Goal: Task Accomplishment & Management: Complete application form

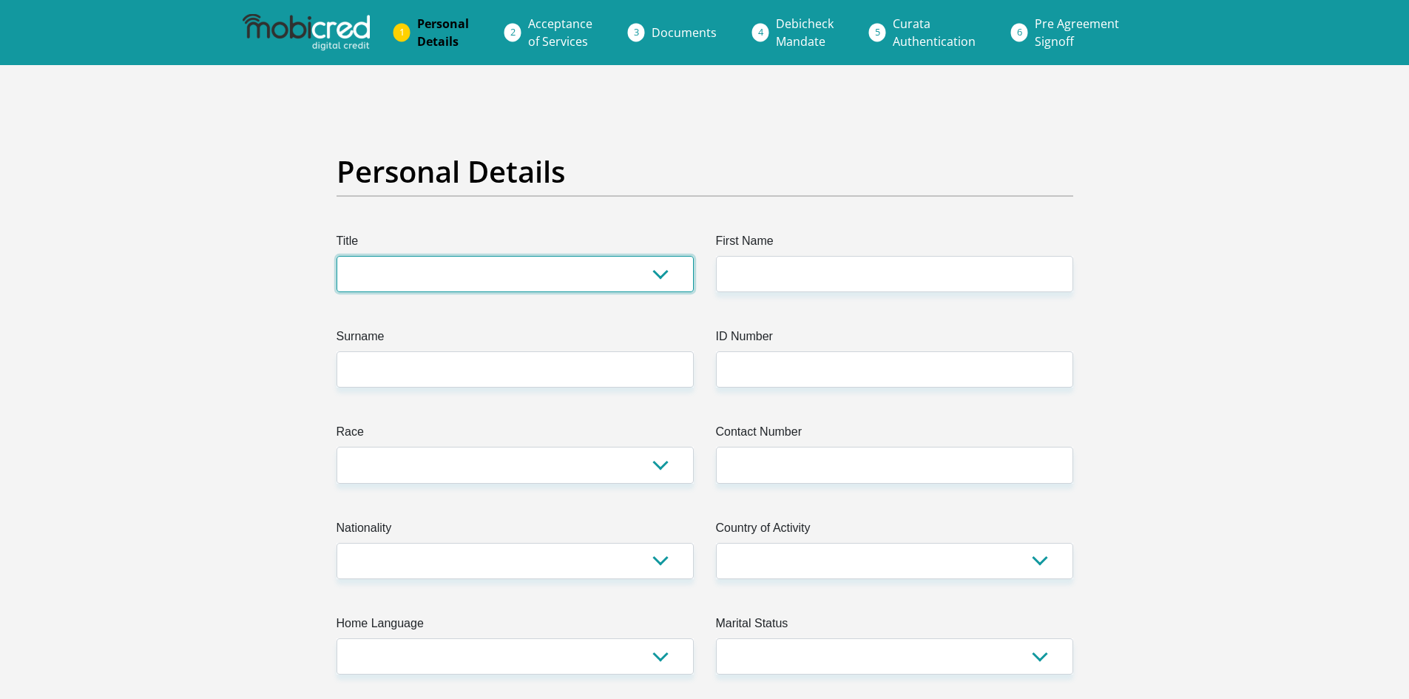
click at [663, 274] on select "Mr Ms Mrs Dr Other" at bounding box center [514, 274] width 357 height 36
select select "Mr"
click at [336, 256] on select "Mr Ms Mrs Dr Other" at bounding box center [514, 274] width 357 height 36
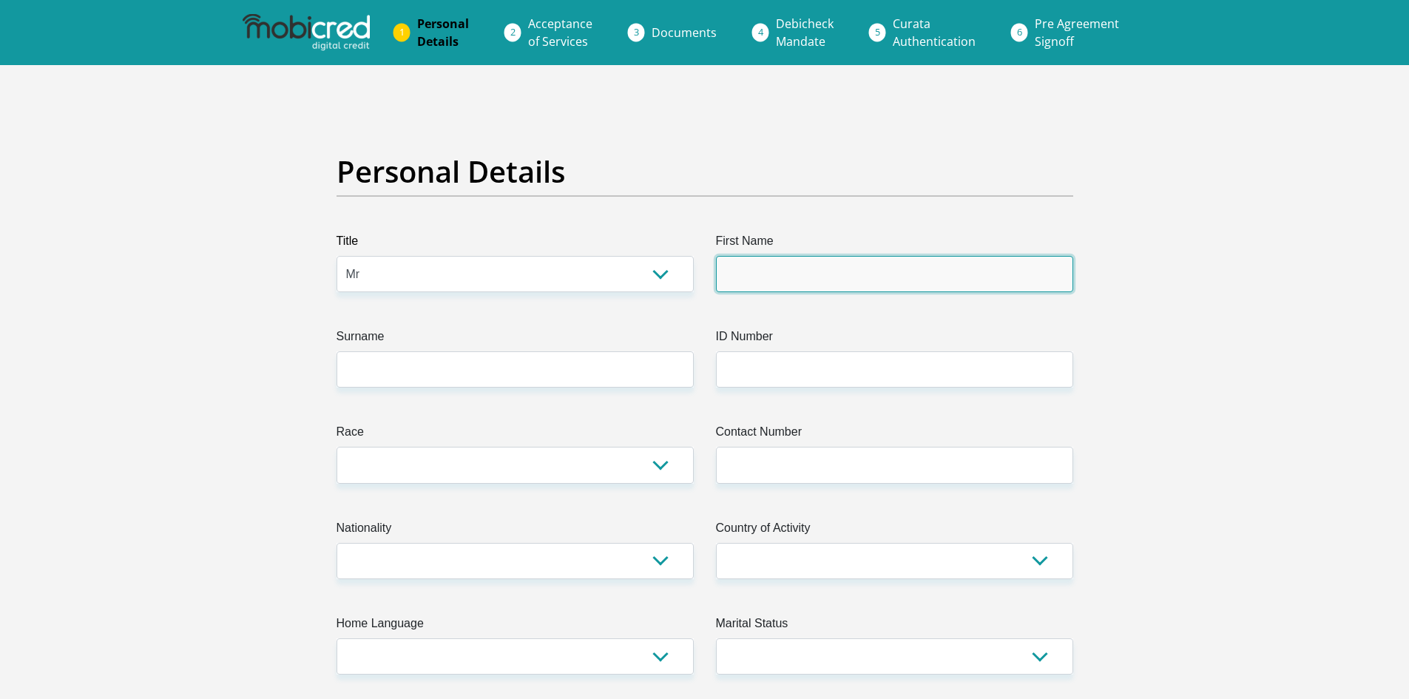
click at [833, 262] on input "First Name" at bounding box center [894, 274] width 357 height 36
type input "Elton"
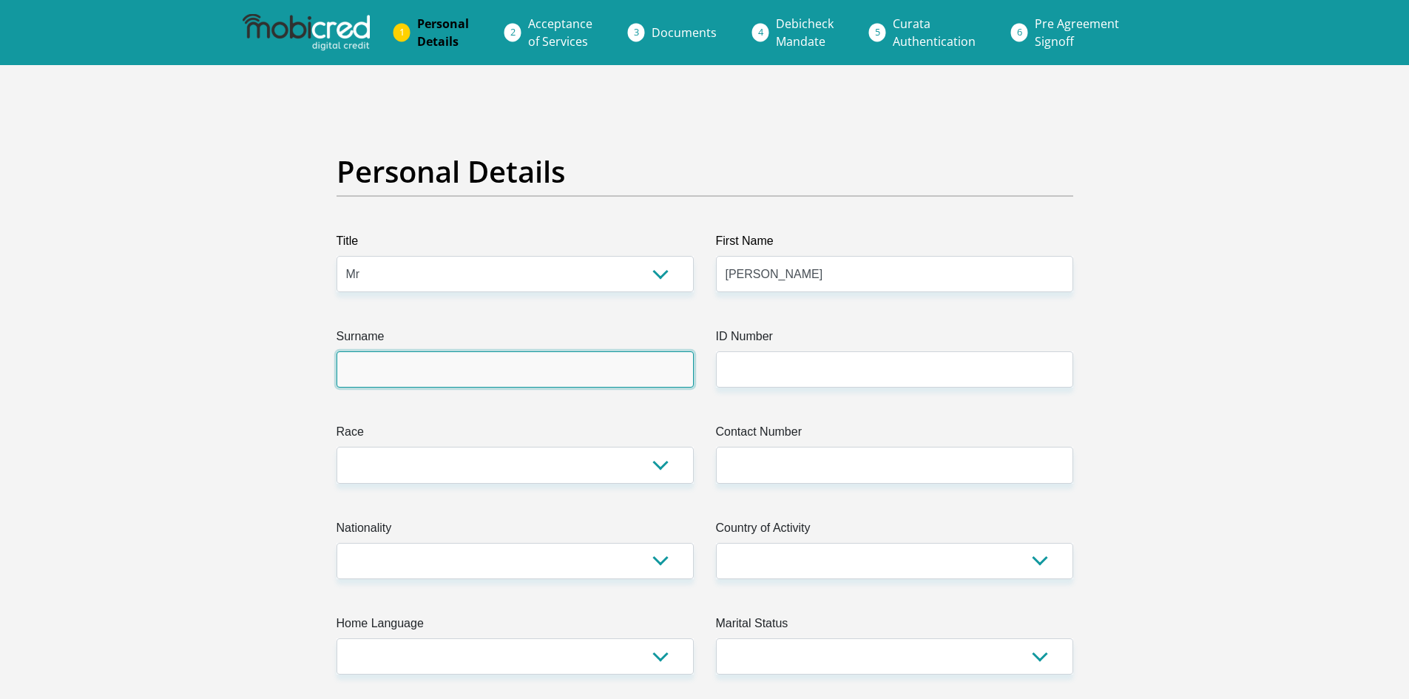
click at [471, 382] on input "Surname" at bounding box center [514, 369] width 357 height 36
type input "Langwood"
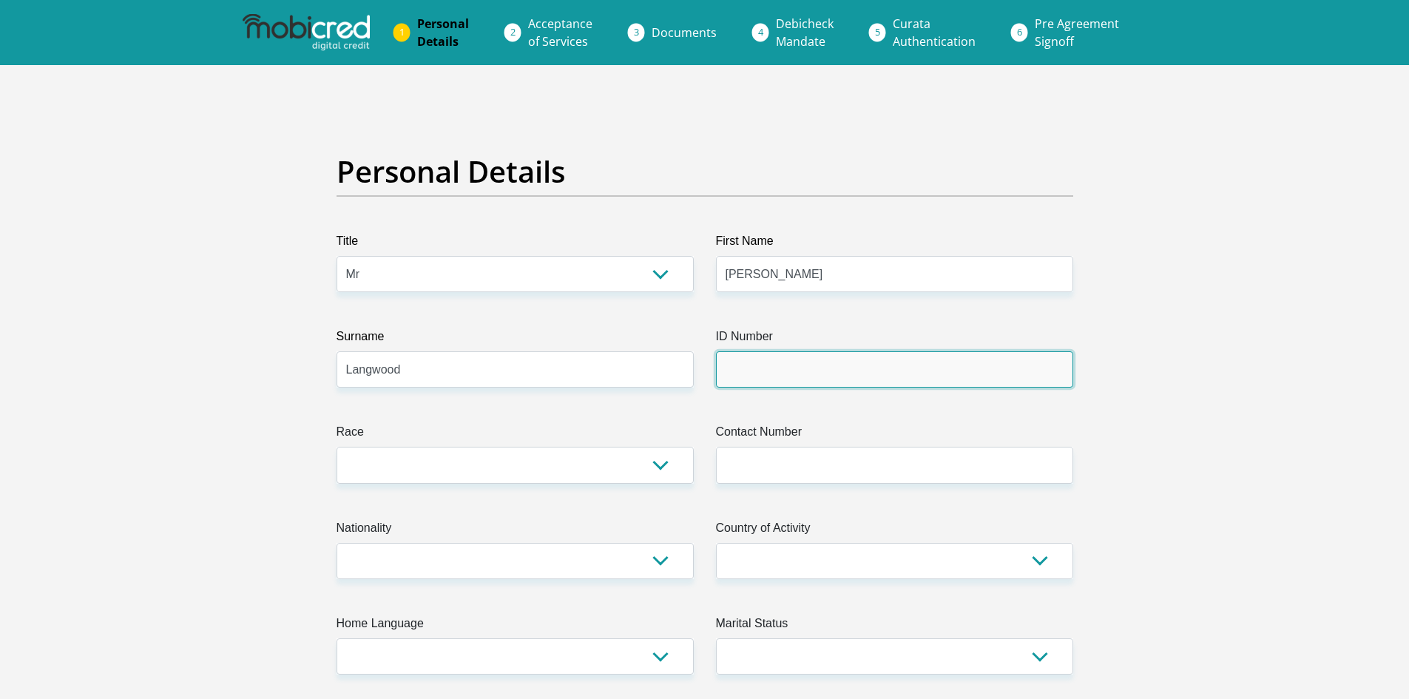
click at [773, 357] on input "ID Number" at bounding box center [894, 369] width 357 height 36
type input "8502175090080"
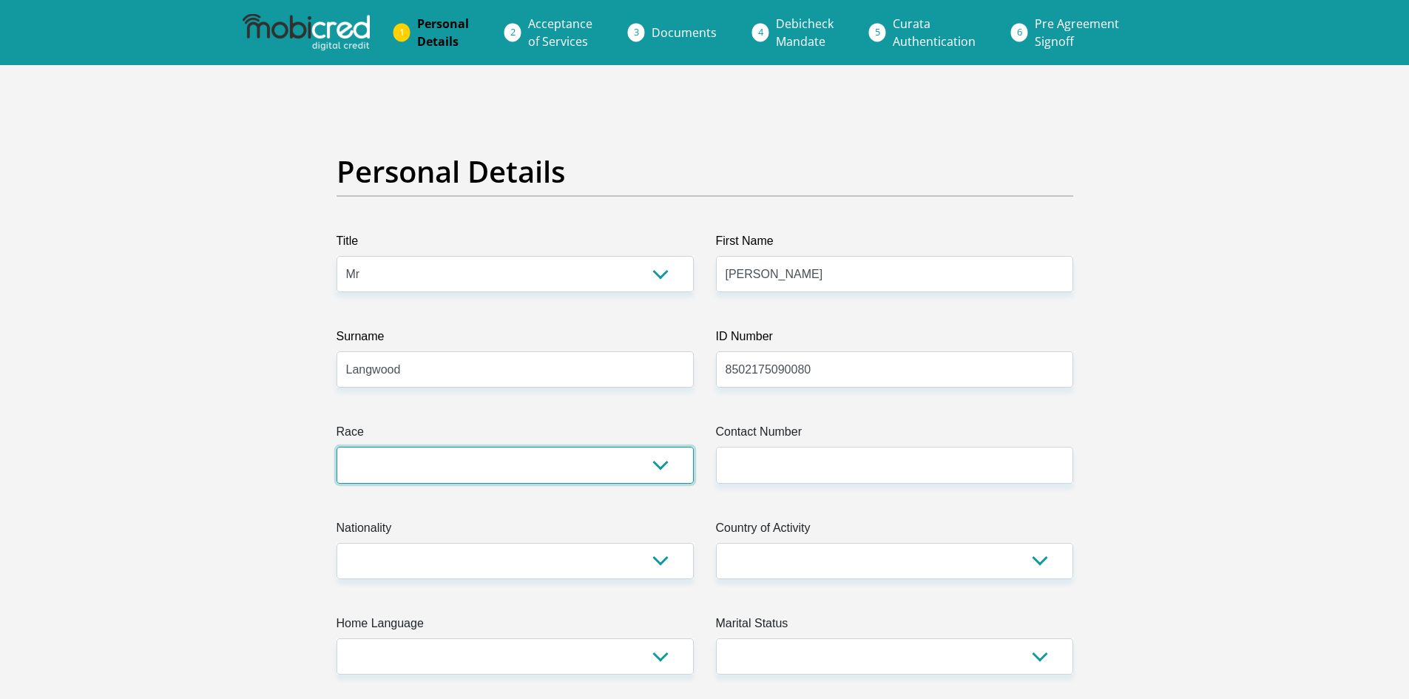
click at [660, 454] on select "Black Coloured Indian White Other" at bounding box center [514, 465] width 357 height 36
select select "4"
click at [336, 447] on select "Black Coloured Indian White Other" at bounding box center [514, 465] width 357 height 36
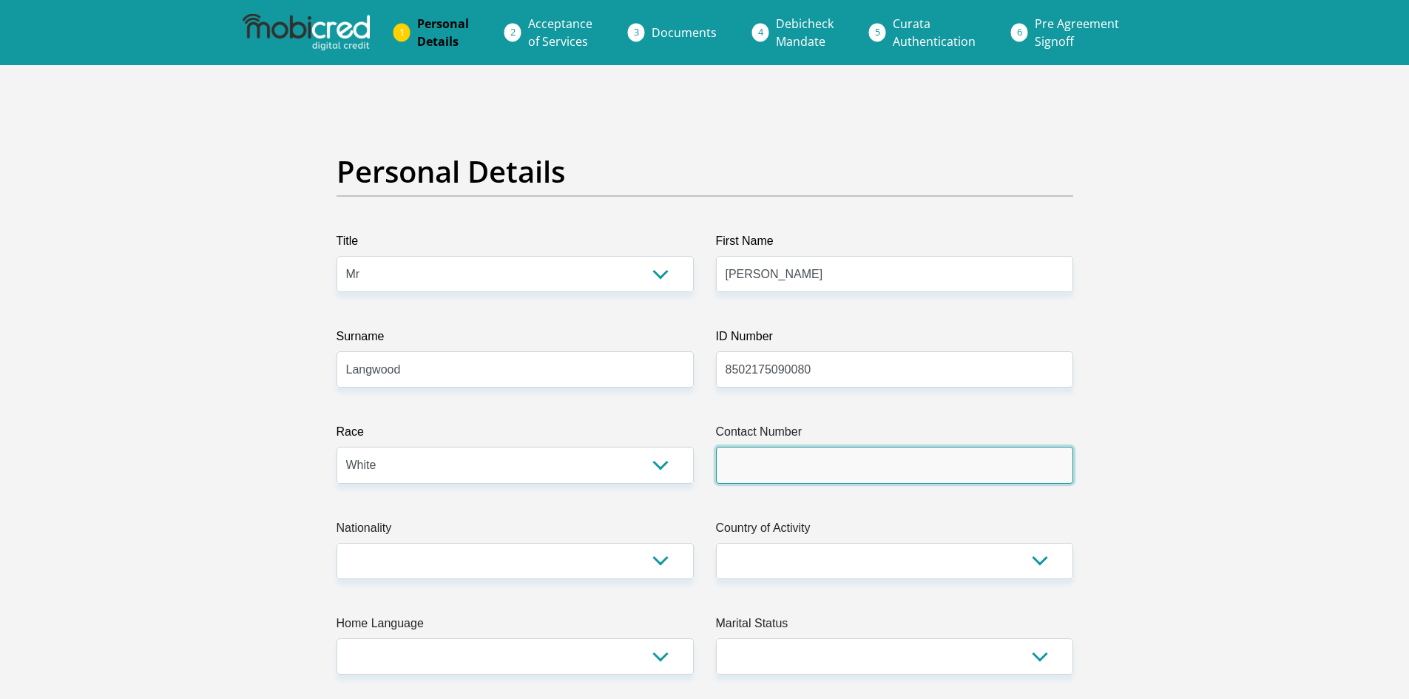
click at [928, 458] on input "Contact Number" at bounding box center [894, 465] width 357 height 36
type input "0849220002"
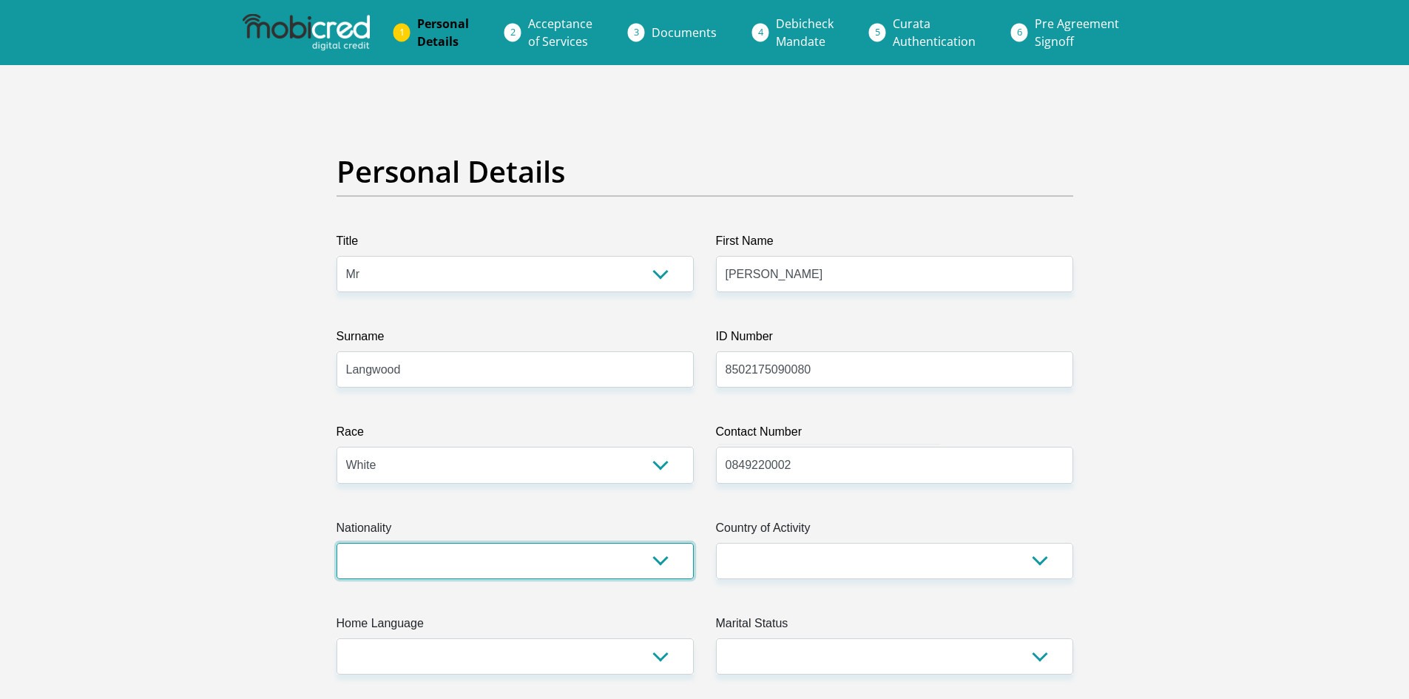
click at [654, 563] on select "South Africa Afghanistan Aland Islands Albania Algeria America Samoa American V…" at bounding box center [514, 561] width 357 height 36
select select "ZAF"
click at [336, 543] on select "South Africa Afghanistan Aland Islands Albania Algeria America Samoa American V…" at bounding box center [514, 561] width 357 height 36
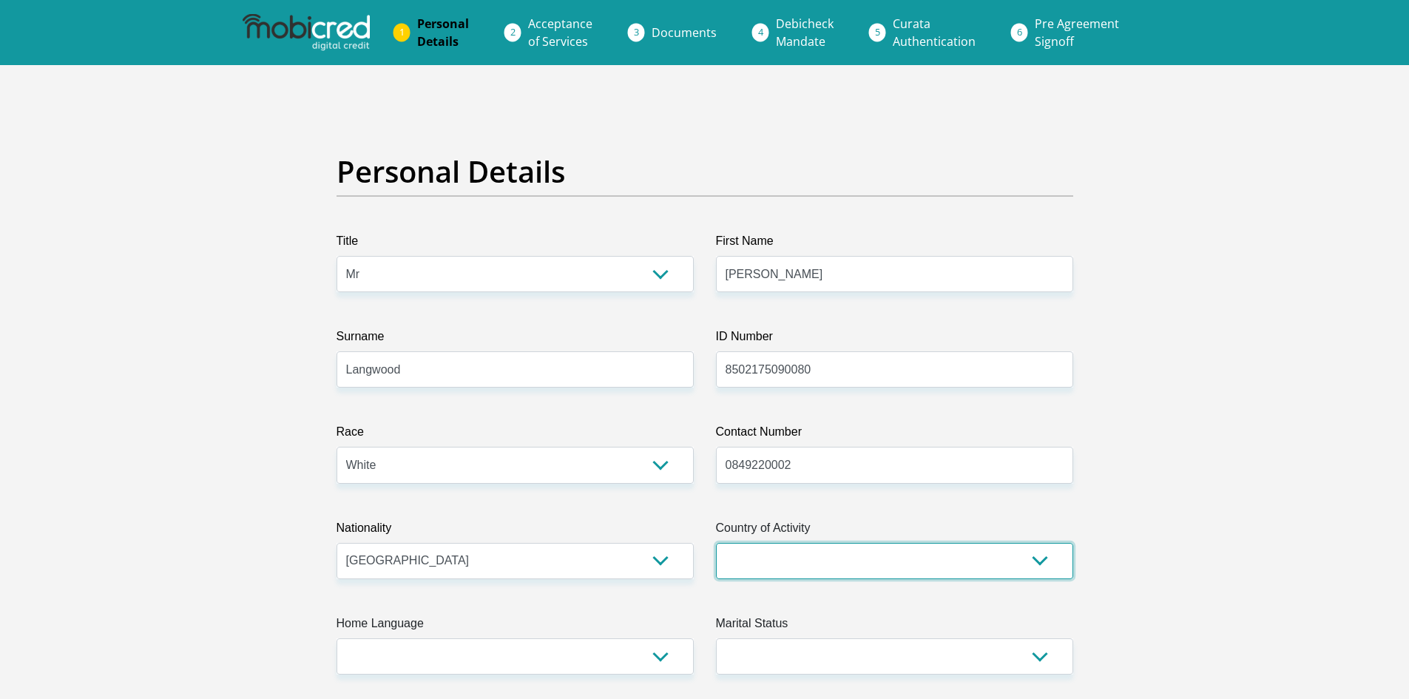
click at [1043, 568] on select "South Africa Afghanistan Aland Islands Albania Algeria America Samoa American V…" at bounding box center [894, 561] width 357 height 36
select select "ZAF"
click at [716, 543] on select "South Africa Afghanistan Aland Islands Albania Algeria America Samoa American V…" at bounding box center [894, 561] width 357 height 36
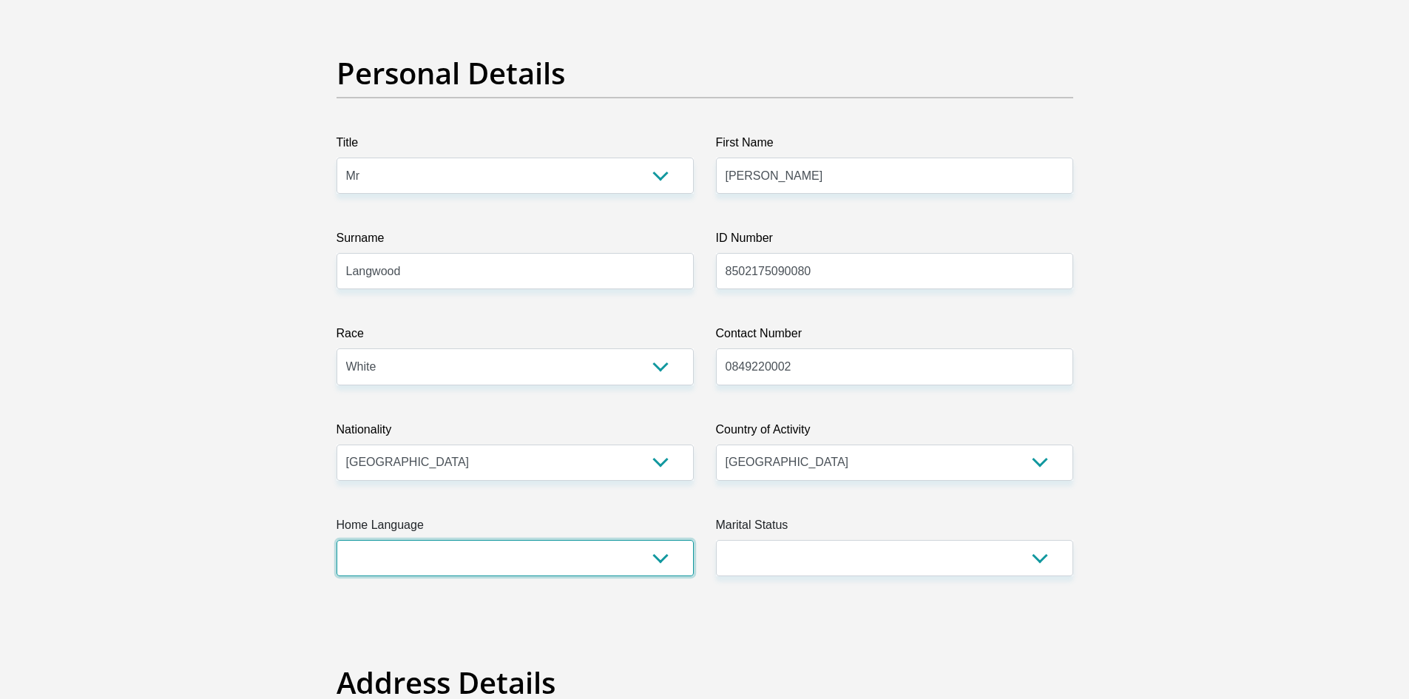
click at [670, 565] on select "Afrikaans English Sepedi South Ndebele Southern Sotho Swati Tsonga Tswana Venda…" at bounding box center [514, 558] width 357 height 36
select select "eng"
click at [336, 540] on select "Afrikaans English Sepedi South Ndebele Southern Sotho Swati Tsonga Tswana Venda…" at bounding box center [514, 558] width 357 height 36
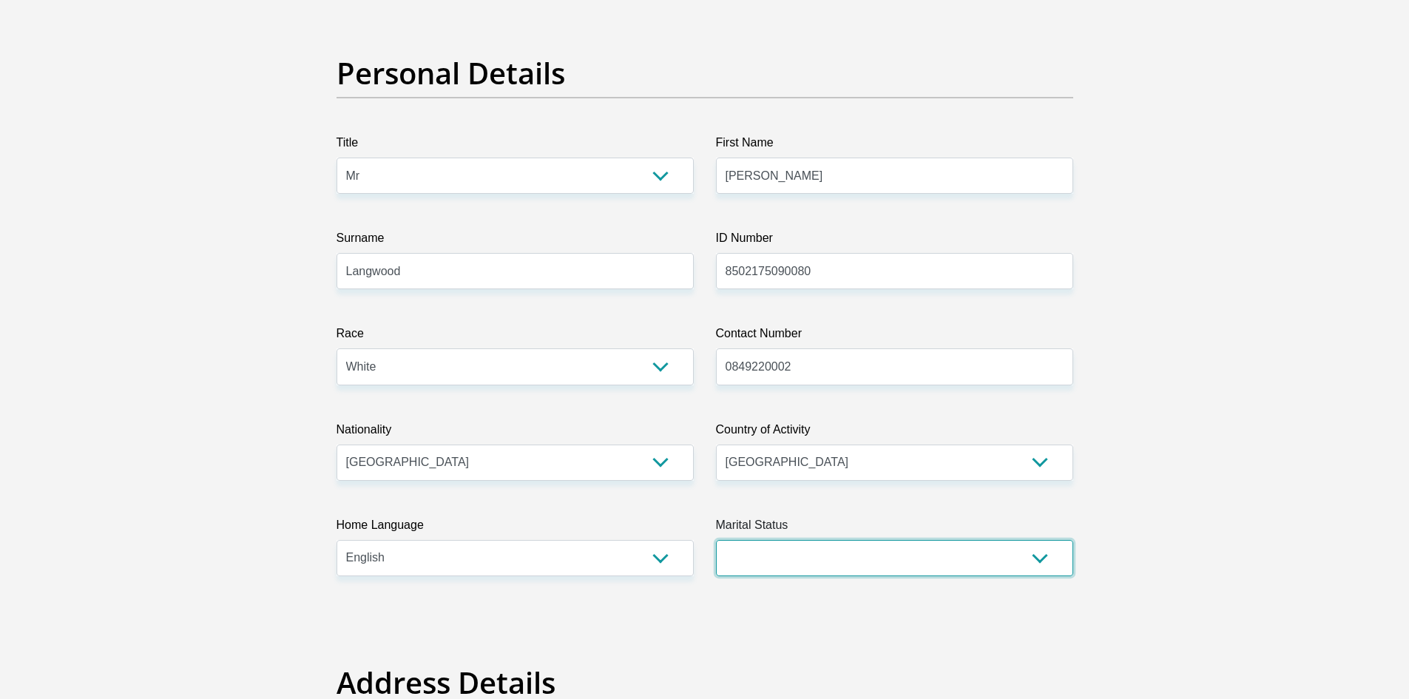
click at [1009, 546] on select "Married ANC Single Divorced Widowed Married COP or Customary Law" at bounding box center [894, 558] width 357 height 36
select select "5"
click at [716, 540] on select "Married ANC Single Divorced Widowed Married COP or Customary Law" at bounding box center [894, 558] width 357 height 36
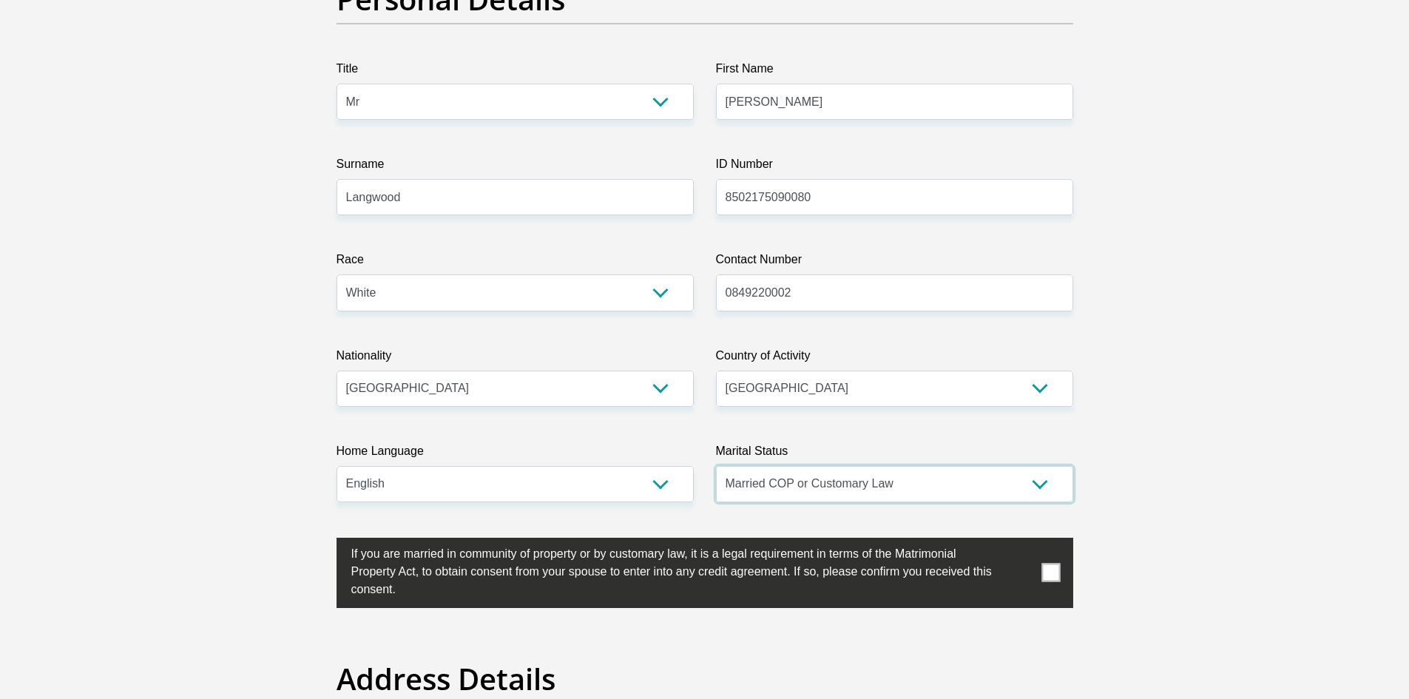
scroll to position [222, 0]
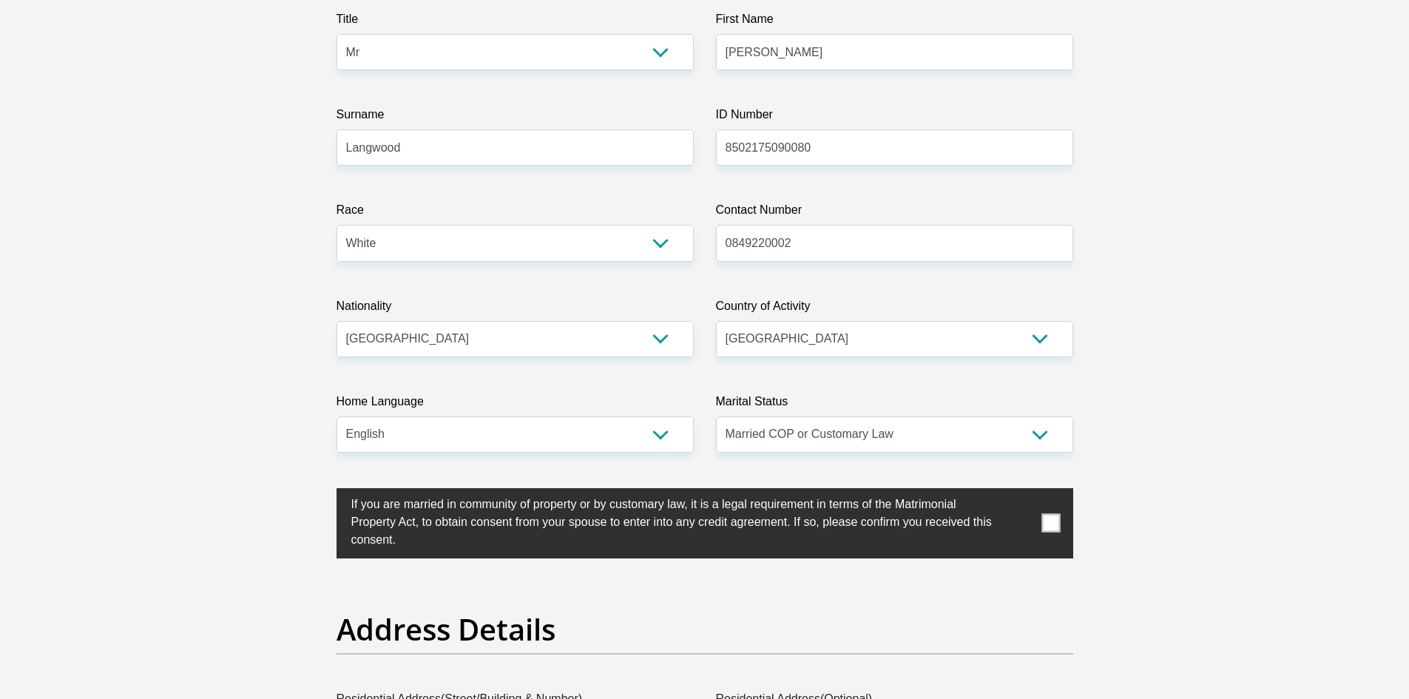
click at [1049, 514] on span at bounding box center [1050, 523] width 18 height 18
click at [322, 492] on input "checkbox" at bounding box center [322, 492] width 0 height 0
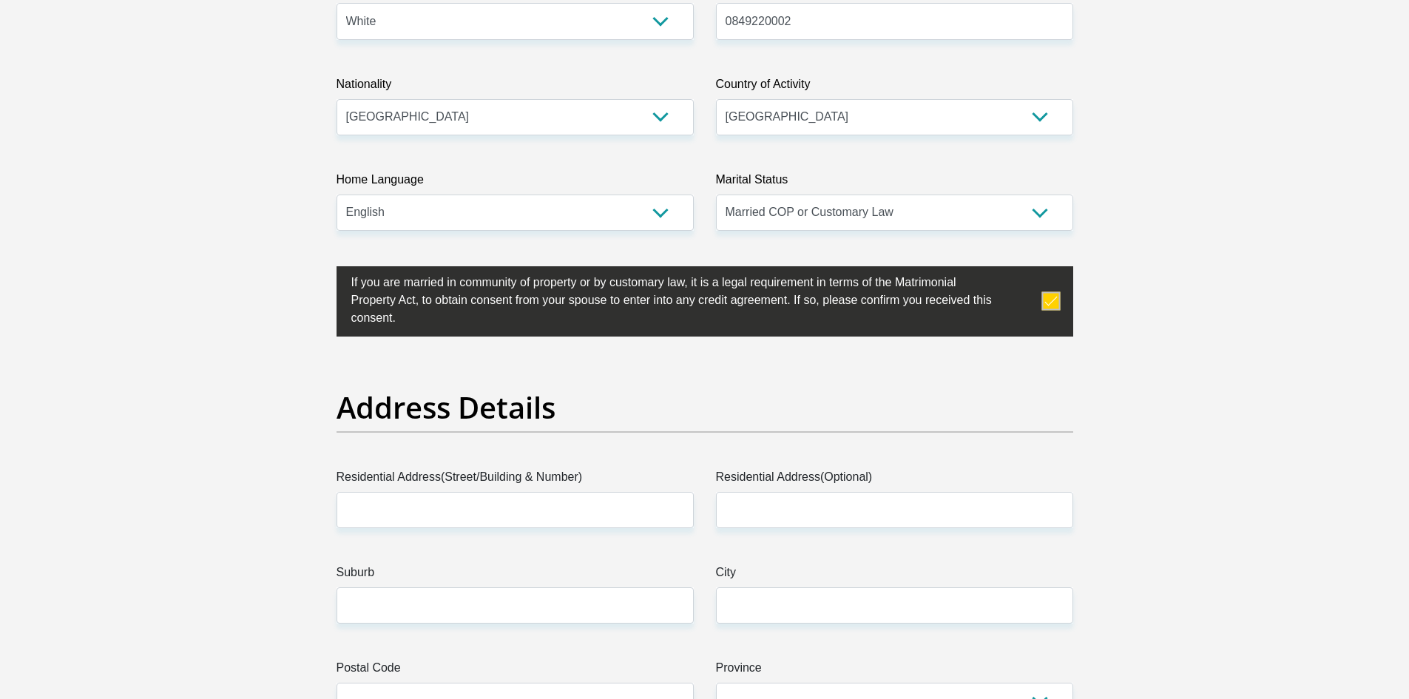
scroll to position [518, 0]
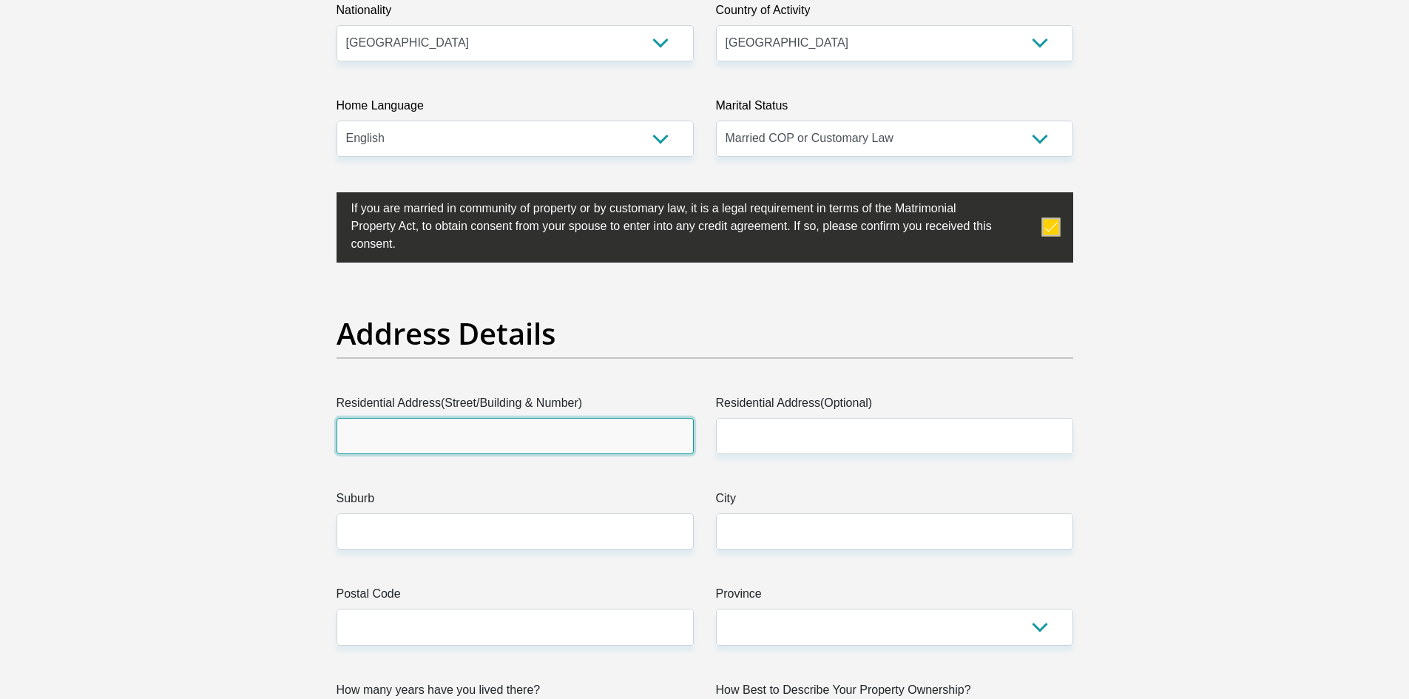
click at [512, 438] on input "Residential Address(Street/Building & Number)" at bounding box center [514, 436] width 357 height 36
type input "22 Derheyn Street"
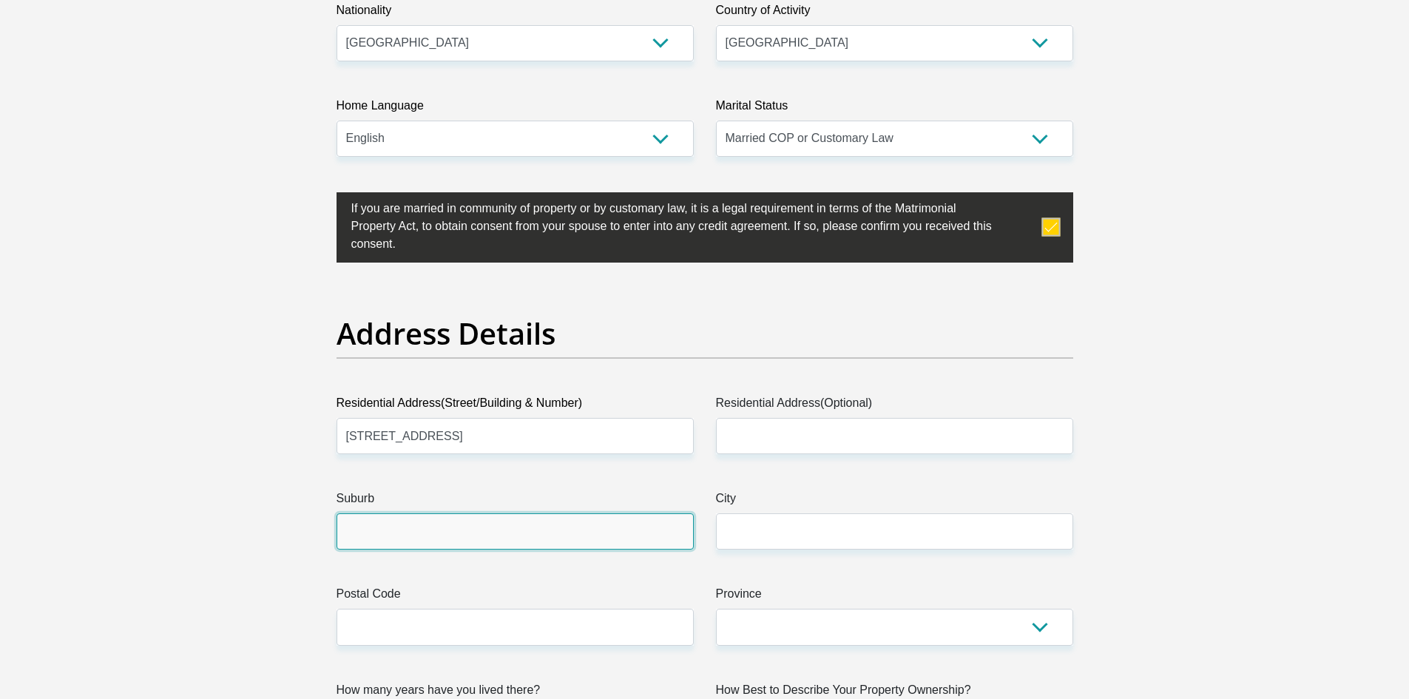
click at [459, 529] on input "Suburb" at bounding box center [514, 531] width 357 height 36
type input "Parow North"
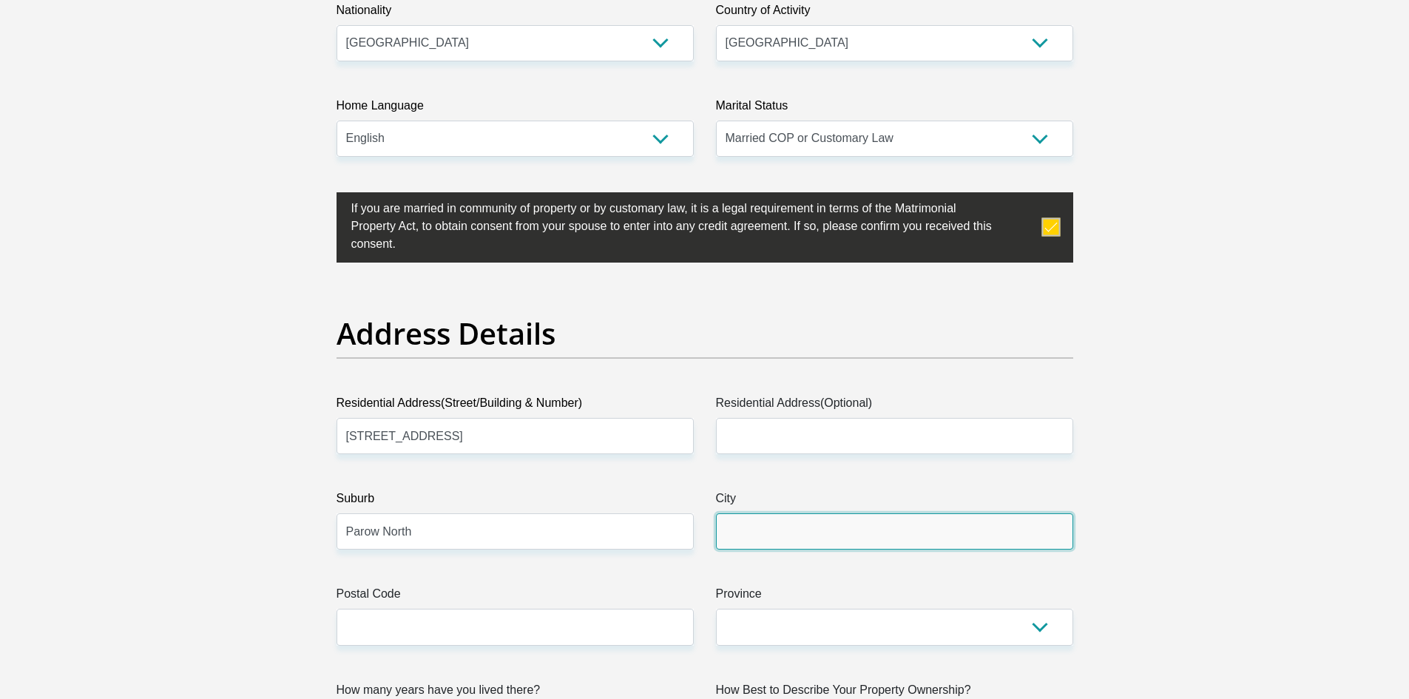
click at [827, 540] on input "City" at bounding box center [894, 531] width 357 height 36
type input "Cape Town"
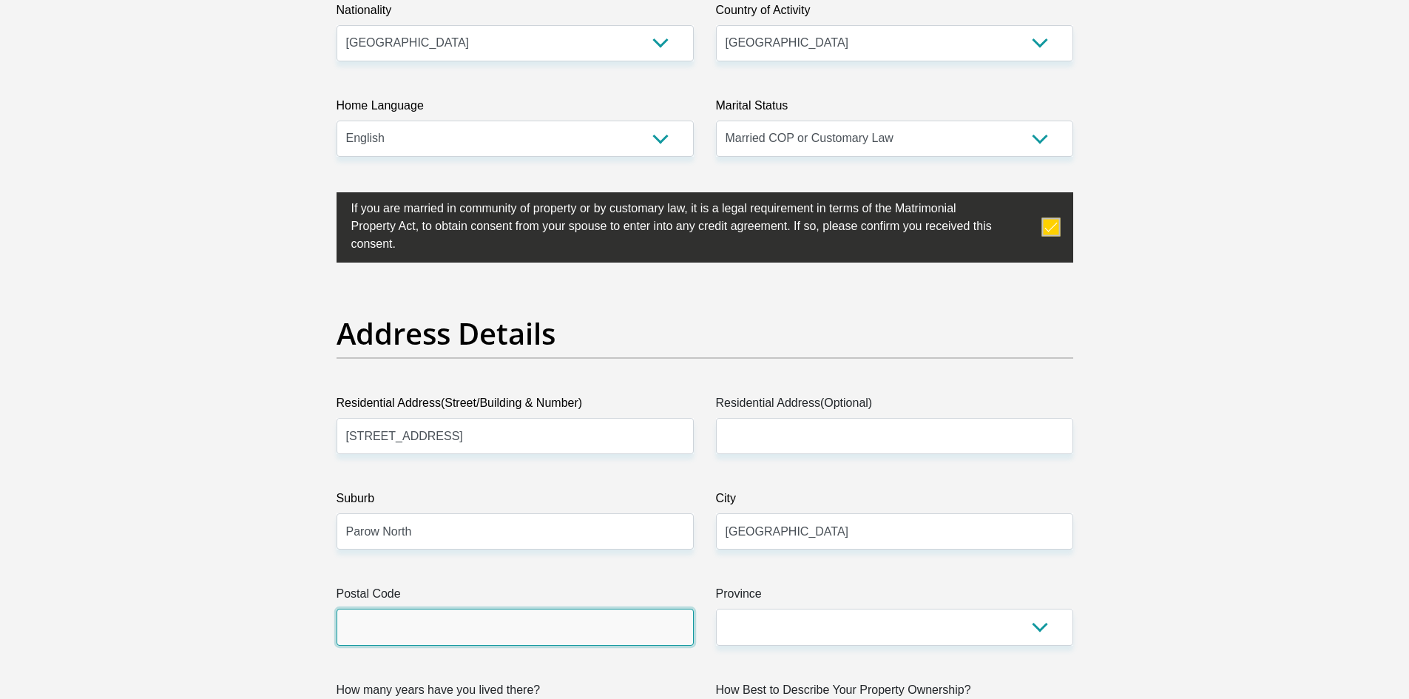
click at [413, 619] on input "Postal Code" at bounding box center [514, 627] width 357 height 36
type input "7500"
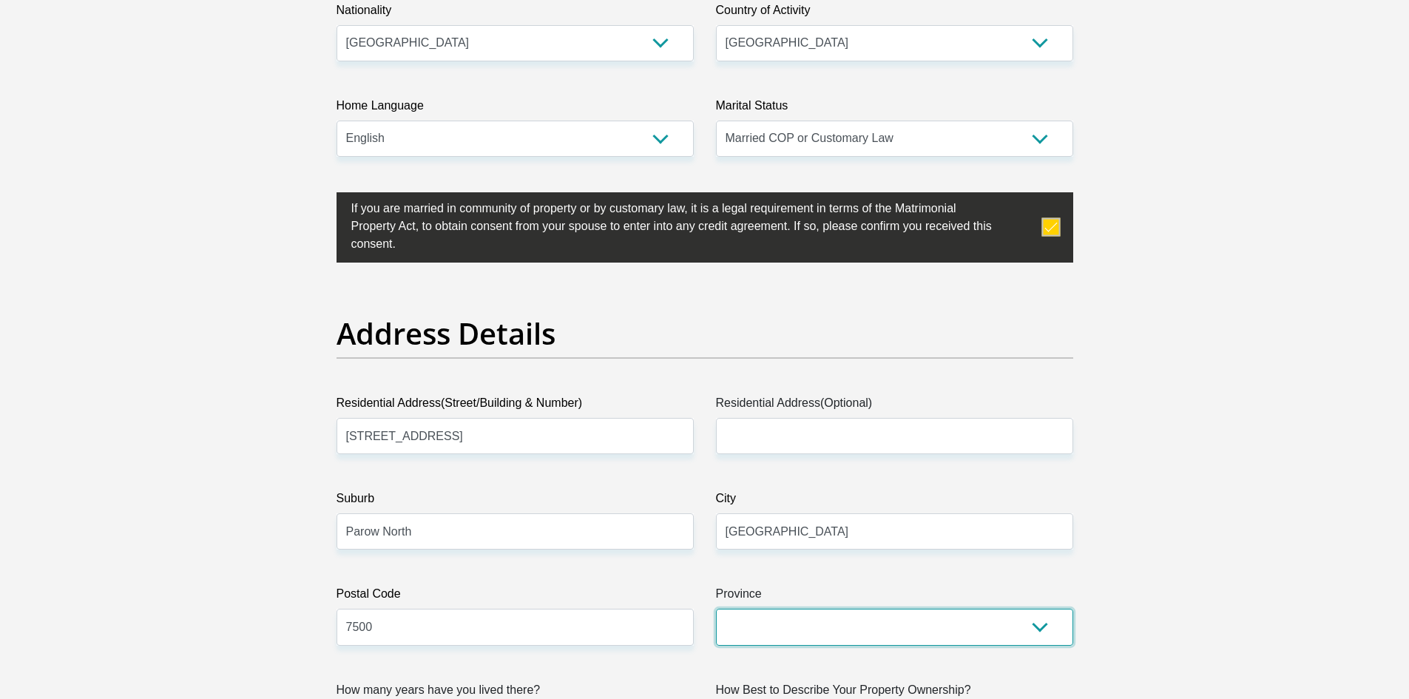
click at [1046, 623] on select "Eastern Cape Free State Gauteng KwaZulu-Natal Limpopo Mpumalanga Northern Cape …" at bounding box center [894, 627] width 357 height 36
select select "Western Cape"
click at [716, 609] on select "Eastern Cape Free State Gauteng KwaZulu-Natal Limpopo Mpumalanga Northern Cape …" at bounding box center [894, 627] width 357 height 36
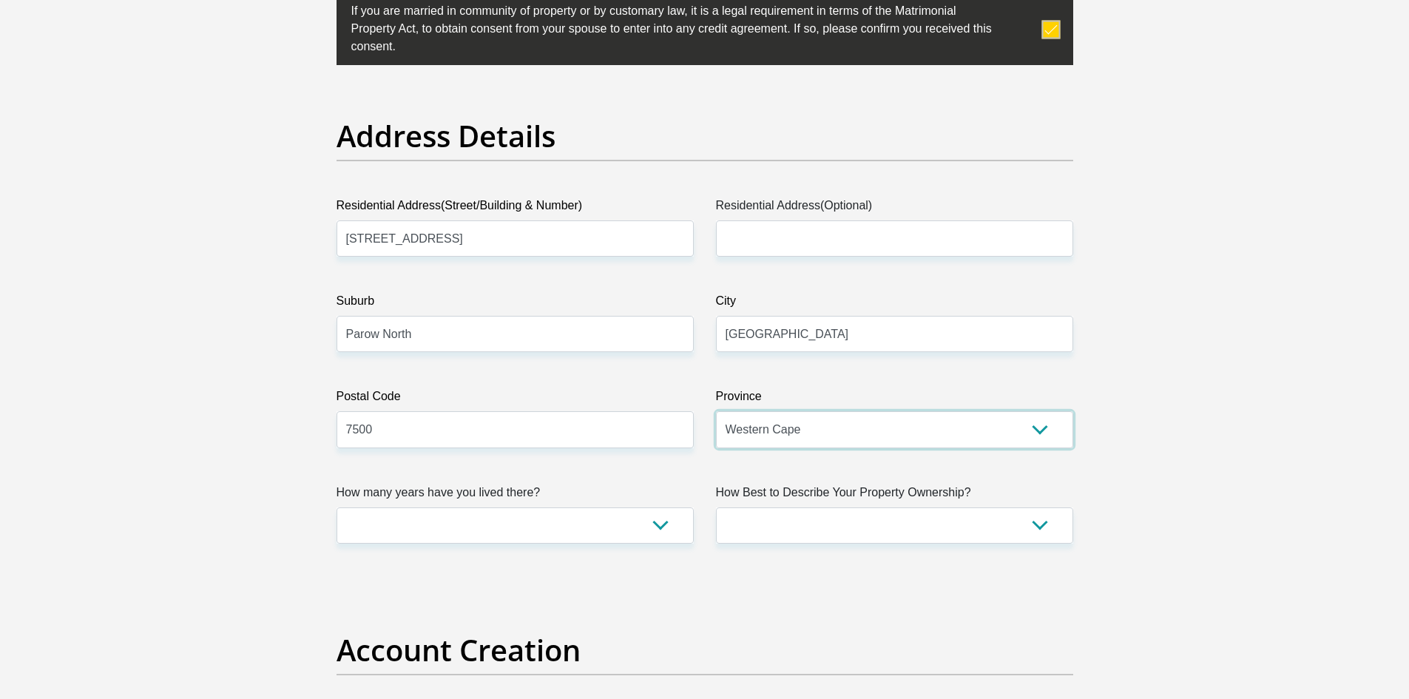
scroll to position [764, 0]
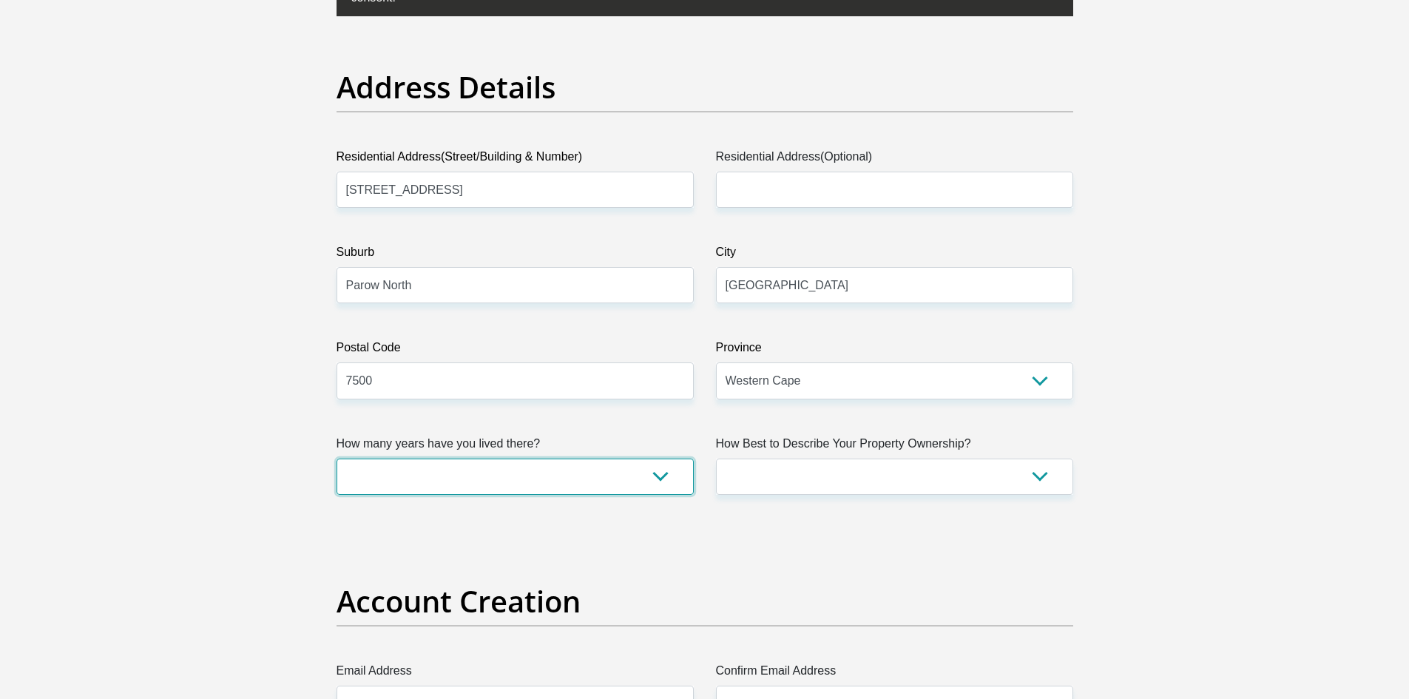
click at [671, 483] on select "less than 1 year 1-3 years 3-5 years 5+ years" at bounding box center [514, 476] width 357 height 36
select select "5"
click at [336, 458] on select "less than 1 year 1-3 years 3-5 years 5+ years" at bounding box center [514, 476] width 357 height 36
click at [1051, 479] on select "Owned Rented Family Owned Company Dwelling" at bounding box center [894, 476] width 357 height 36
select select "Rented"
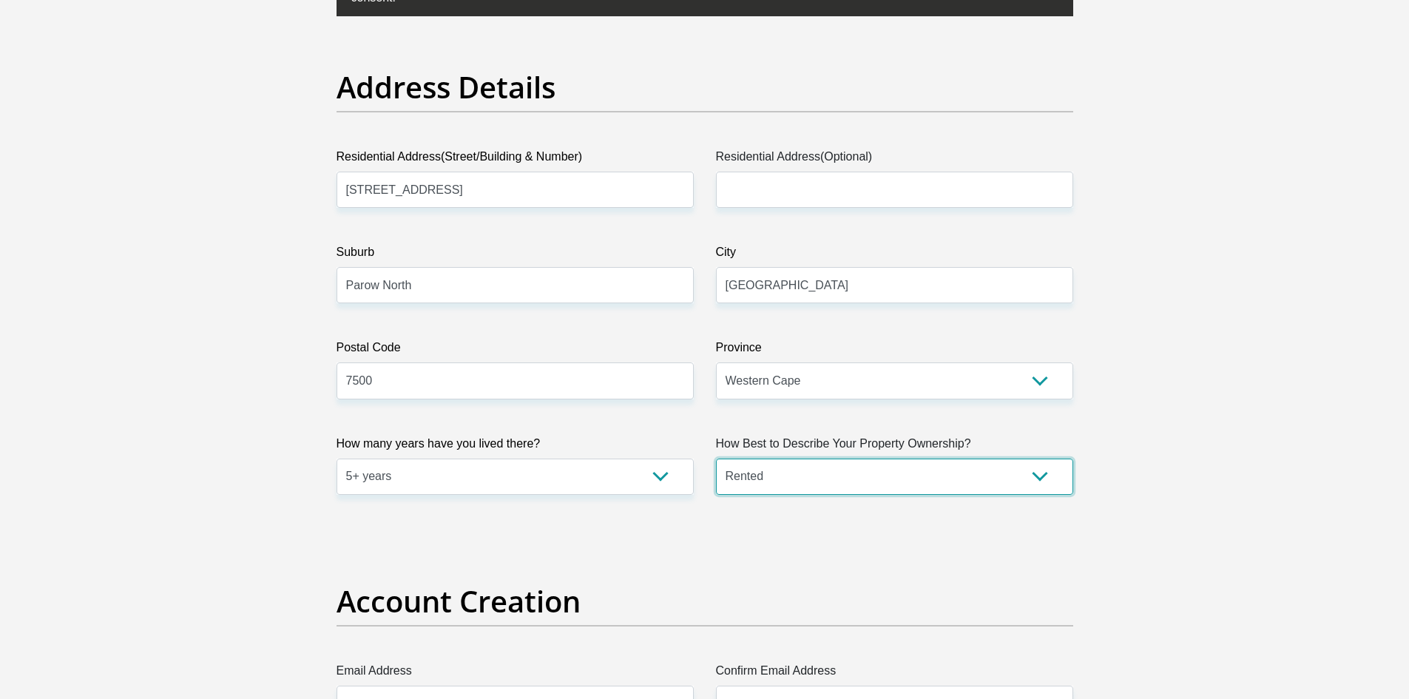
click at [716, 458] on select "Owned Rented Family Owned Company Dwelling" at bounding box center [894, 476] width 357 height 36
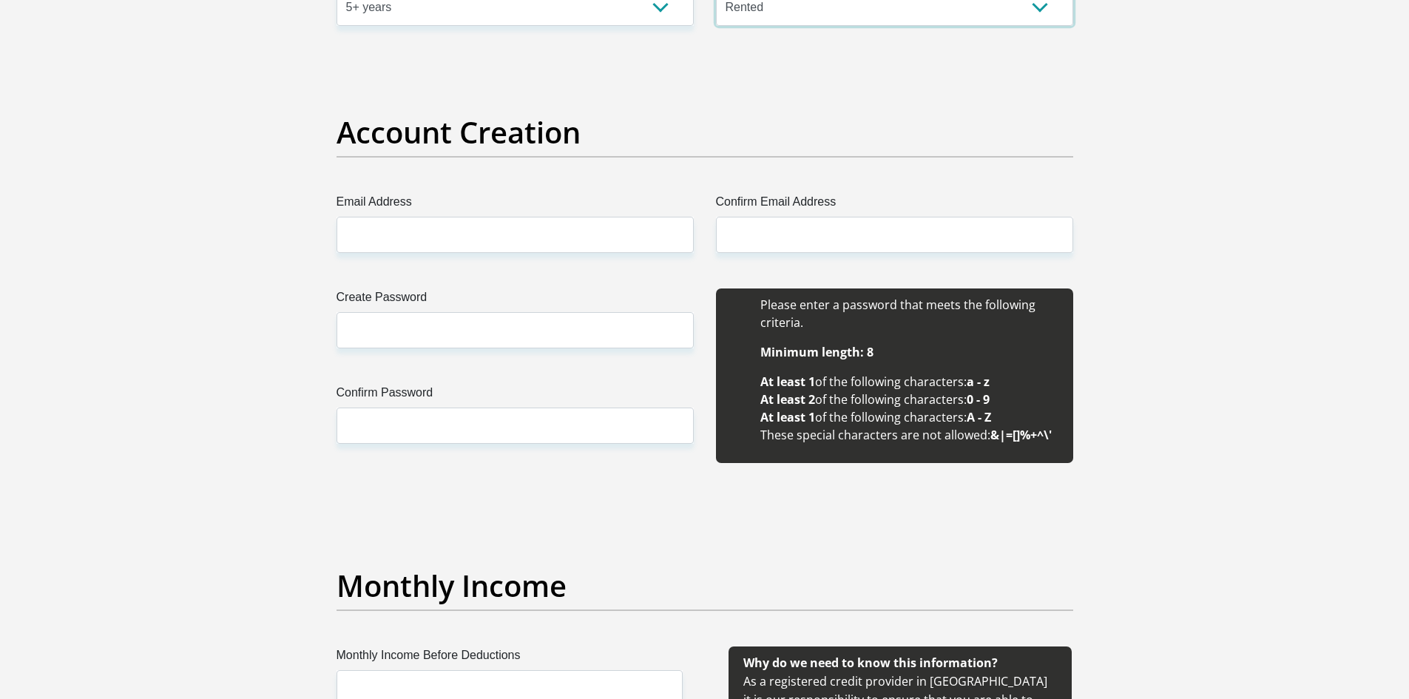
scroll to position [1134, 0]
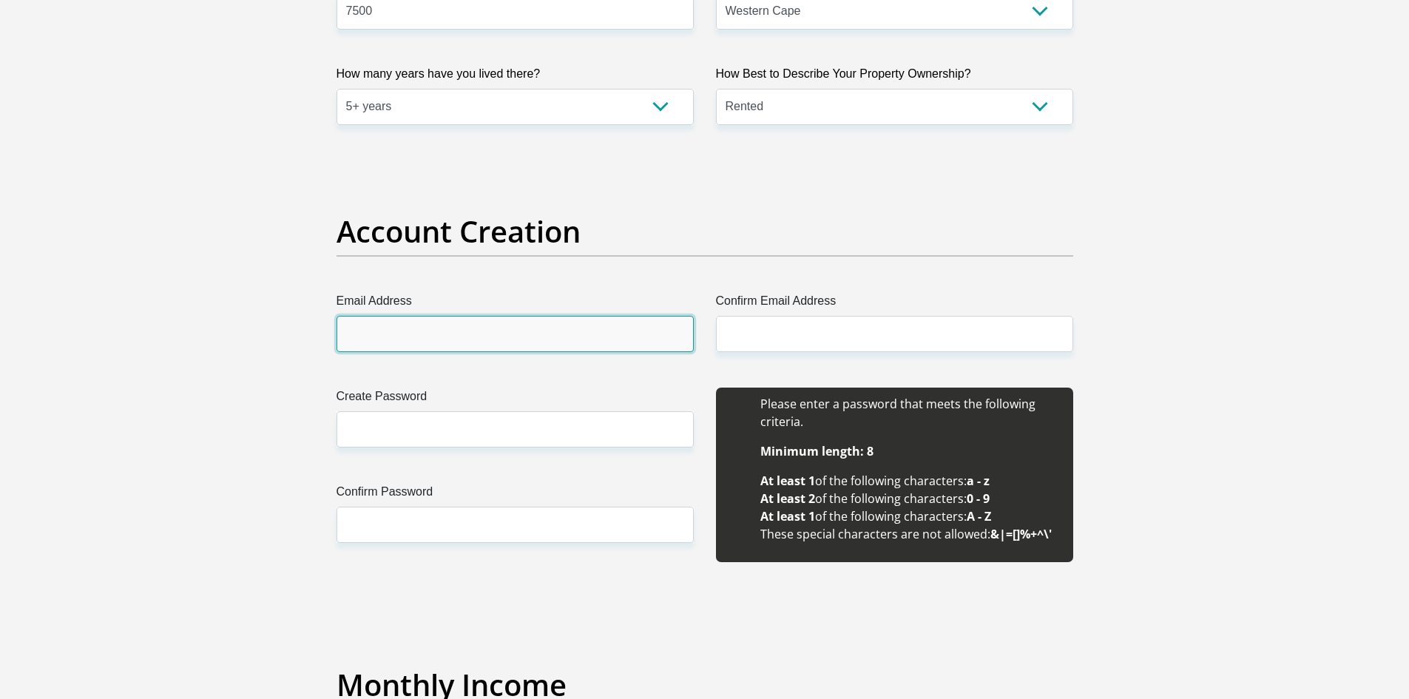
click at [436, 336] on input "Email Address" at bounding box center [514, 334] width 357 height 36
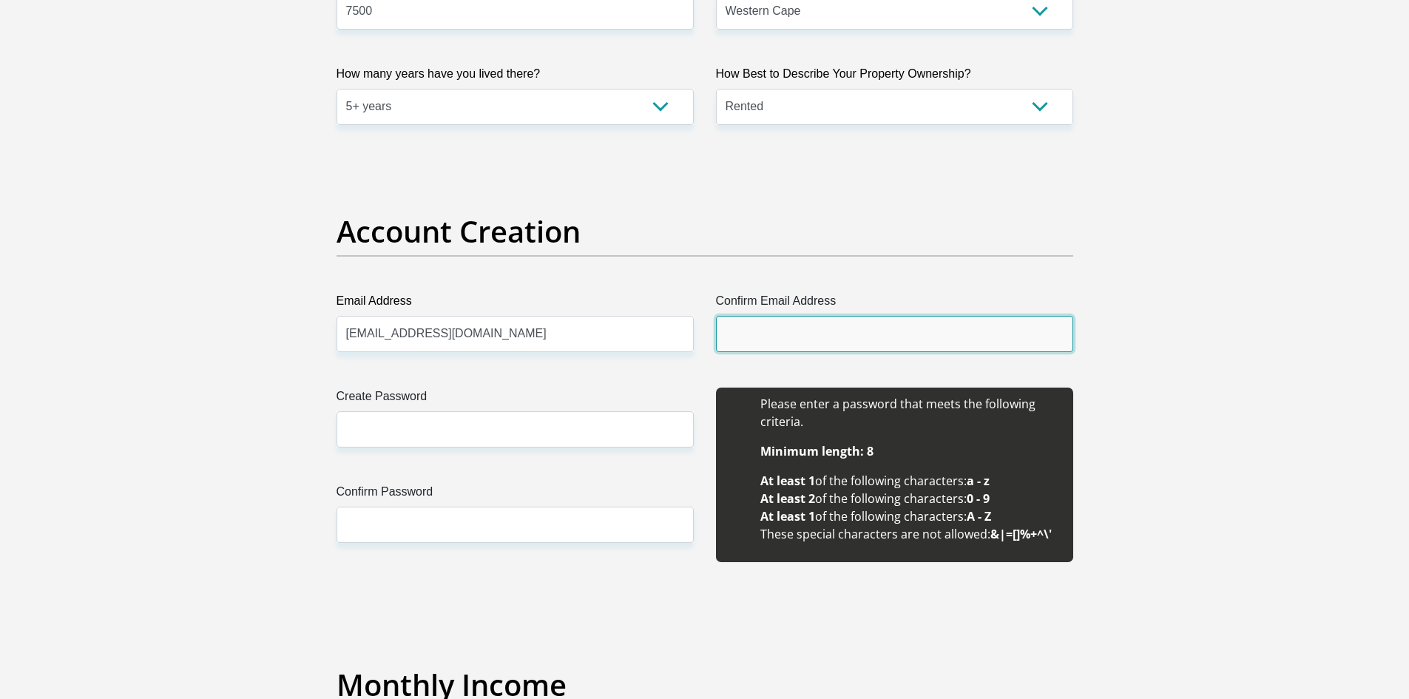
click at [765, 328] on input "Confirm Email Address" at bounding box center [894, 334] width 357 height 36
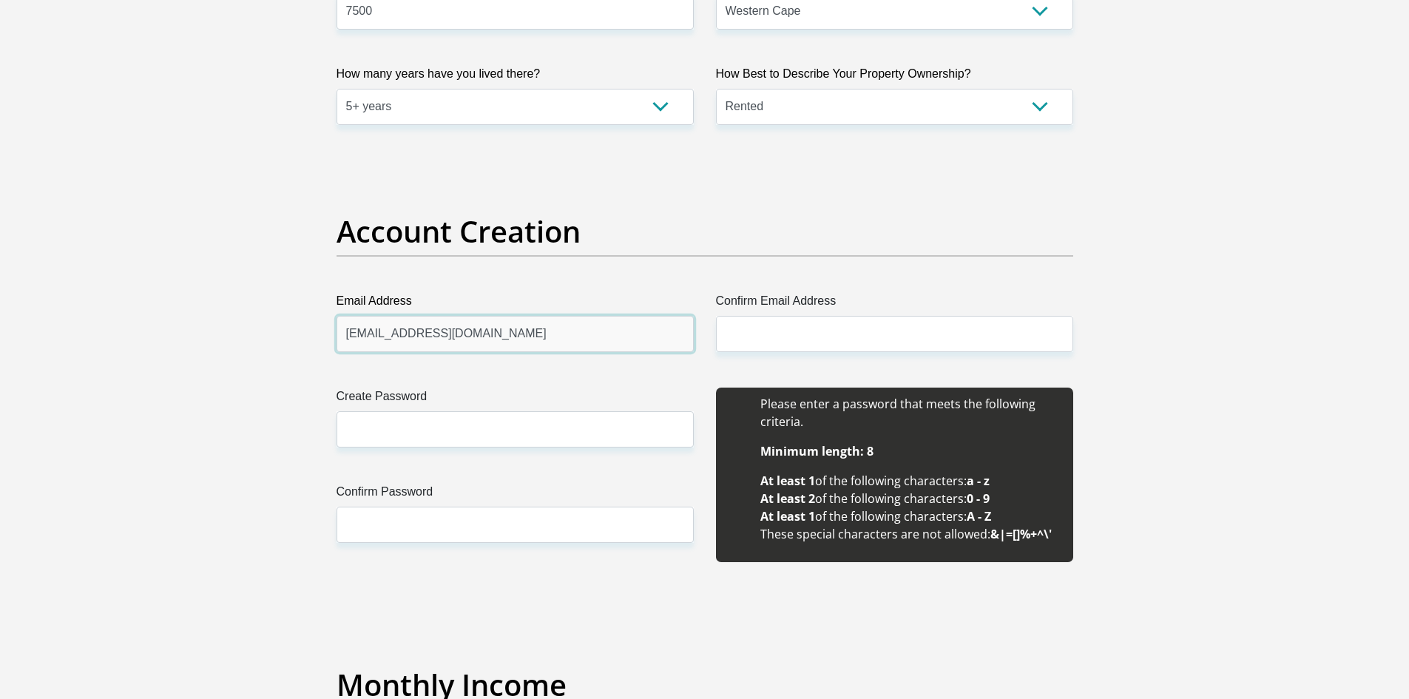
click at [552, 332] on input "elangwood@gmail.com" at bounding box center [514, 334] width 357 height 36
type input "elangwood@gmail.com"
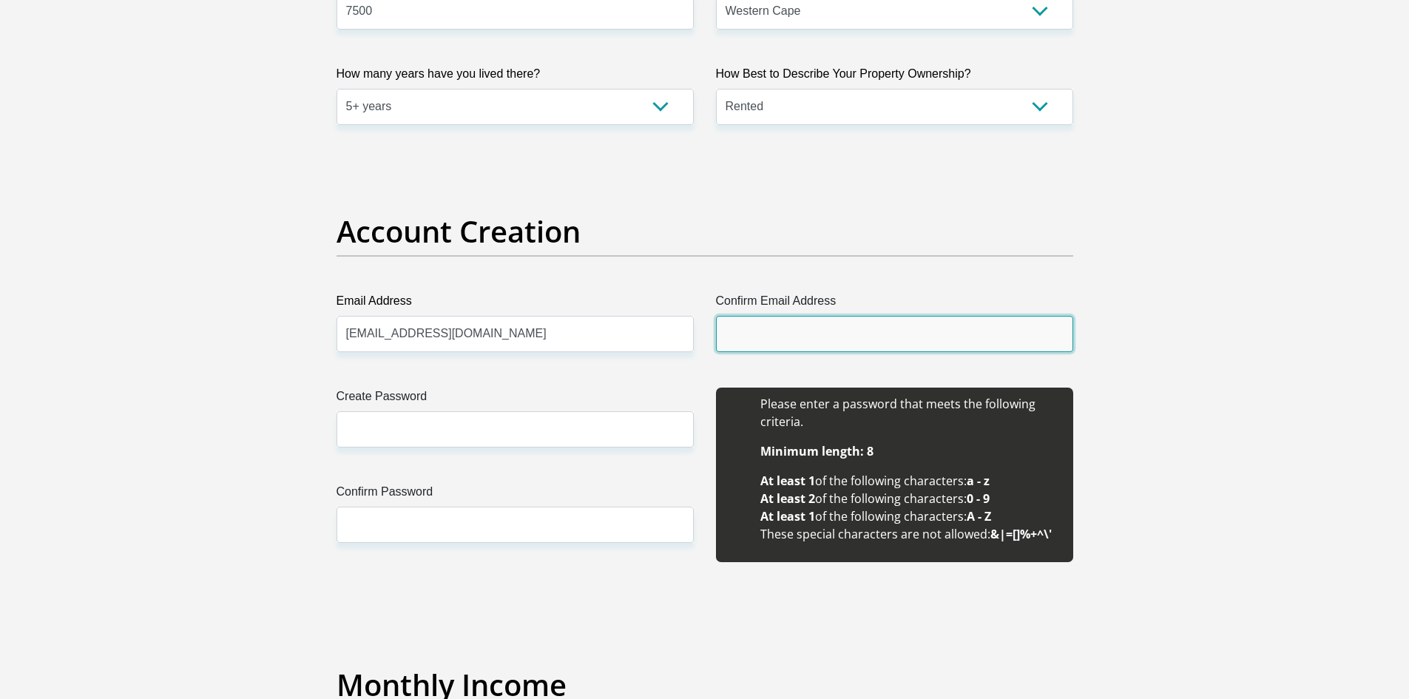
click at [790, 332] on input "Confirm Email Address" at bounding box center [894, 334] width 357 height 36
type input "elangwood@gmail.com"
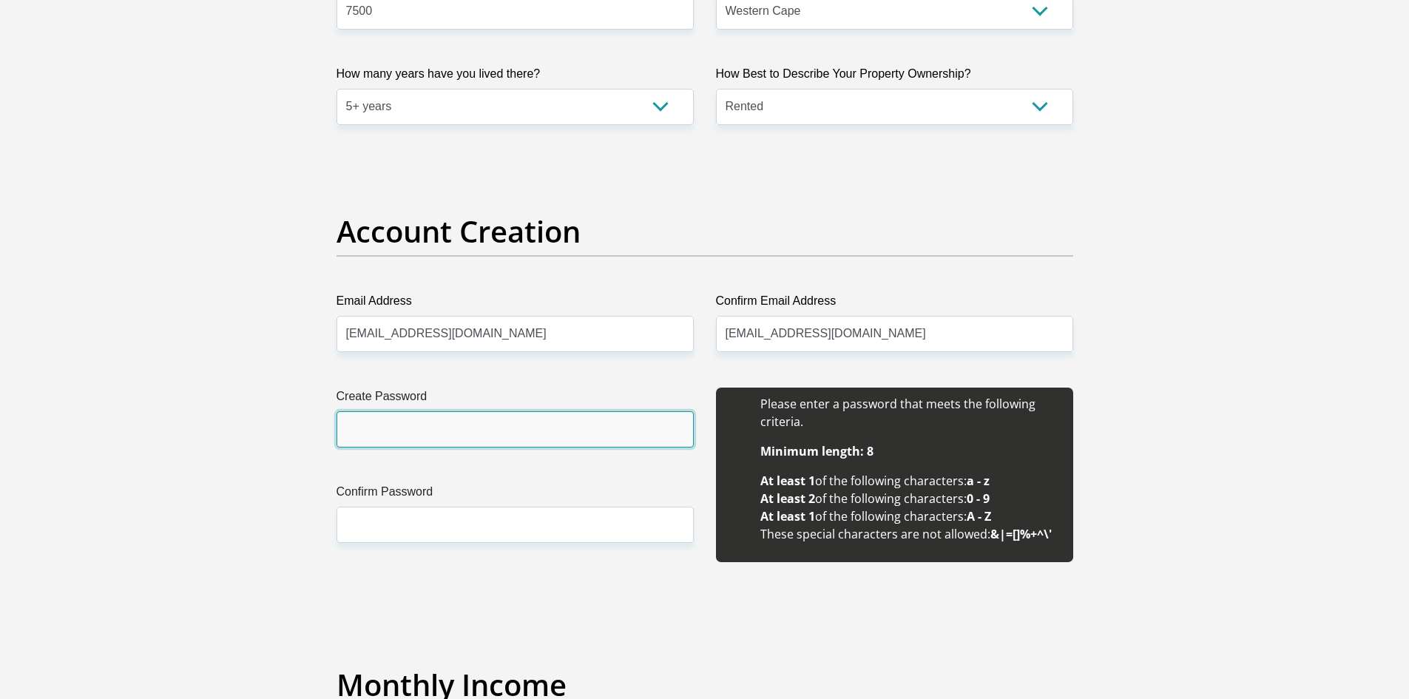
click at [561, 424] on input "Create Password" at bounding box center [514, 429] width 357 height 36
type input "Hayley@12"
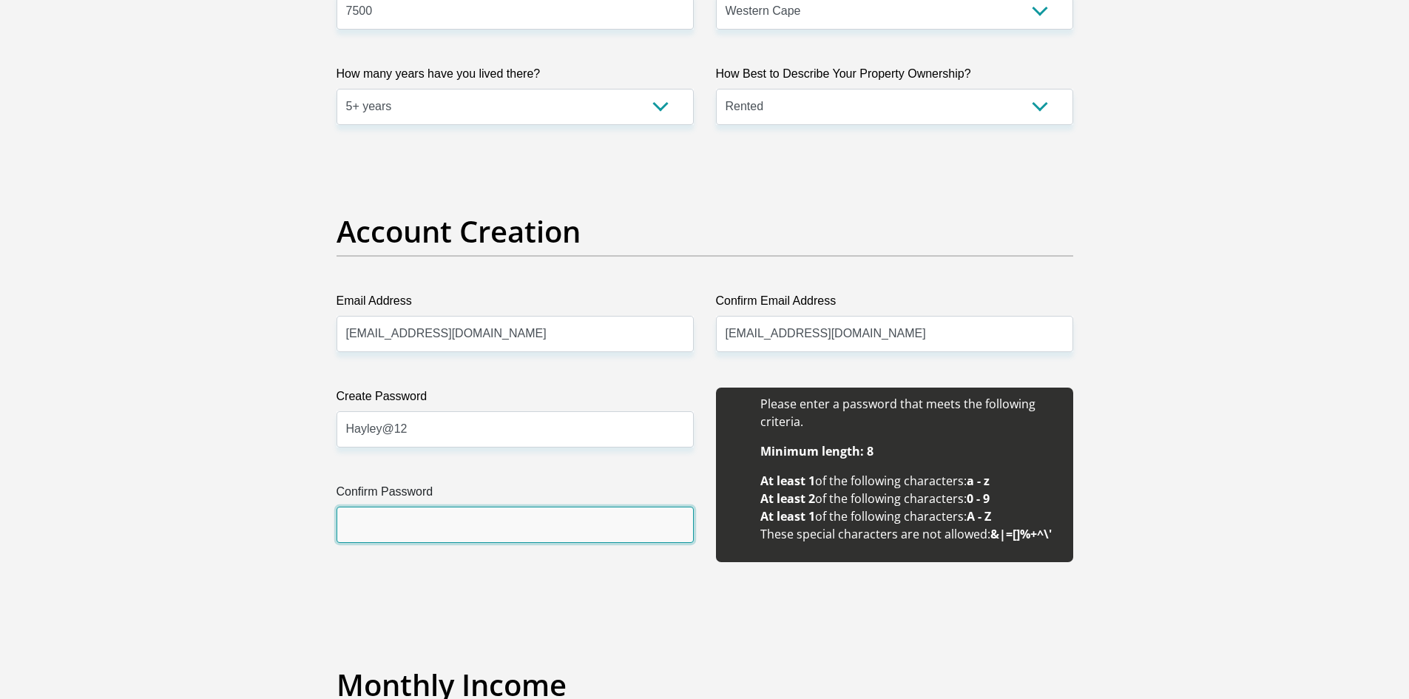
click at [501, 518] on input "Confirm Password" at bounding box center [514, 525] width 357 height 36
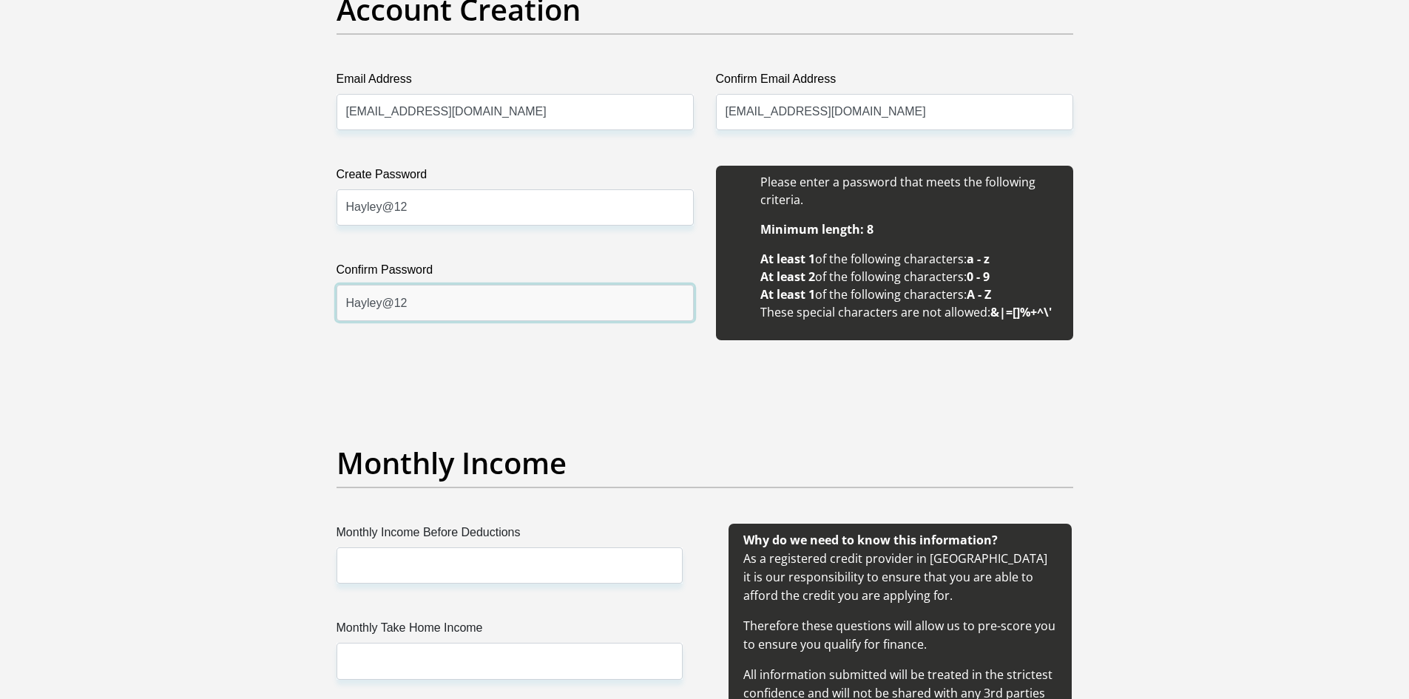
scroll to position [1553, 0]
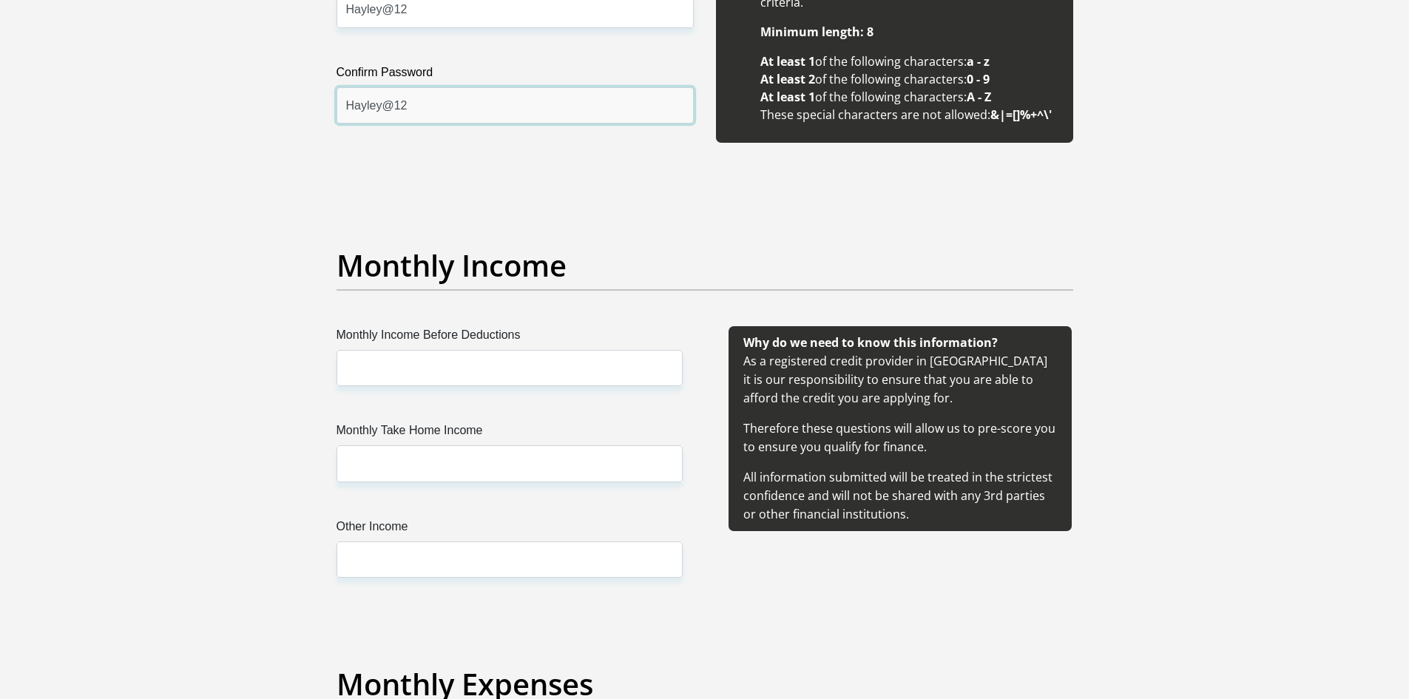
type input "Hayley@12"
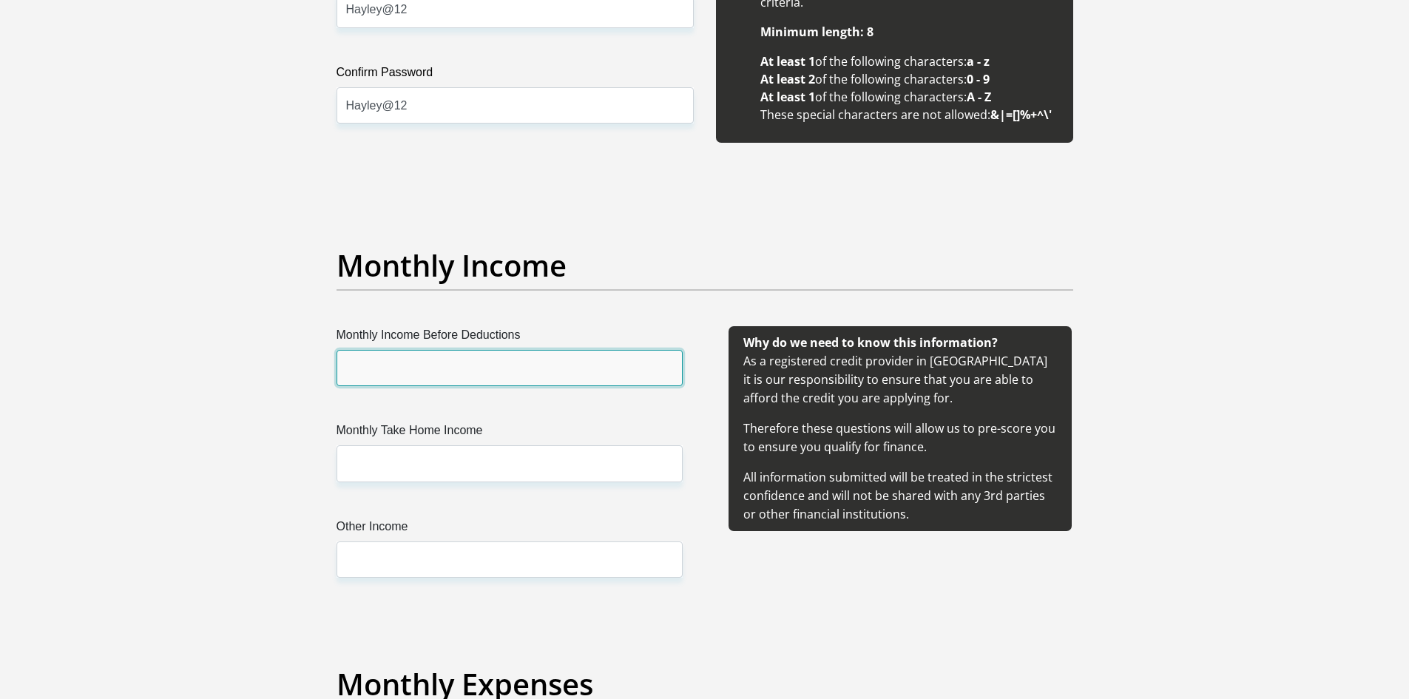
click at [430, 370] on input "Monthly Income Before Deductions" at bounding box center [509, 368] width 346 height 36
click at [529, 351] on input "Monthly Income Before Deductions" at bounding box center [509, 368] width 346 height 36
type input "43814"
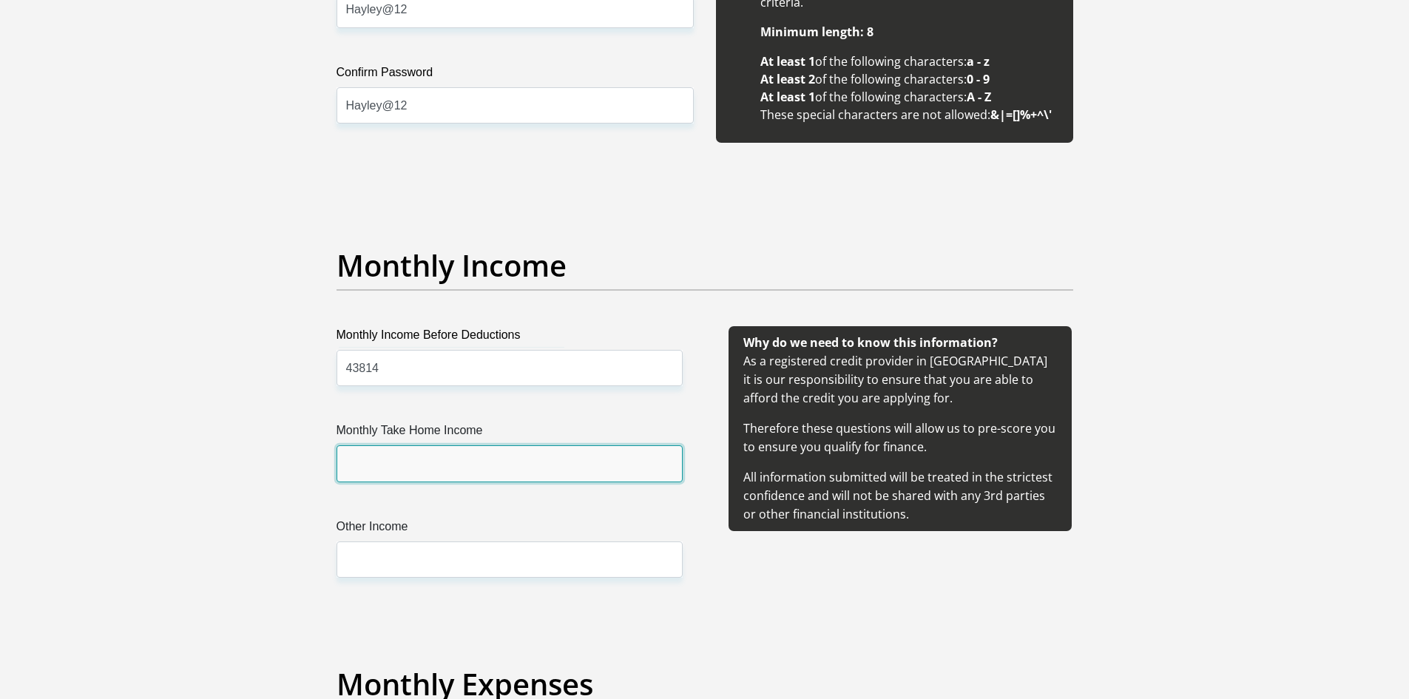
click at [498, 456] on input "Monthly Take Home Income" at bounding box center [509, 463] width 346 height 36
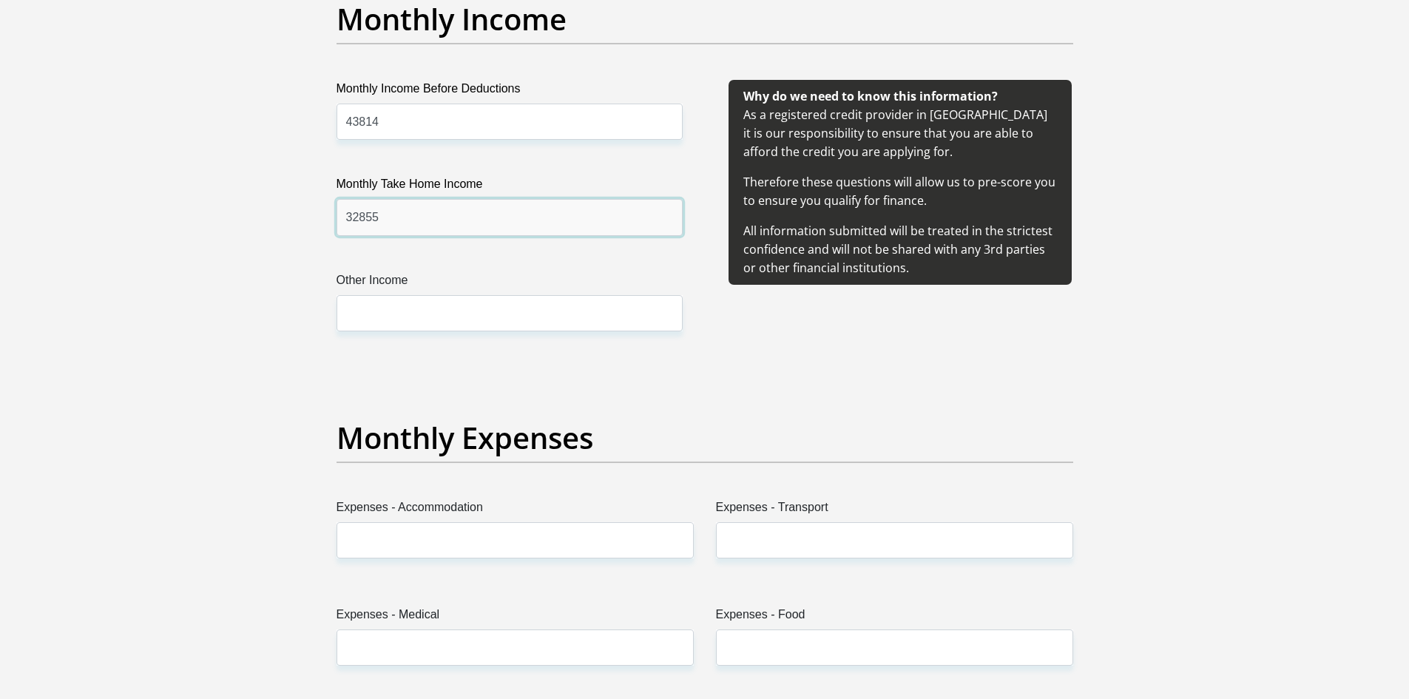
scroll to position [1923, 0]
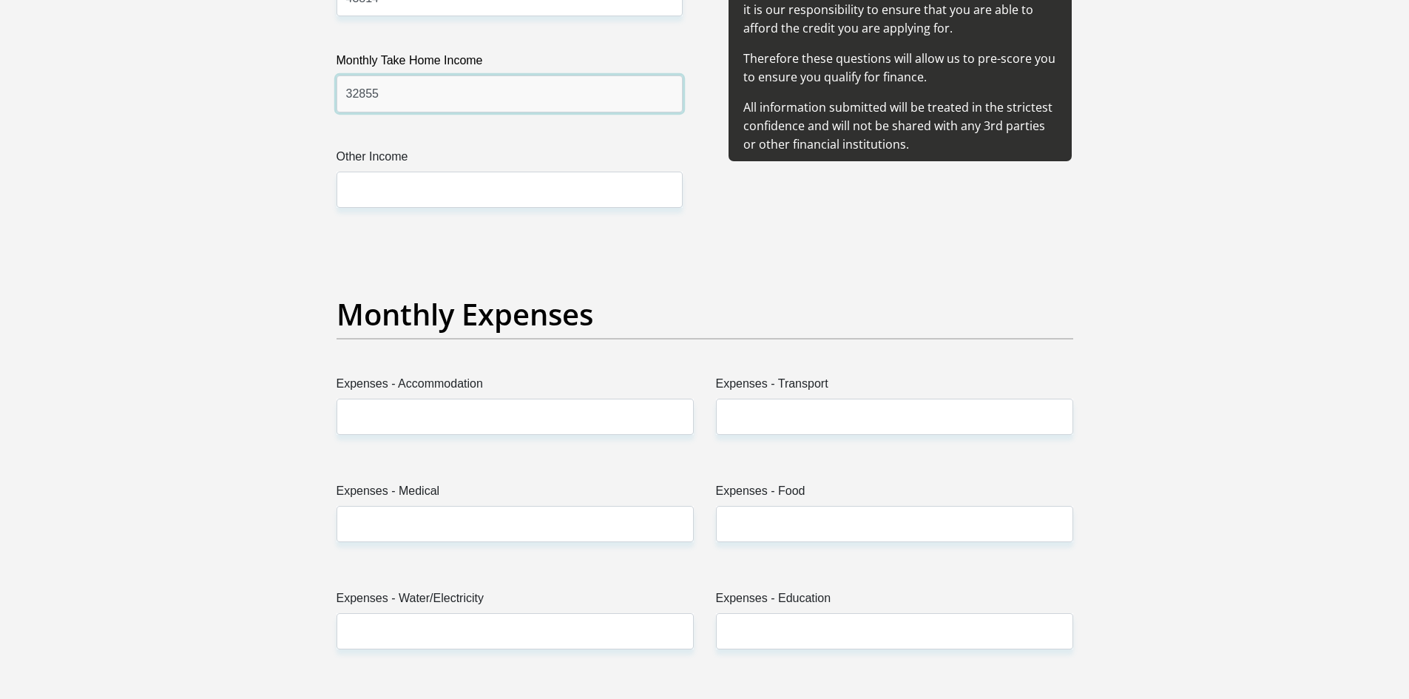
type input "32855"
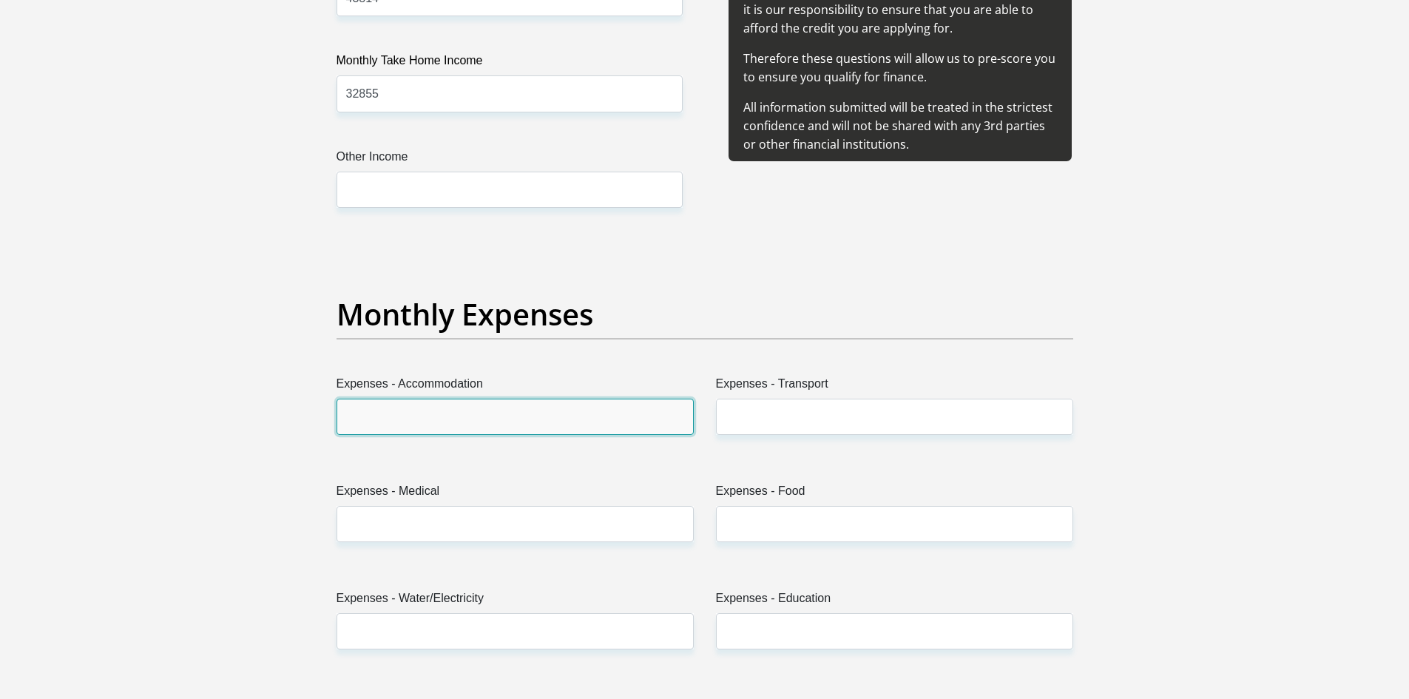
click at [555, 429] on input "Expenses - Accommodation" at bounding box center [514, 417] width 357 height 36
type input "8000"
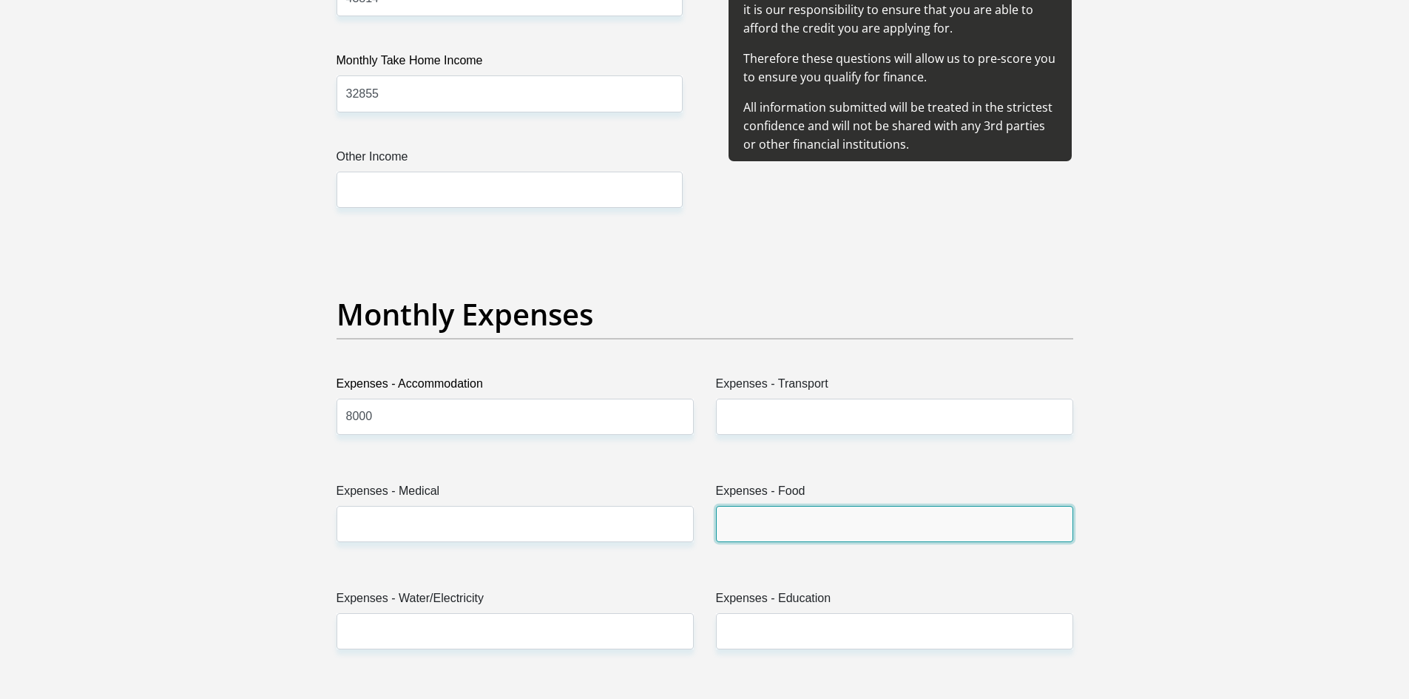
click at [874, 516] on input "Expenses - Food" at bounding box center [894, 524] width 357 height 36
type input "3000"
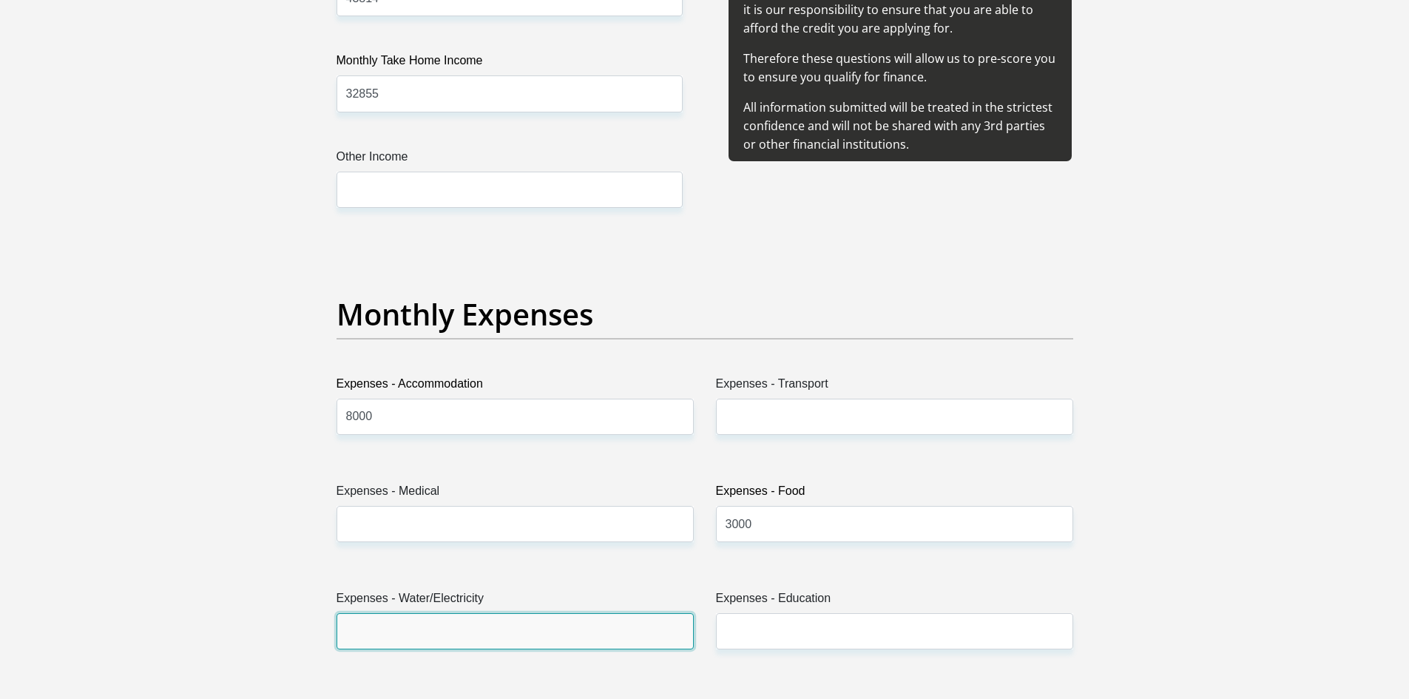
click at [400, 643] on input "Expenses - Water/Electricity" at bounding box center [514, 631] width 357 height 36
type input "1500"
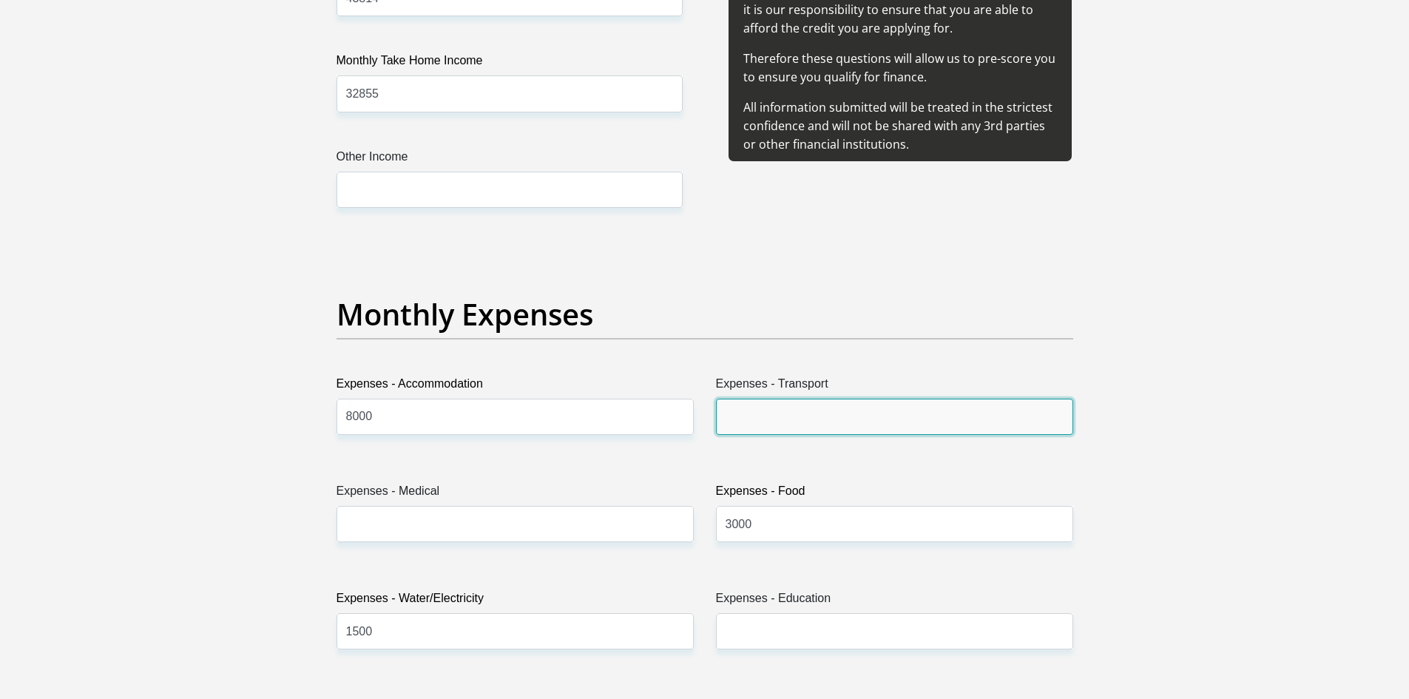
click at [904, 426] on input "Expenses - Transport" at bounding box center [894, 417] width 357 height 36
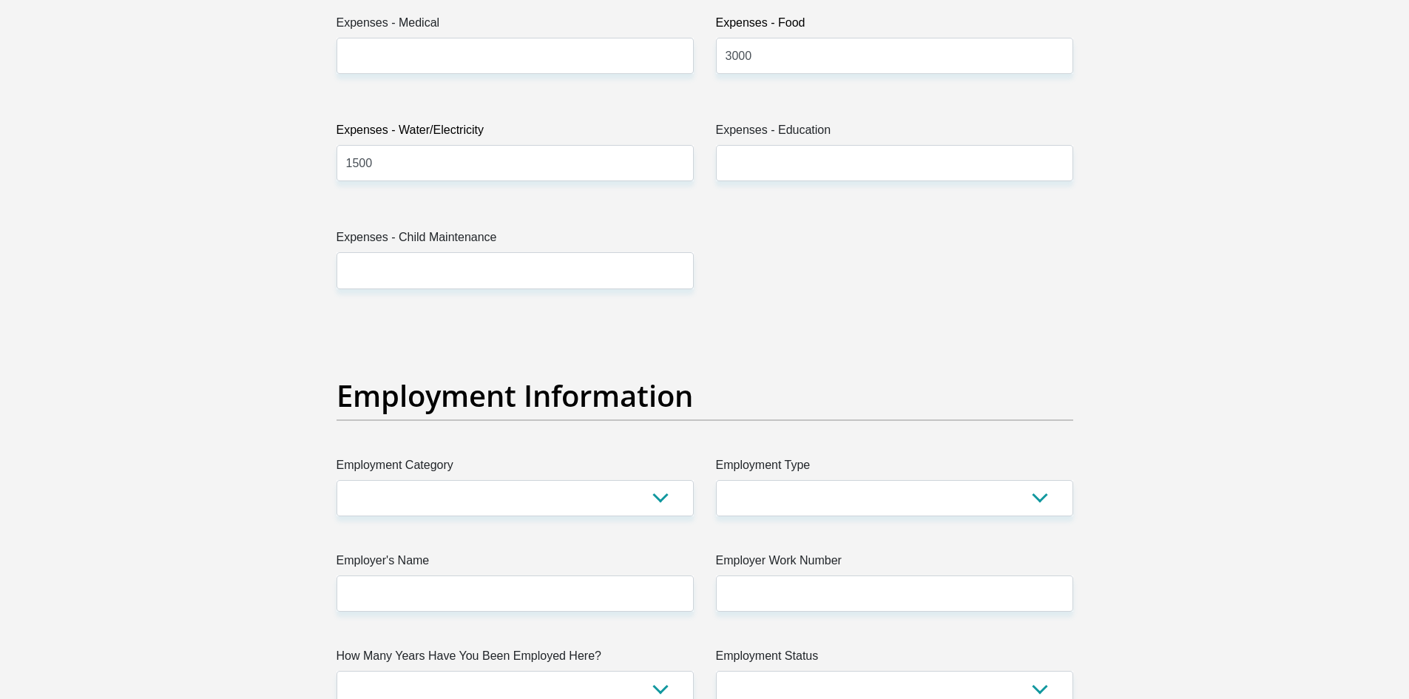
scroll to position [2416, 0]
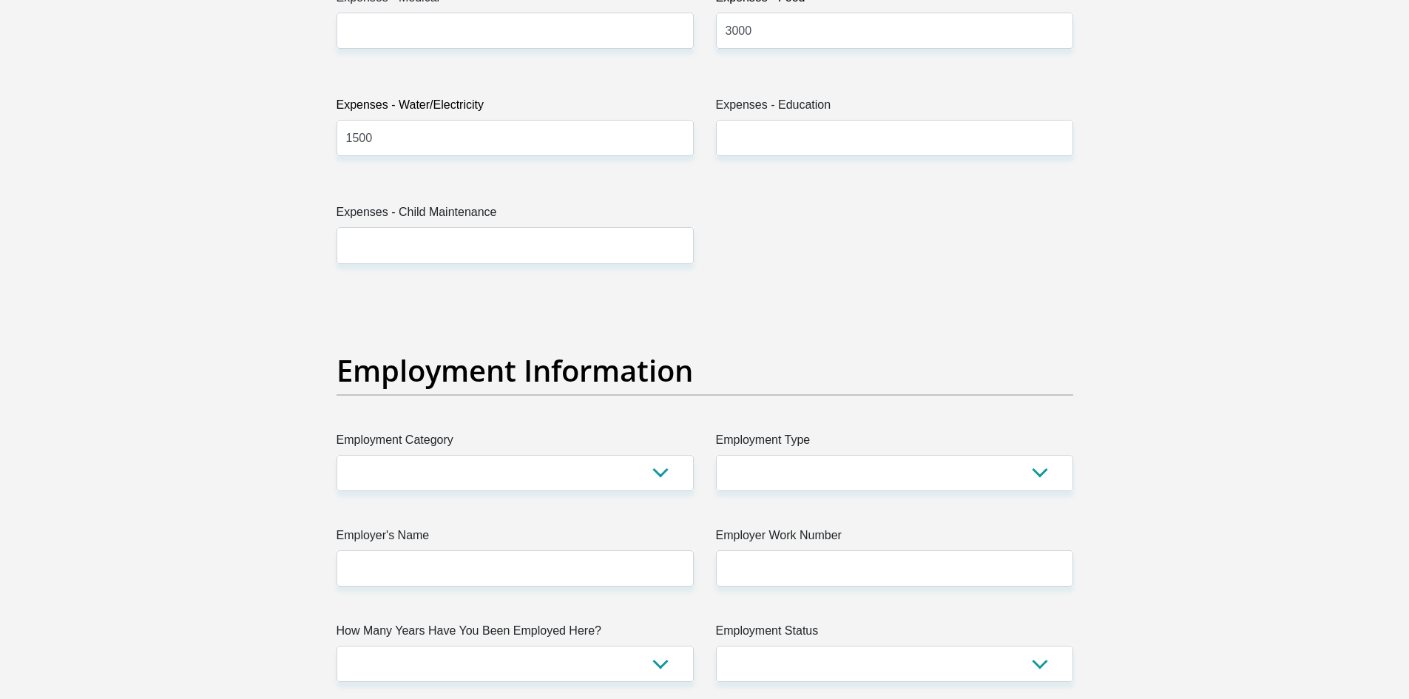
type input "1200"
click at [669, 473] on select "AGRICULTURE ALCOHOL & TOBACCO CONSTRUCTION MATERIALS METALLURGY EQUIPMENT FOR R…" at bounding box center [514, 473] width 357 height 36
click at [336, 455] on select "AGRICULTURE ALCOHOL & TOBACCO CONSTRUCTION MATERIALS METALLURGY EQUIPMENT FOR R…" at bounding box center [514, 473] width 357 height 36
click at [655, 463] on select "AGRICULTURE ALCOHOL & TOBACCO CONSTRUCTION MATERIALS METALLURGY EQUIPMENT FOR R…" at bounding box center [514, 473] width 357 height 36
select select "6"
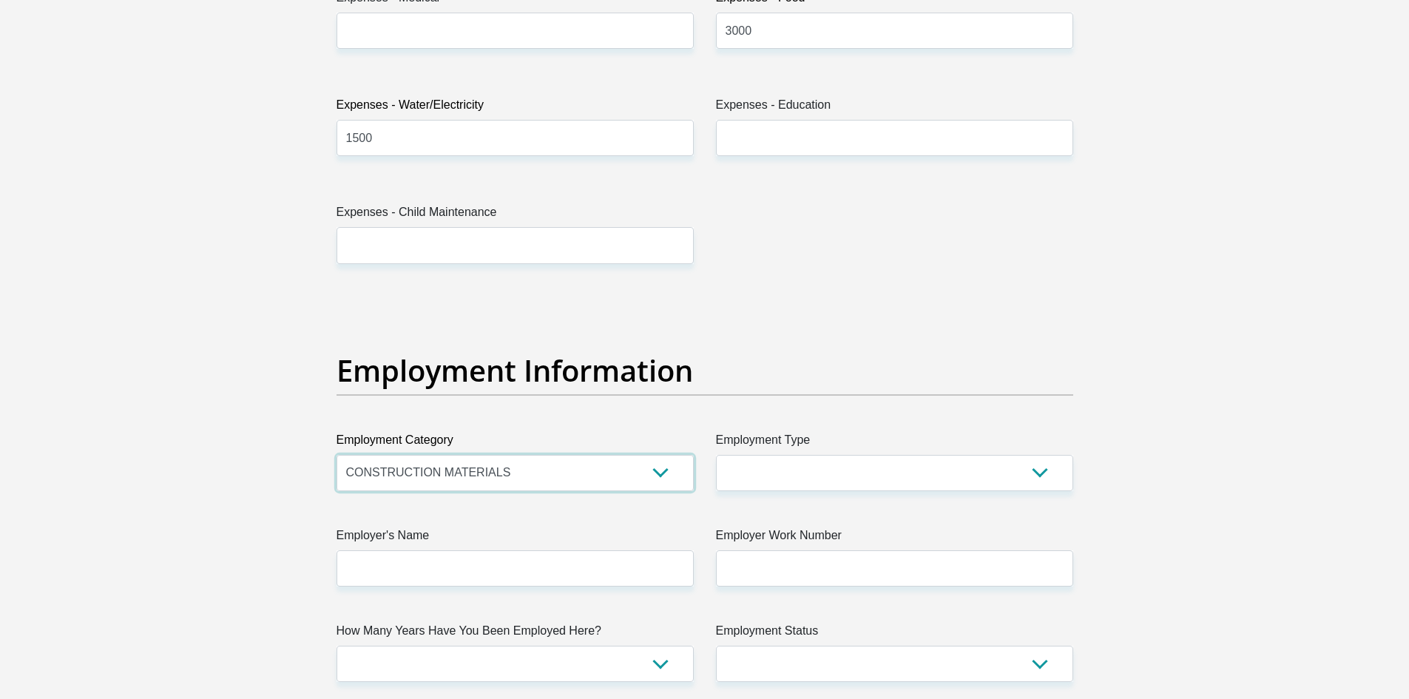
click at [336, 455] on select "AGRICULTURE ALCOHOL & TOBACCO CONSTRUCTION MATERIALS METALLURGY EQUIPMENT FOR R…" at bounding box center [514, 473] width 357 height 36
click at [1048, 464] on select "College/Lecturer Craft Seller Creative Driver Executive Farmer Forces - Non Com…" at bounding box center [894, 473] width 357 height 36
select select "Sales"
click at [716, 455] on select "College/Lecturer Craft Seller Creative Driver Executive Farmer Forces - Non Com…" at bounding box center [894, 473] width 357 height 36
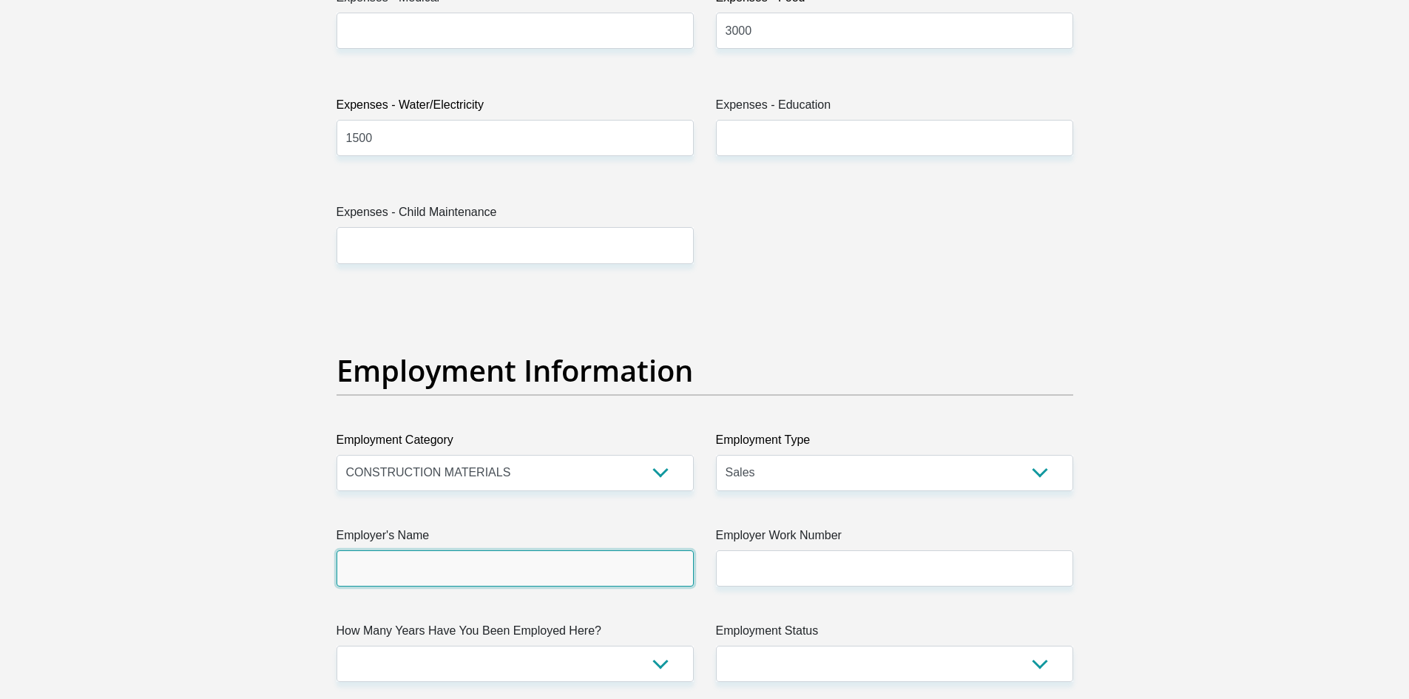
click at [636, 569] on input "Employer's Name" at bounding box center [514, 568] width 357 height 36
type input "HydacTechnology"
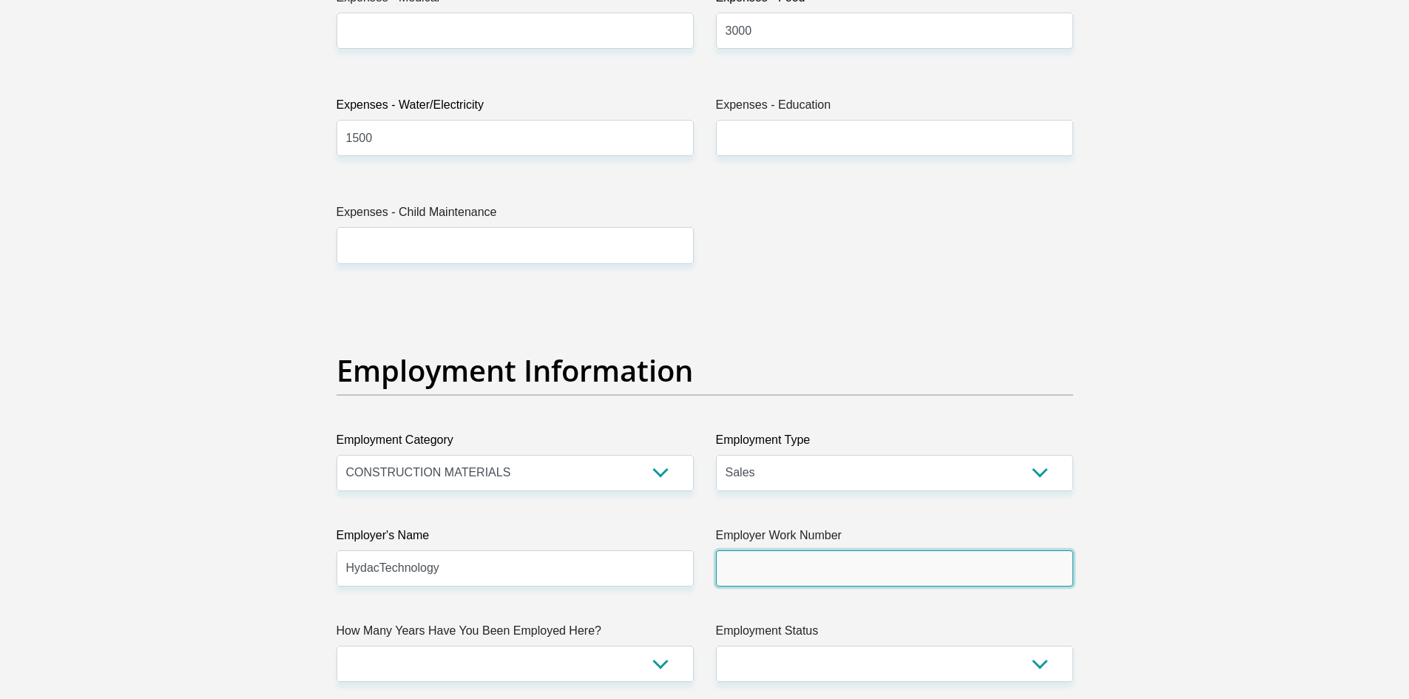
click at [812, 553] on input "Employer Work Number" at bounding box center [894, 568] width 357 height 36
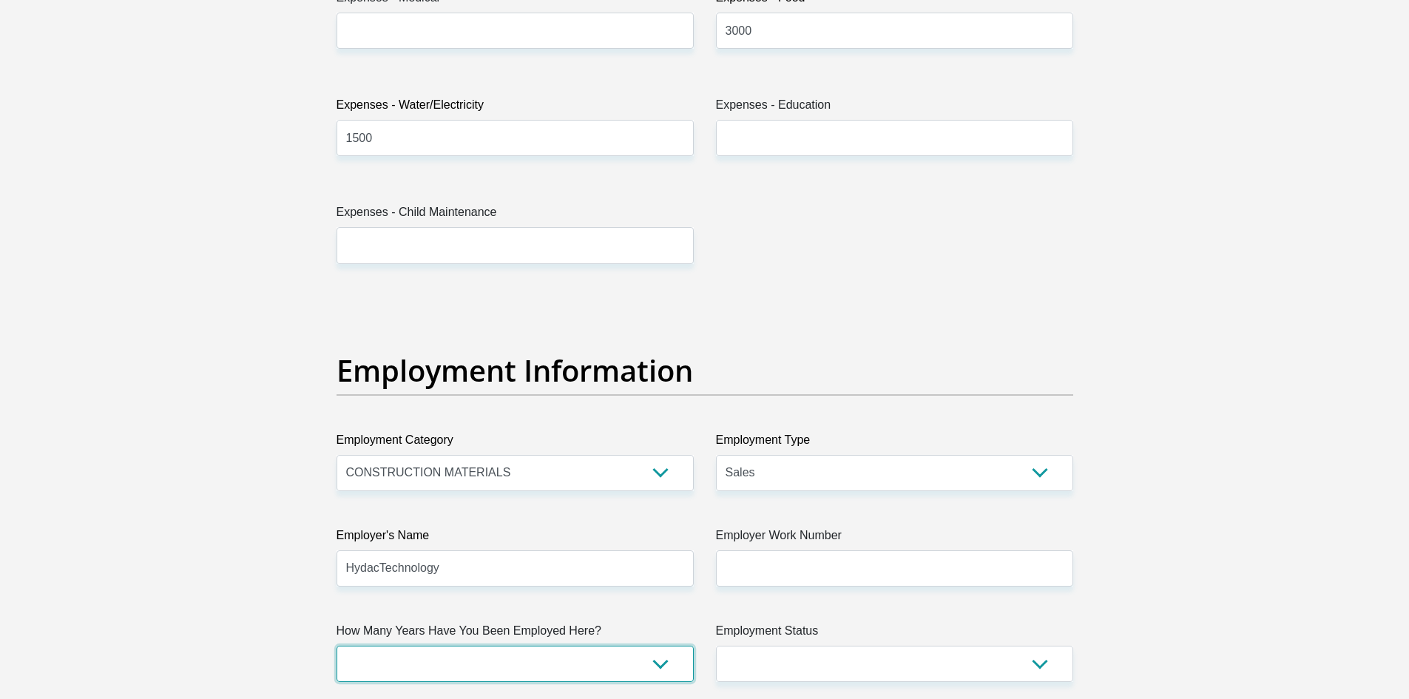
click at [657, 656] on select "less than 1 year 1-3 years 3-5 years 5+ years" at bounding box center [514, 664] width 357 height 36
select select "24"
click at [336, 646] on select "less than 1 year 1-3 years 3-5 years 5+ years" at bounding box center [514, 664] width 357 height 36
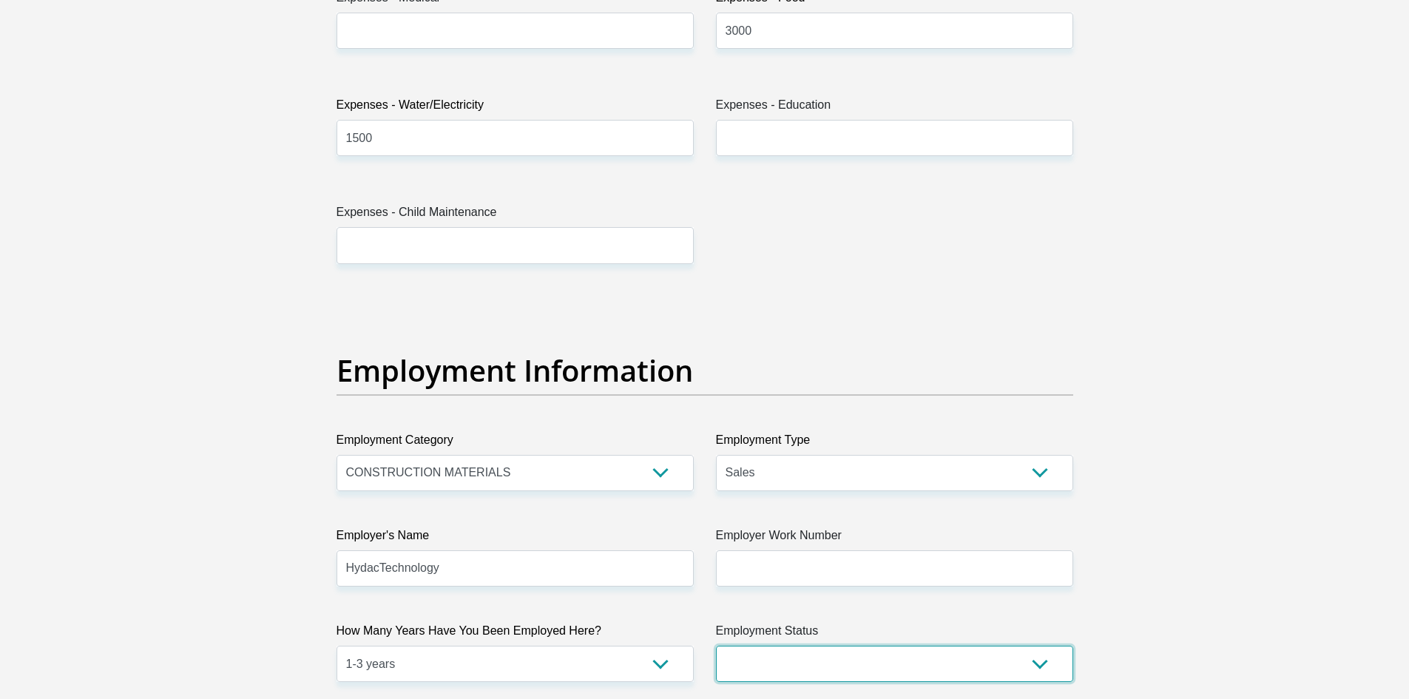
click at [1029, 660] on select "Permanent/Full-time Part-time/Casual Contract Worker Self-Employed Housewife Re…" at bounding box center [894, 664] width 357 height 36
select select "1"
click at [716, 646] on select "Permanent/Full-time Part-time/Casual Contract Worker Self-Employed Housewife Re…" at bounding box center [894, 664] width 357 height 36
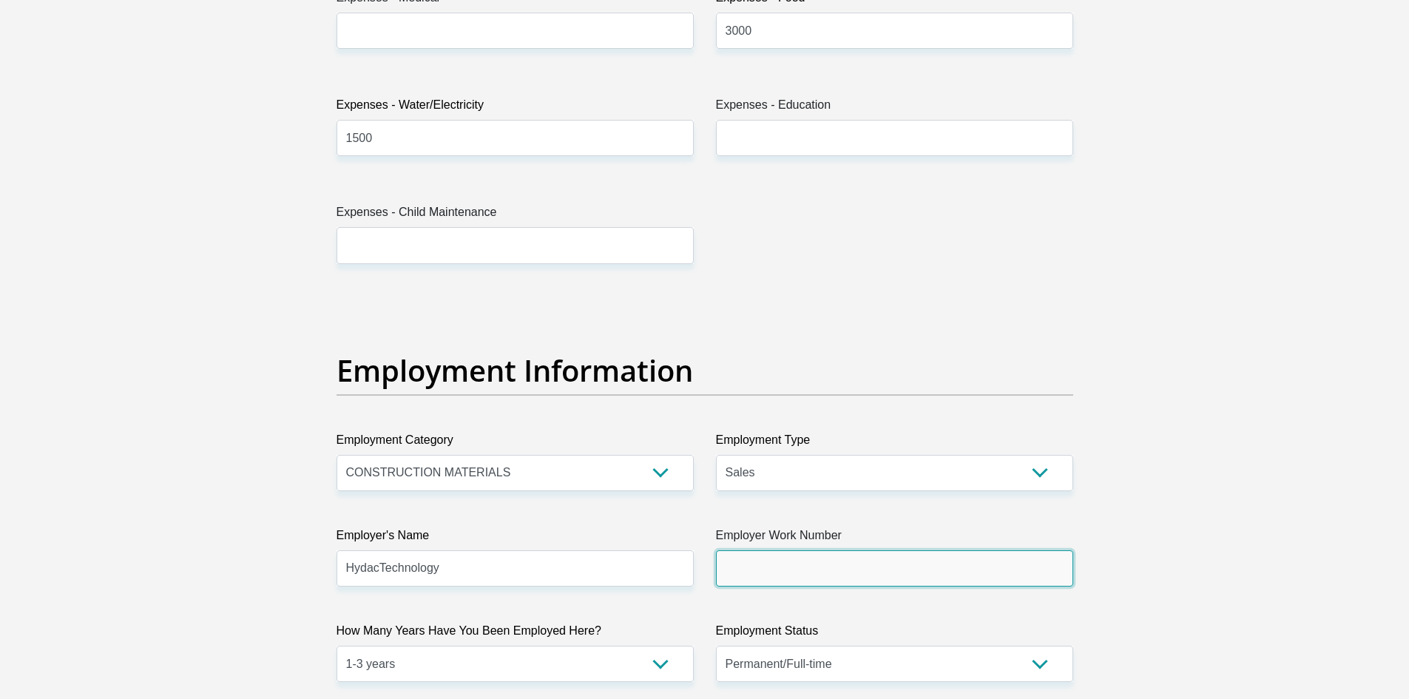
click at [836, 558] on input "Employer Work Number" at bounding box center [894, 568] width 357 height 36
drag, startPoint x: 795, startPoint y: 560, endPoint x: 789, endPoint y: 570, distance: 11.9
paste input "087 163 5020"
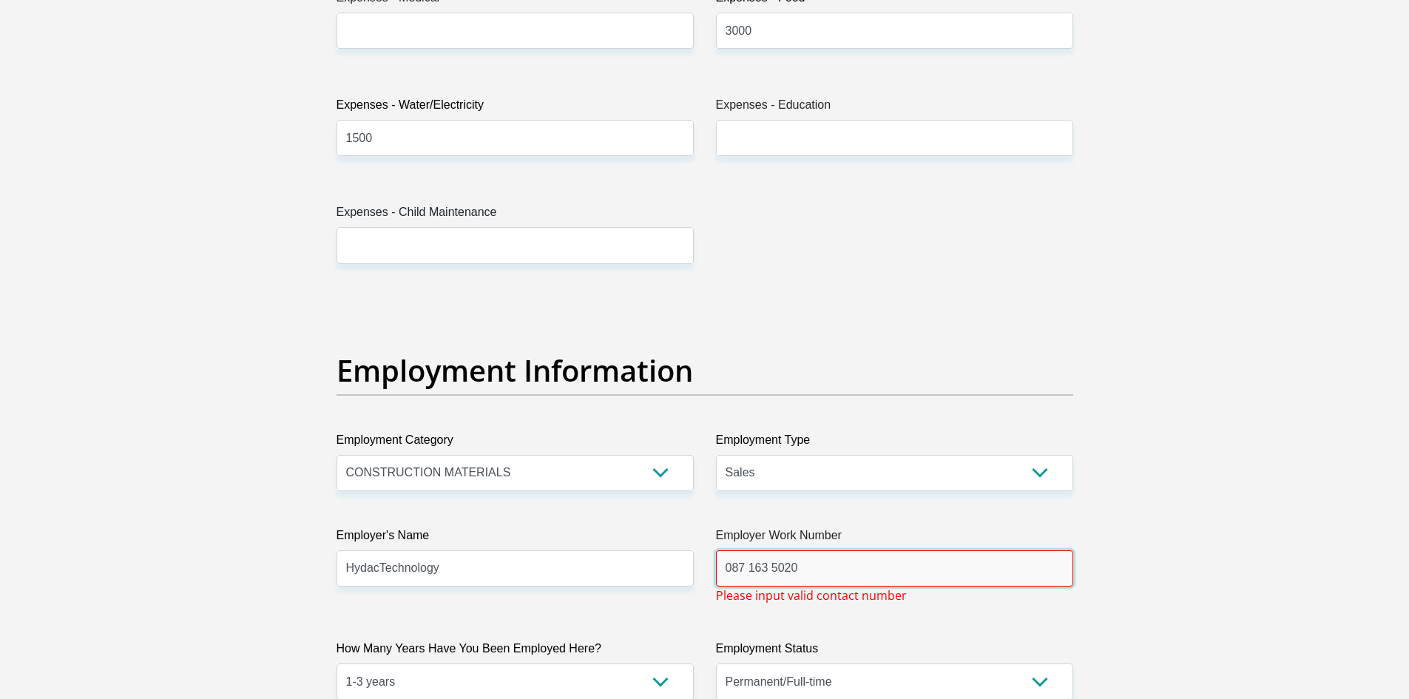
click at [767, 566] on input "087 163 5020" at bounding box center [894, 568] width 357 height 36
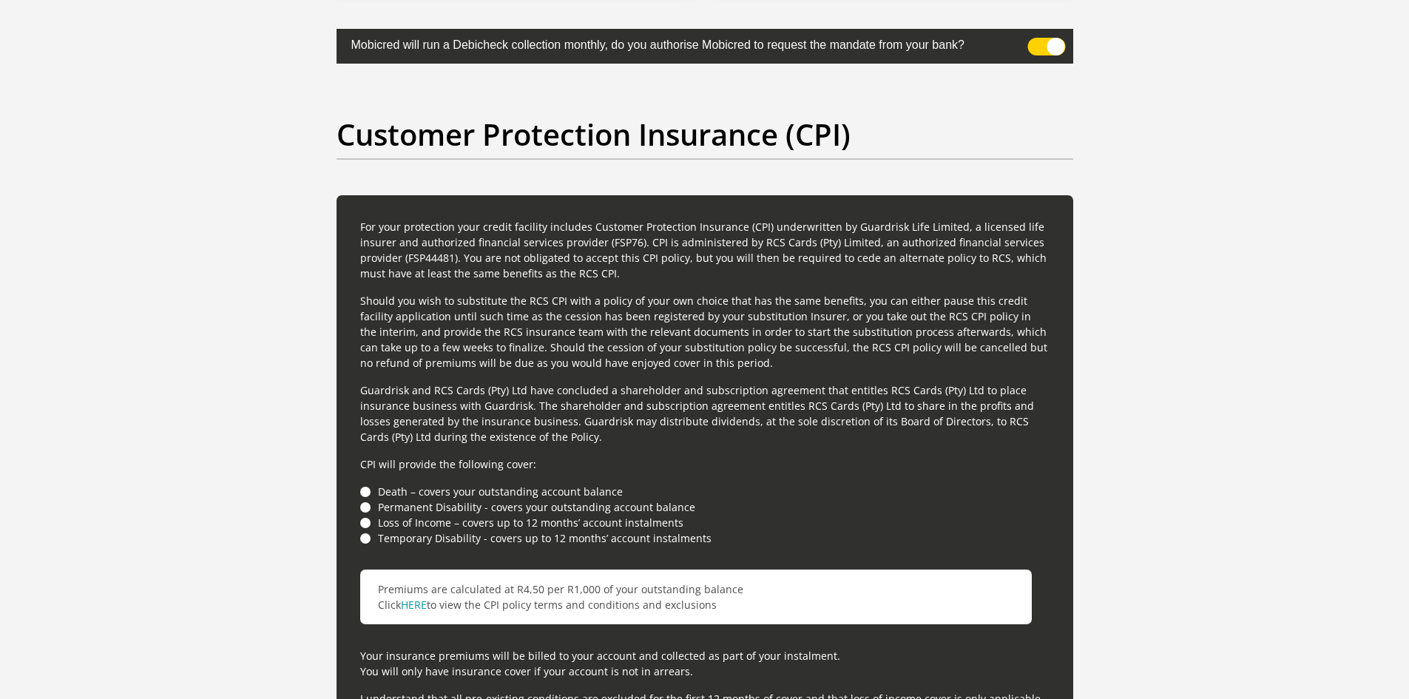
scroll to position [3870, 0]
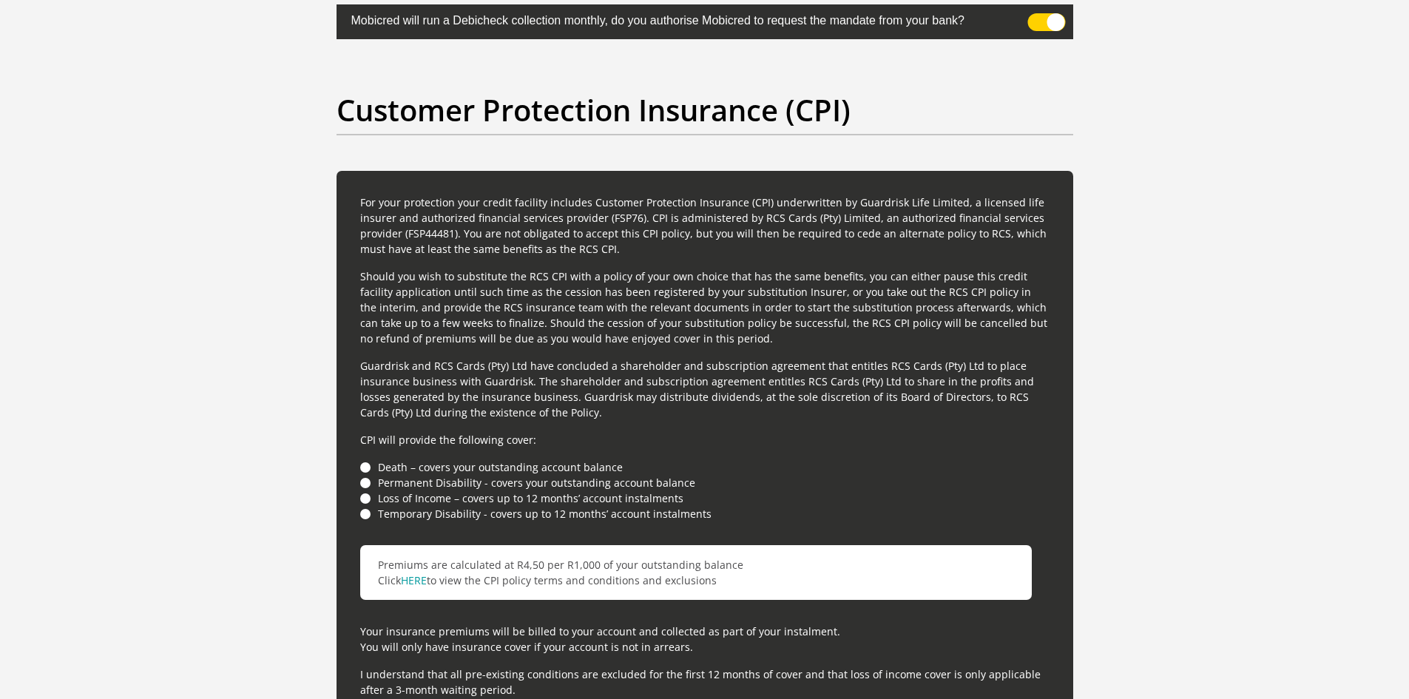
type input "0871635020"
click at [370, 462] on li "Death – covers your outstanding account balance" at bounding box center [704, 467] width 689 height 16
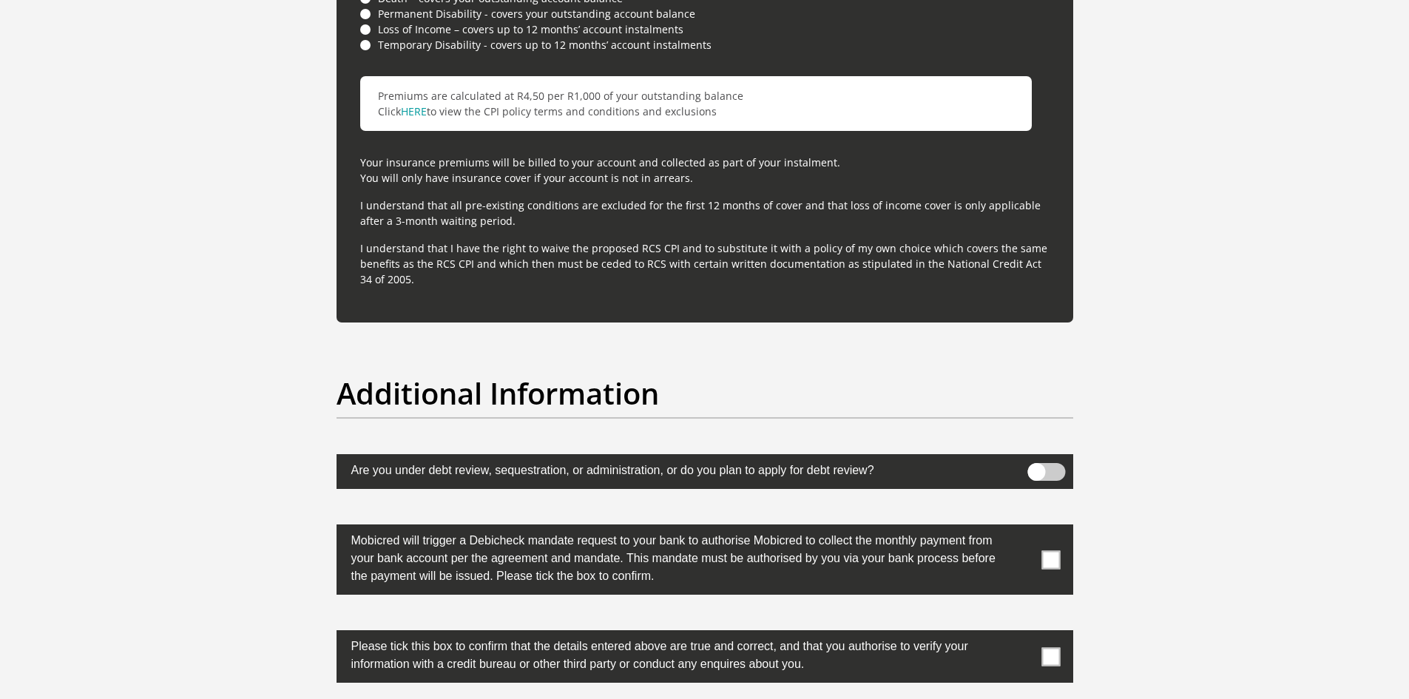
scroll to position [4363, 0]
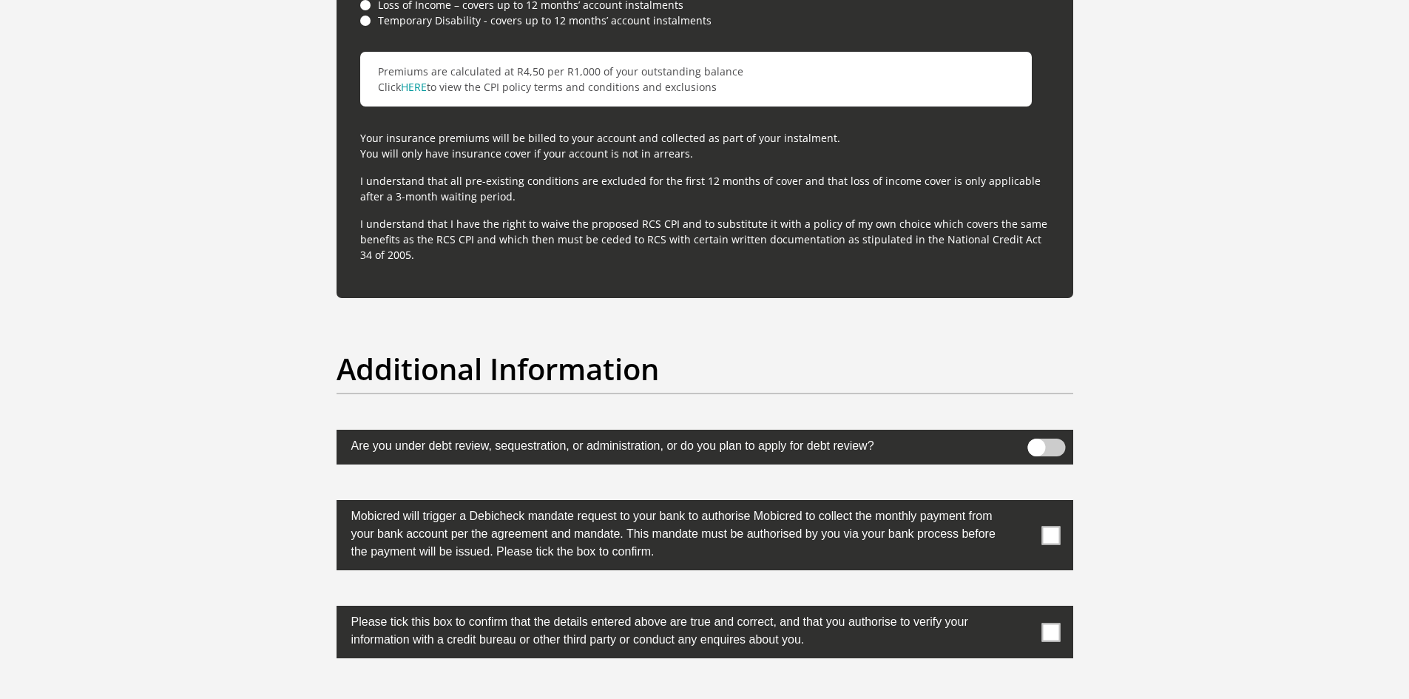
click at [1041, 533] on span at bounding box center [1050, 535] width 18 height 18
click at [1021, 504] on input "checkbox" at bounding box center [1021, 504] width 0 height 0
click at [1056, 629] on span at bounding box center [1050, 632] width 18 height 18
click at [1021, 609] on input "checkbox" at bounding box center [1021, 609] width 0 height 0
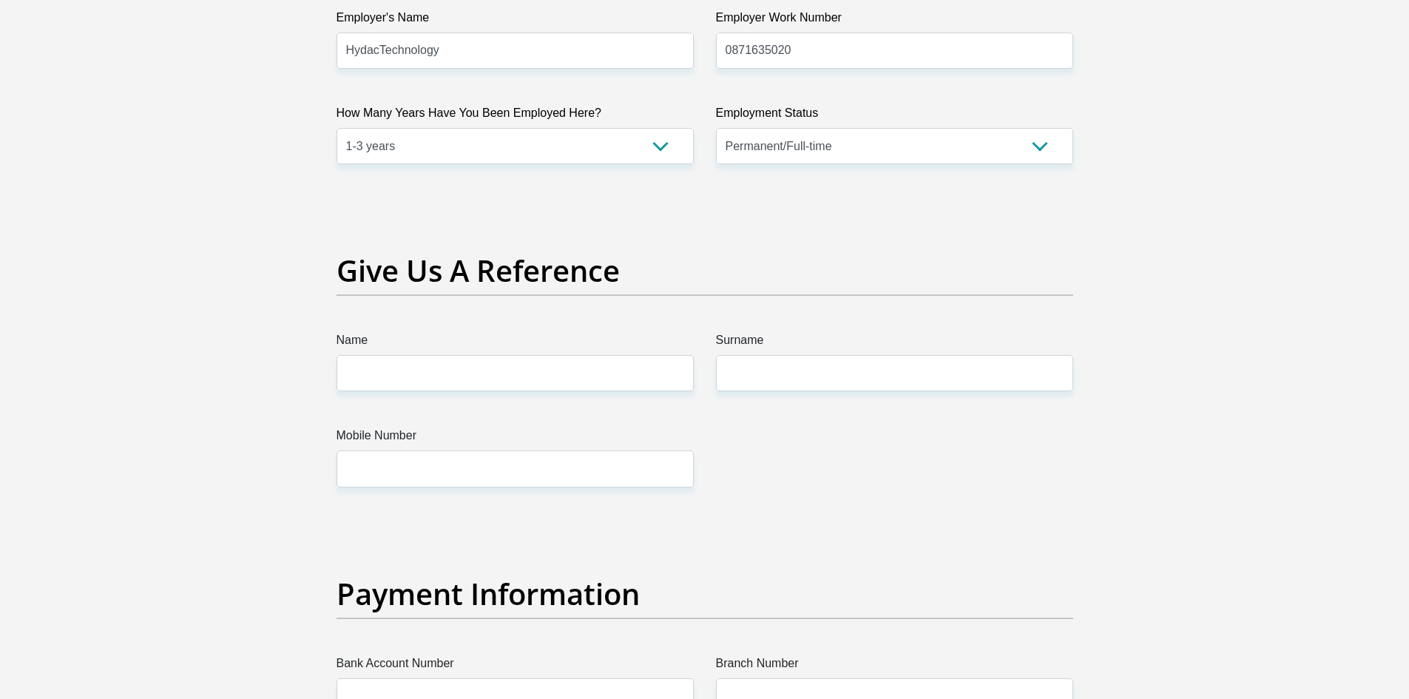
scroll to position [2908, 0]
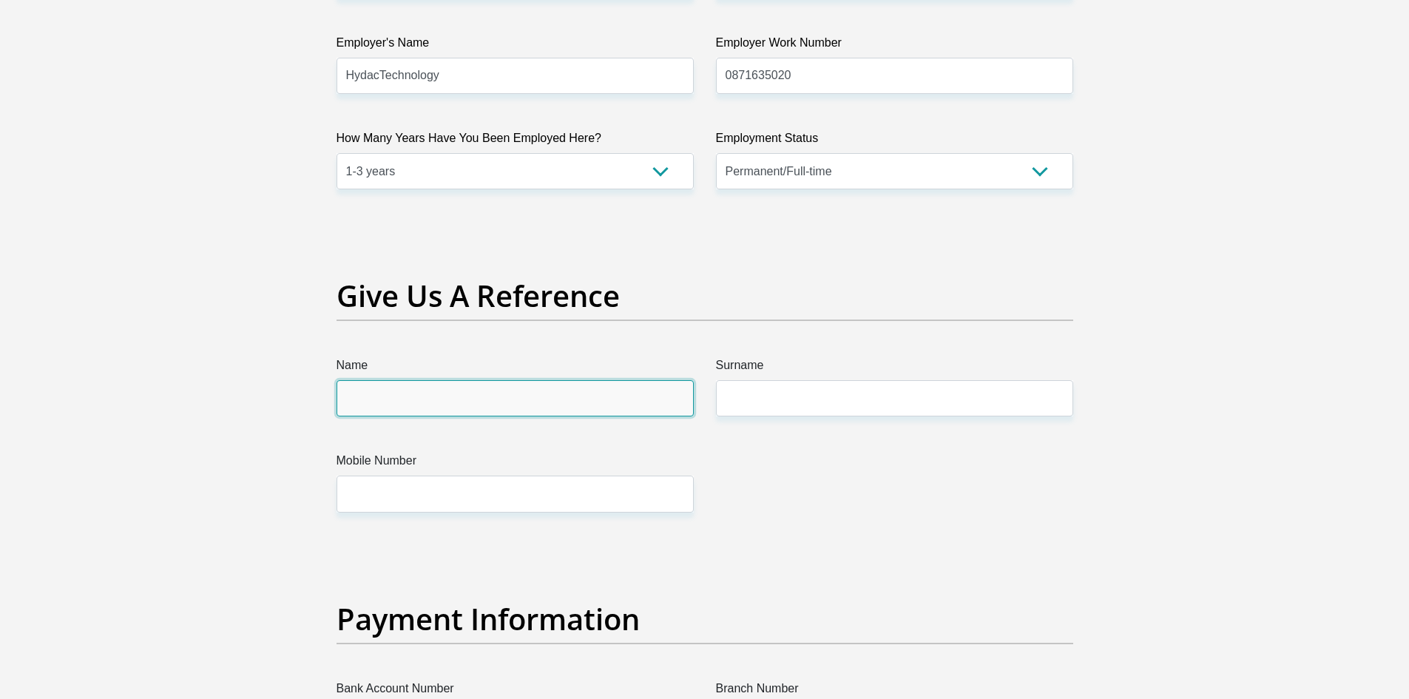
click at [507, 399] on input "Name" at bounding box center [514, 398] width 357 height 36
type input "m"
type input "Megan"
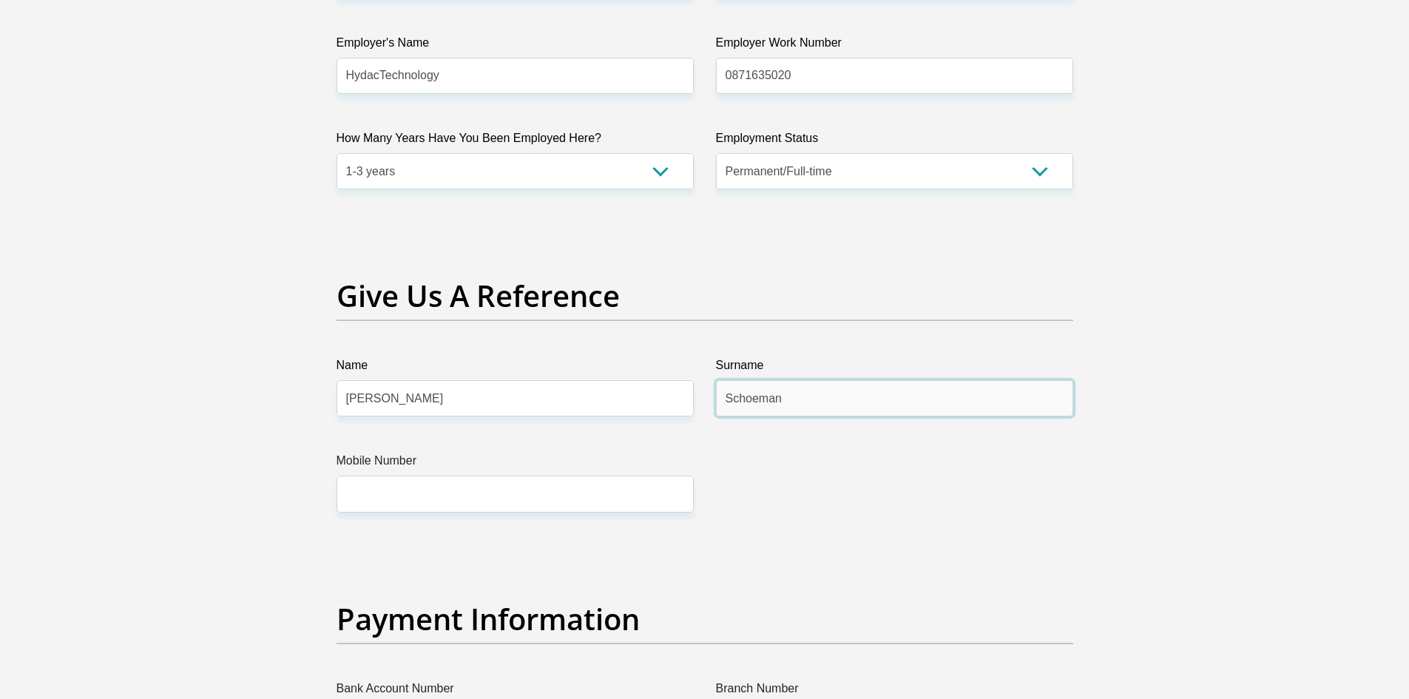
type input "Schoeman"
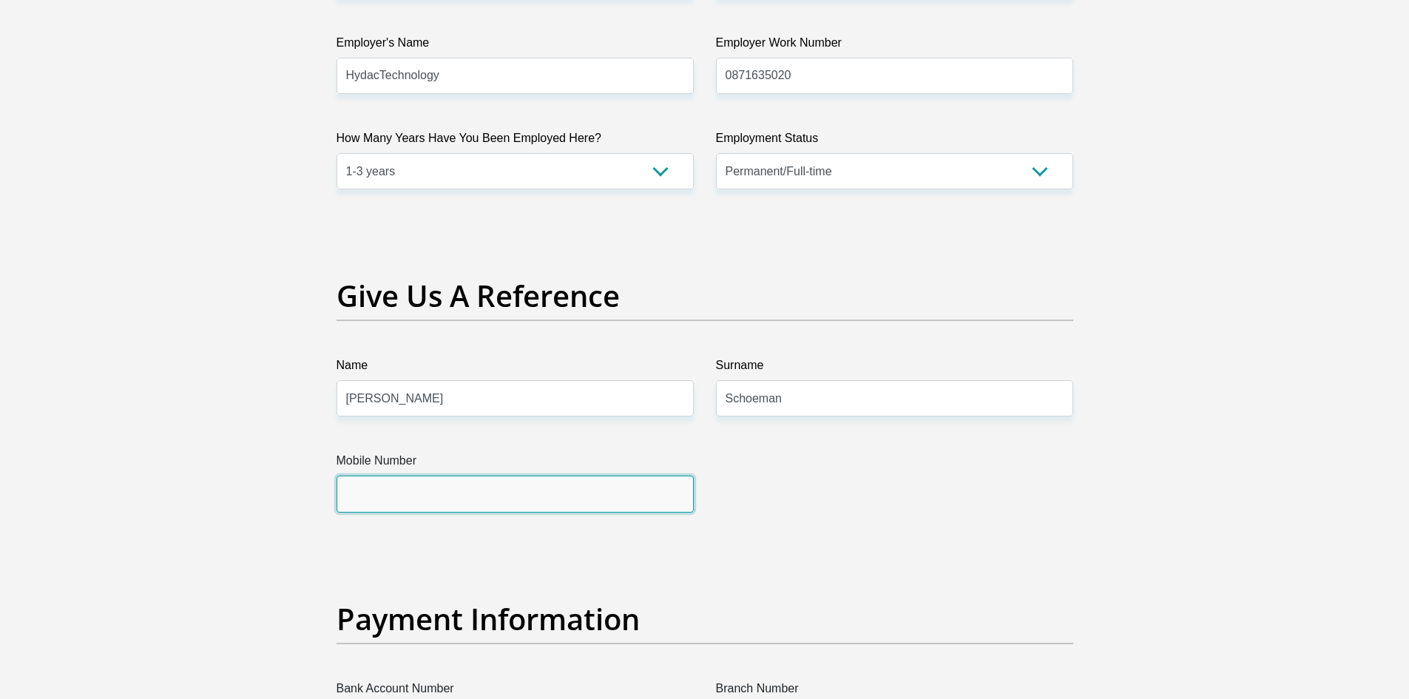
click at [396, 495] on input "Mobile Number" at bounding box center [514, 493] width 357 height 36
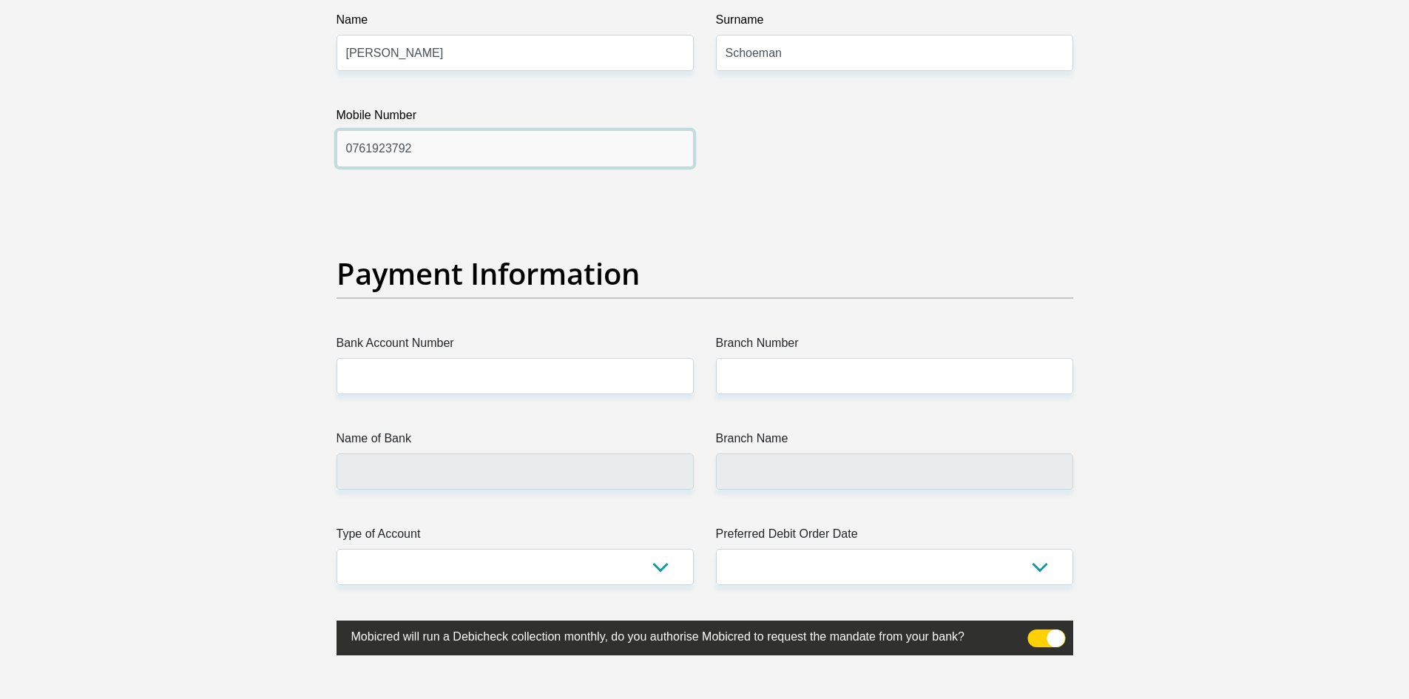
scroll to position [3303, 0]
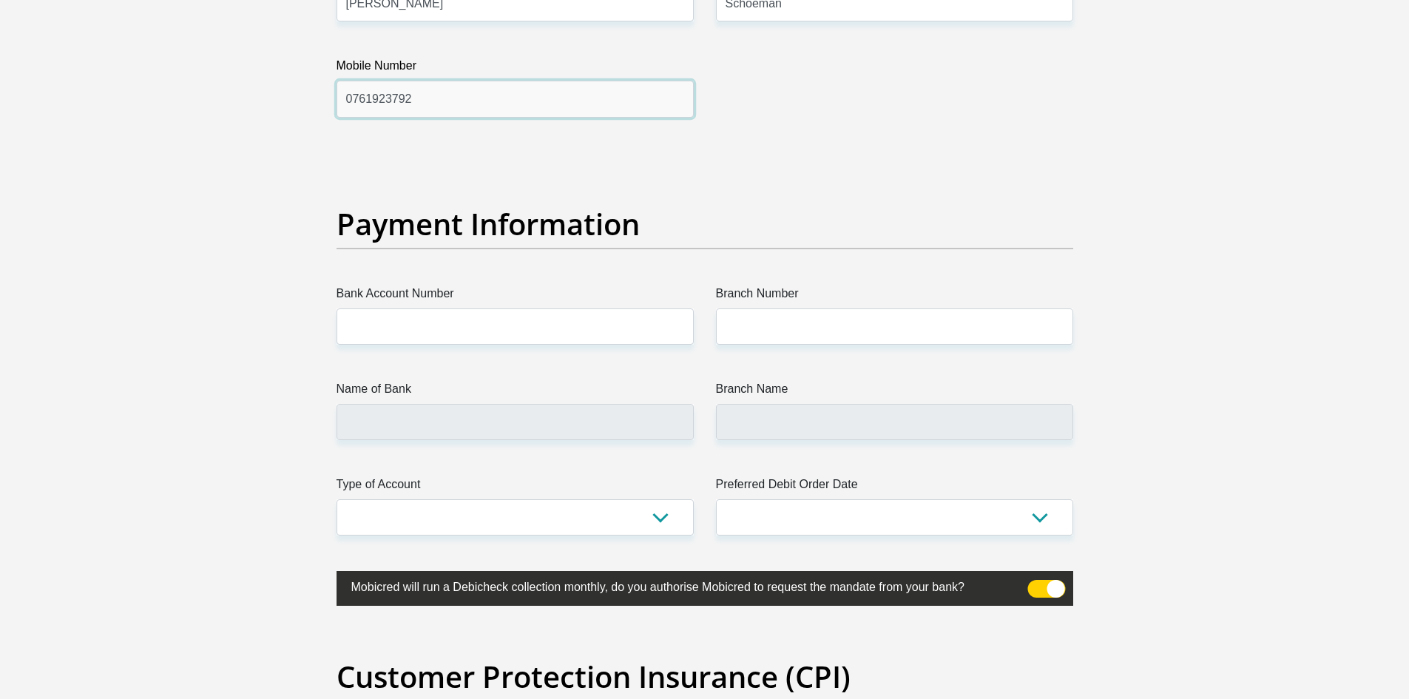
type input "0761923792"
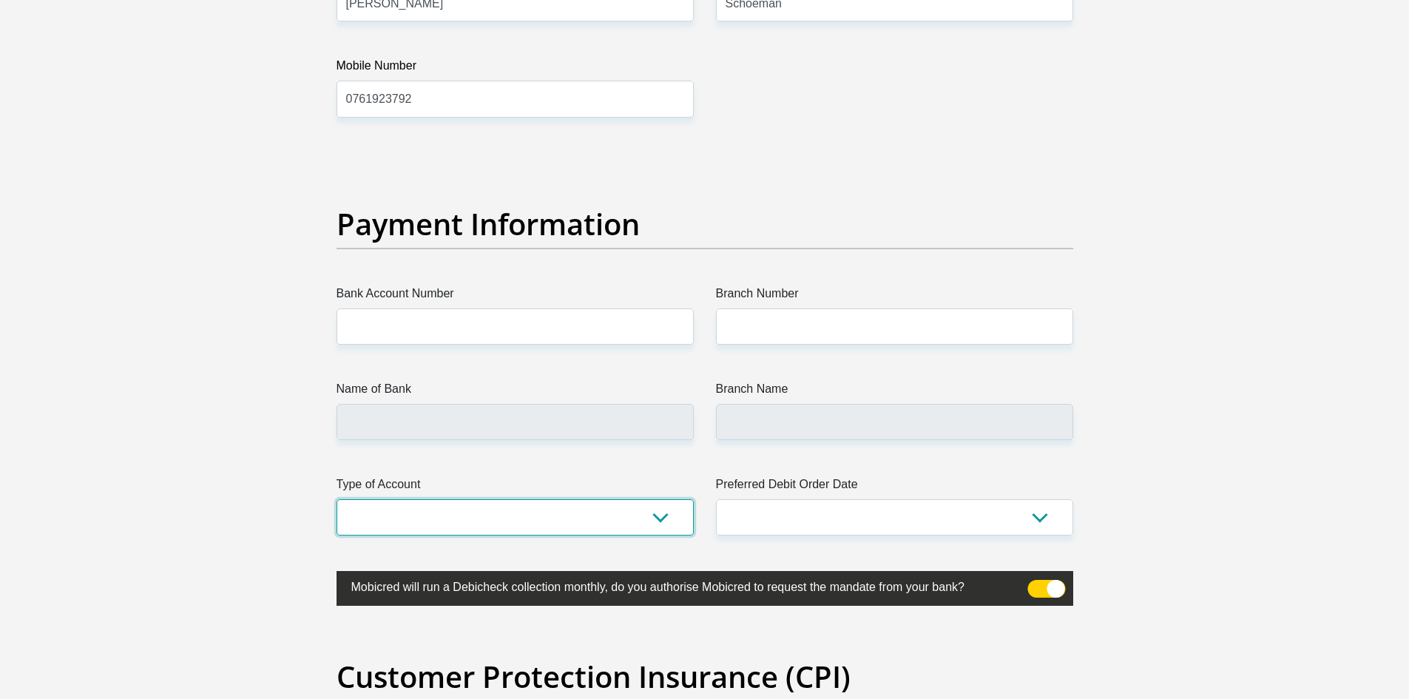
click at [663, 518] on select "Cheque Savings" at bounding box center [514, 517] width 357 height 36
select select "CUR"
click at [336, 499] on select "Cheque Savings" at bounding box center [514, 517] width 357 height 36
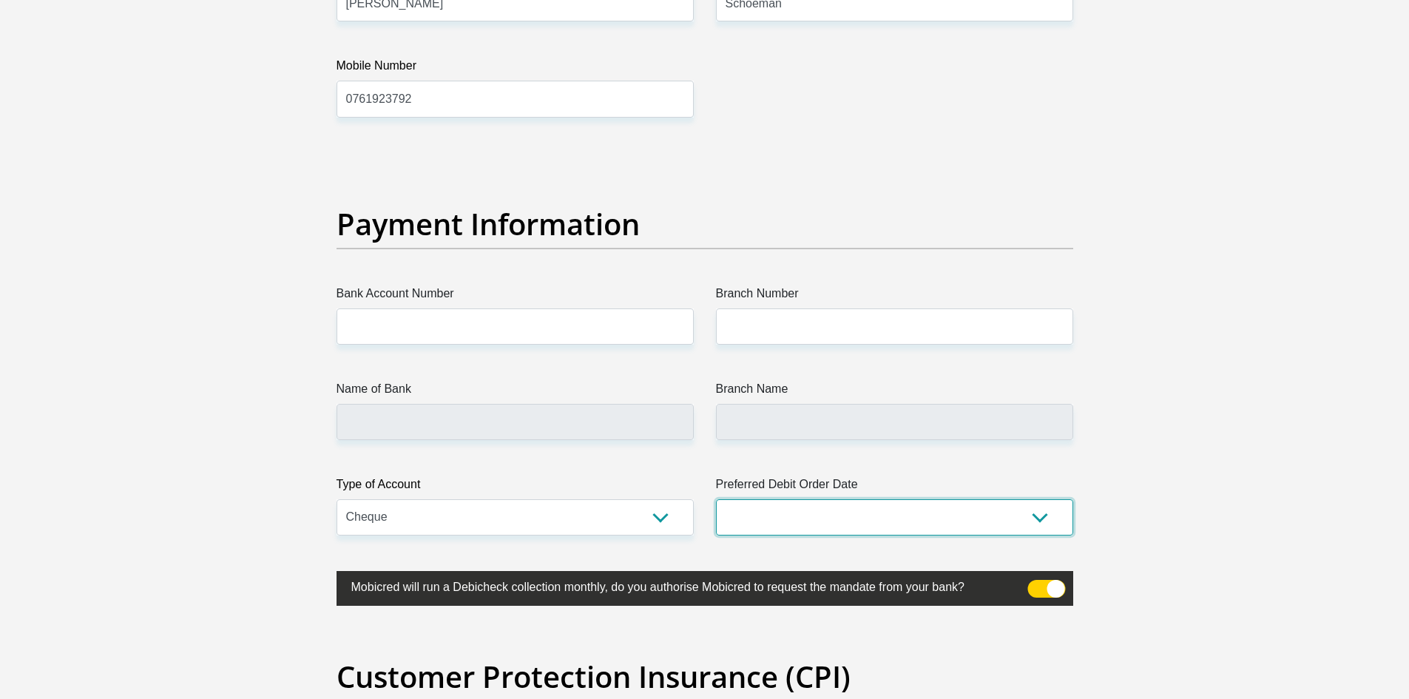
click at [1019, 507] on select "1st 2nd 3rd 4th 5th 7th 18th 19th 20th 21st 22nd 23rd 24th 25th 26th 27th 28th …" at bounding box center [894, 517] width 357 height 36
select select "25"
click at [716, 499] on select "1st 2nd 3rd 4th 5th 7th 18th 19th 20th 21st 22nd 23rd 24th 25th 26th 27th 28th …" at bounding box center [894, 517] width 357 height 36
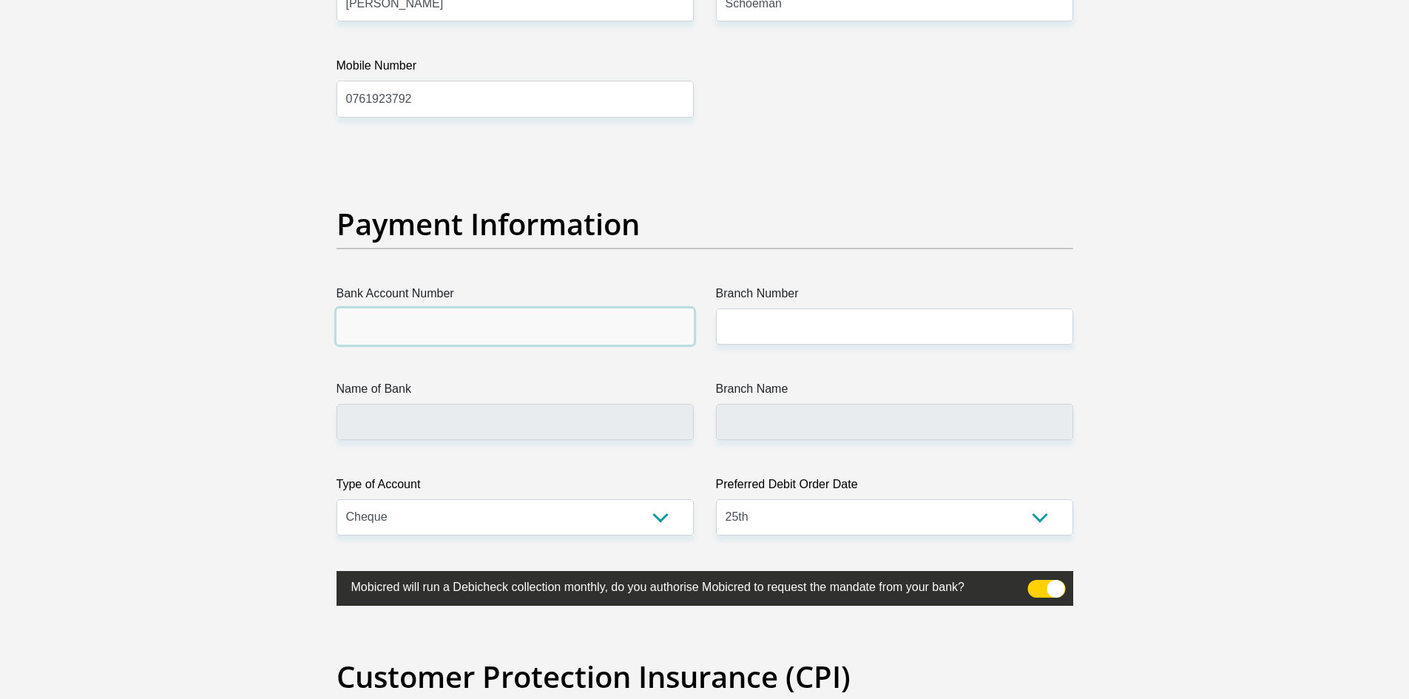
click at [552, 334] on input "Bank Account Number" at bounding box center [514, 326] width 357 height 36
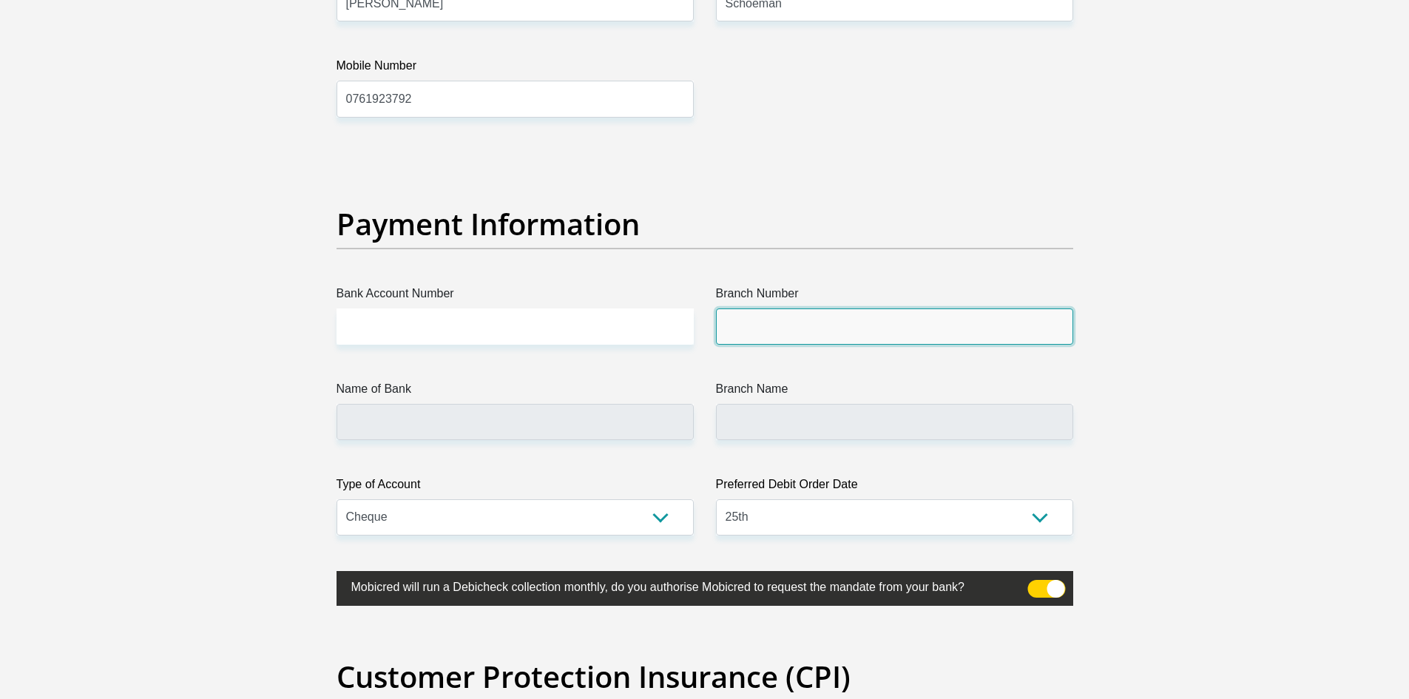
click at [762, 334] on input "Branch Number" at bounding box center [894, 326] width 357 height 36
paste input "632005"
type input "632005"
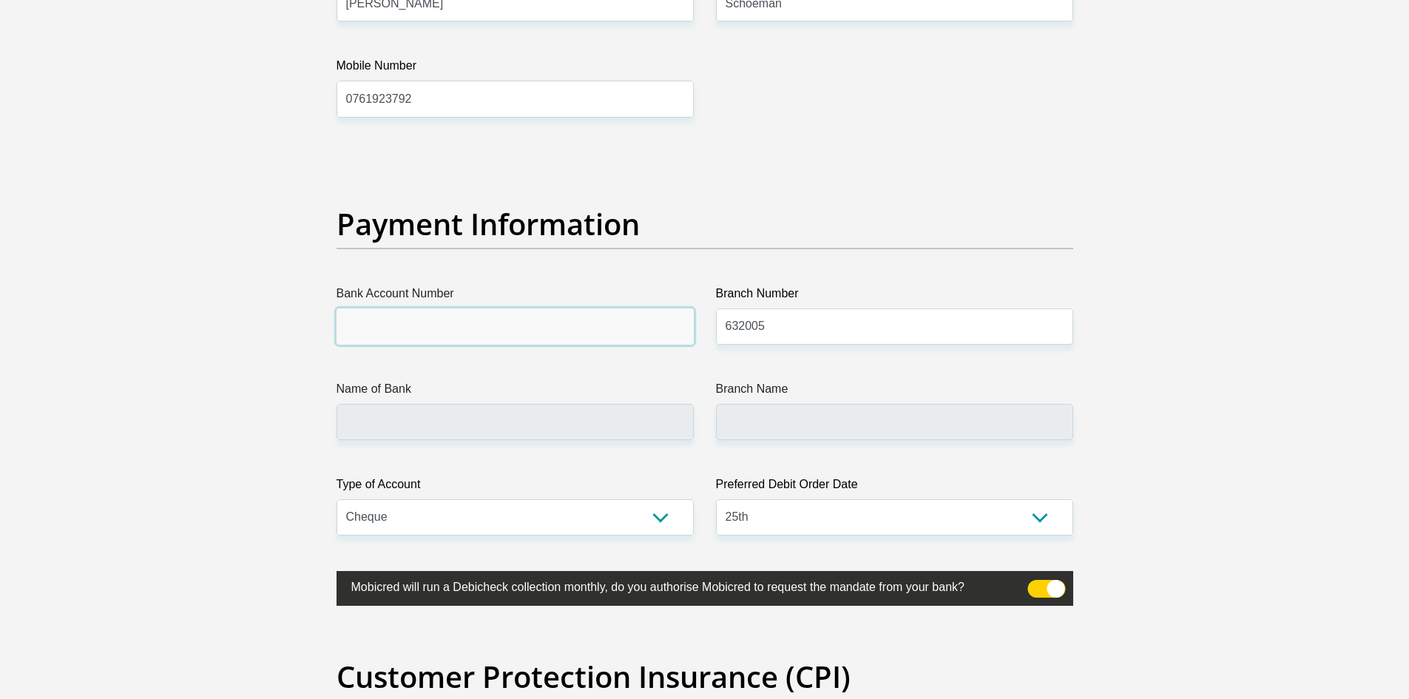
click at [544, 338] on input "Bank Account Number" at bounding box center [514, 326] width 357 height 36
type input "ABSA BANK"
type input "ABSA ELECTRONIC SETTLEMENT CNT"
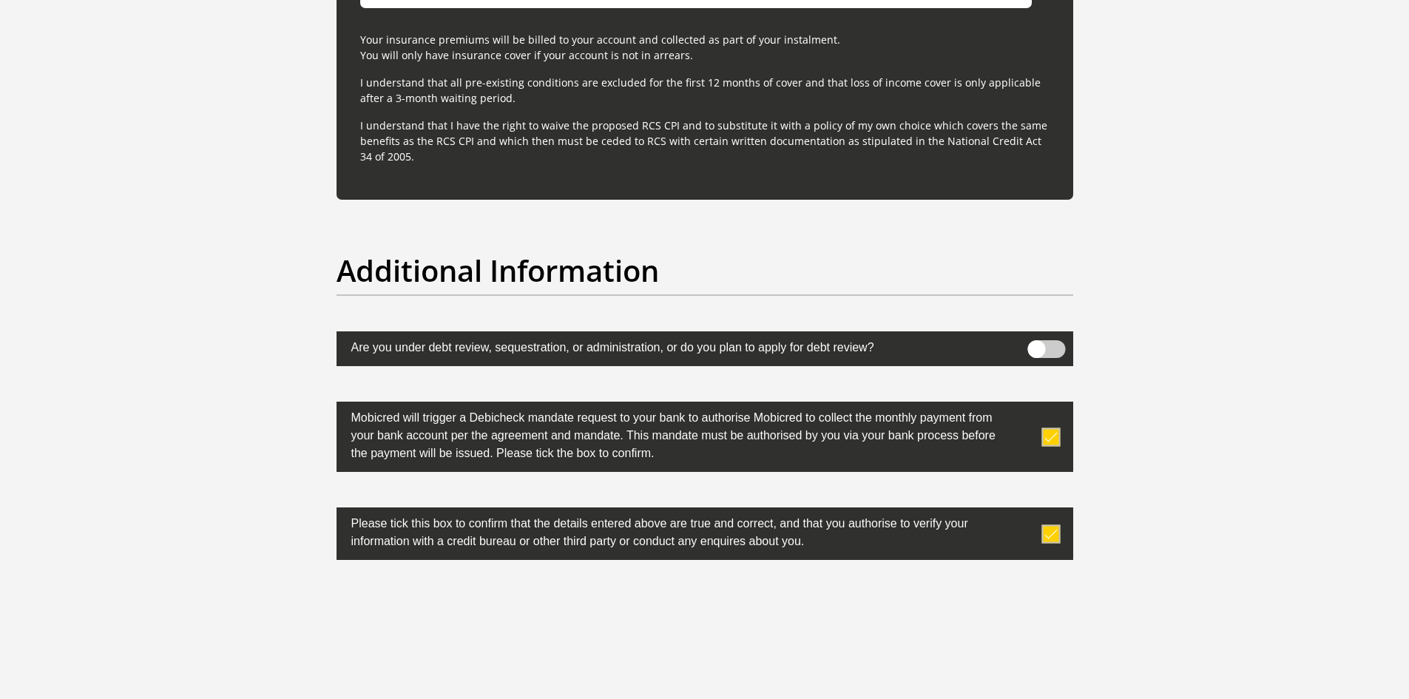
scroll to position [4585, 0]
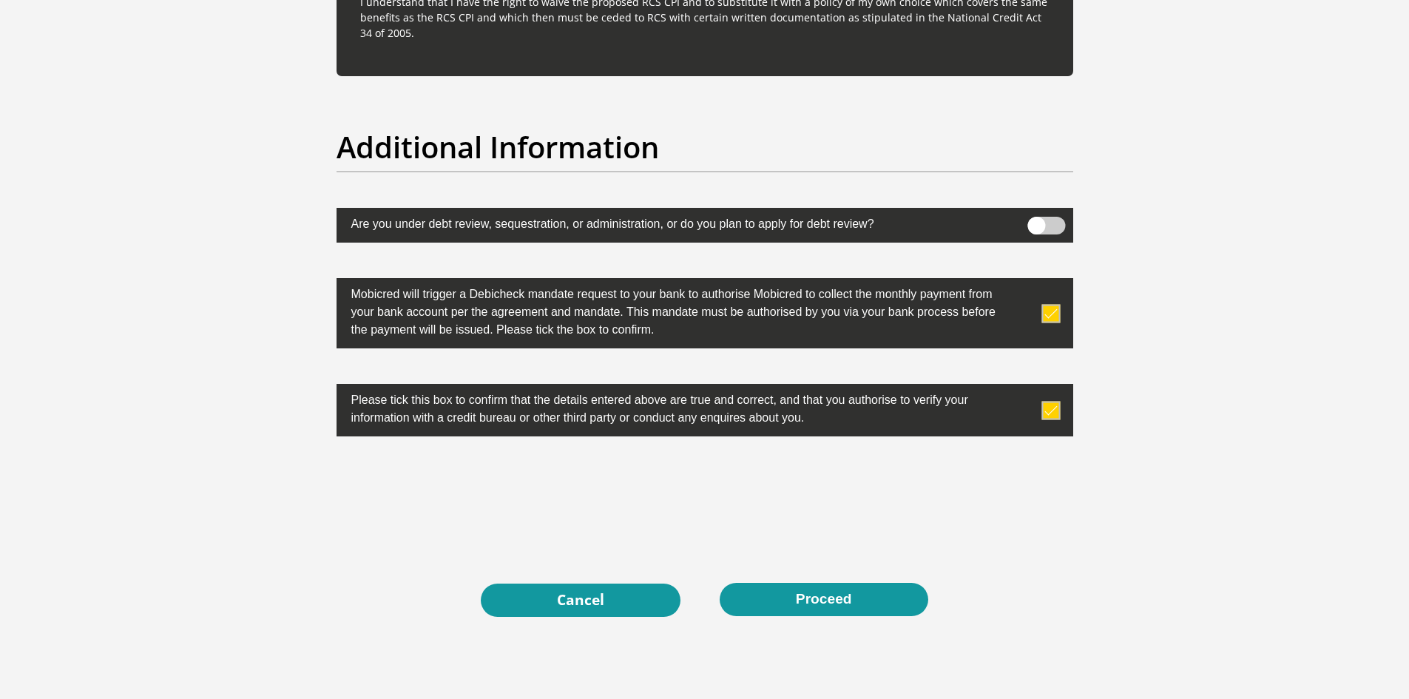
type input "4103893697"
click at [888, 585] on button "Proceed" at bounding box center [824, 599] width 209 height 33
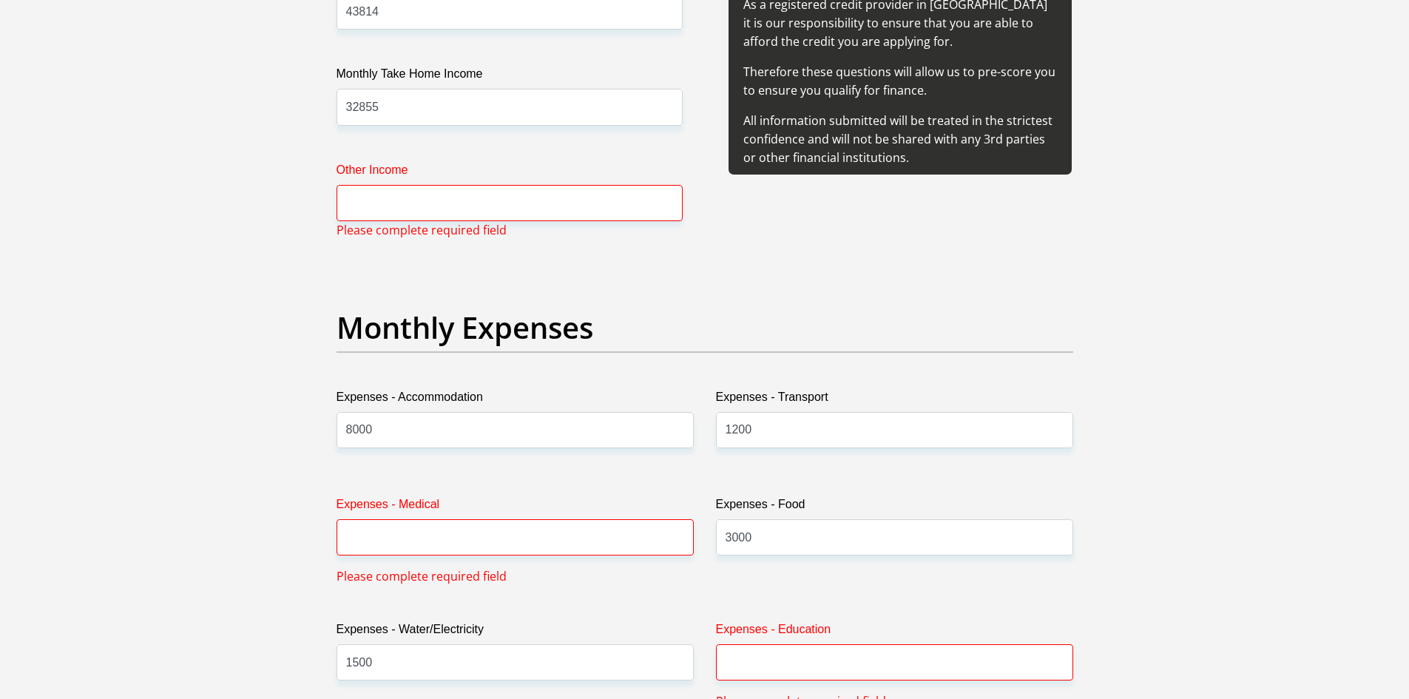
scroll to position [1908, 0]
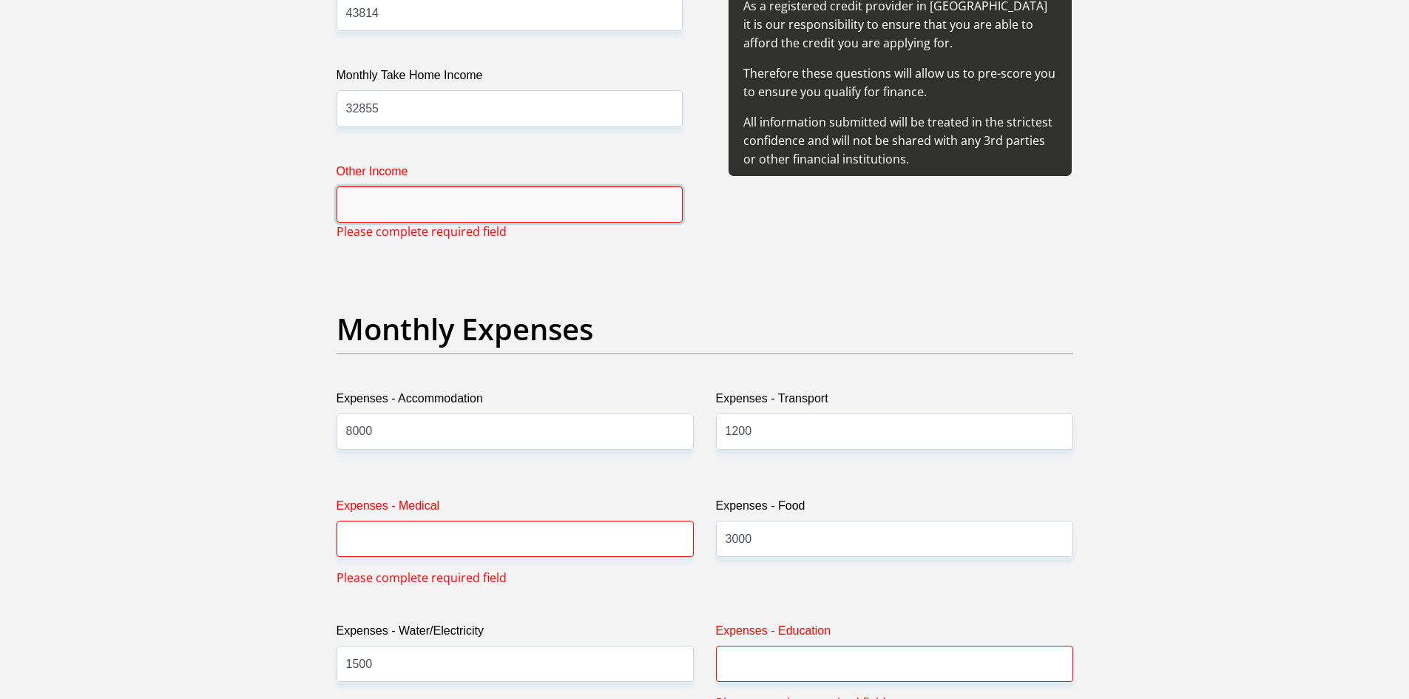
click at [491, 198] on input "Other Income" at bounding box center [509, 204] width 346 height 36
type input "0"
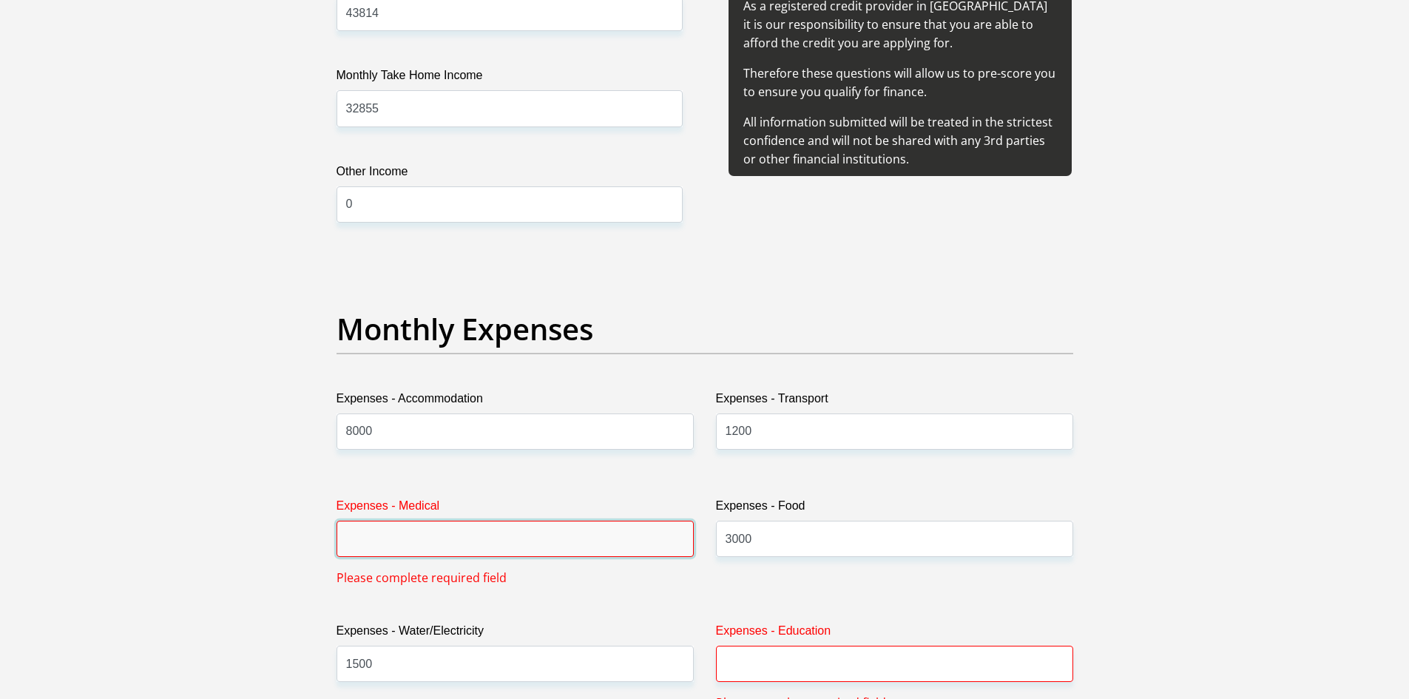
click at [416, 531] on input "Expenses - Medical" at bounding box center [514, 539] width 357 height 36
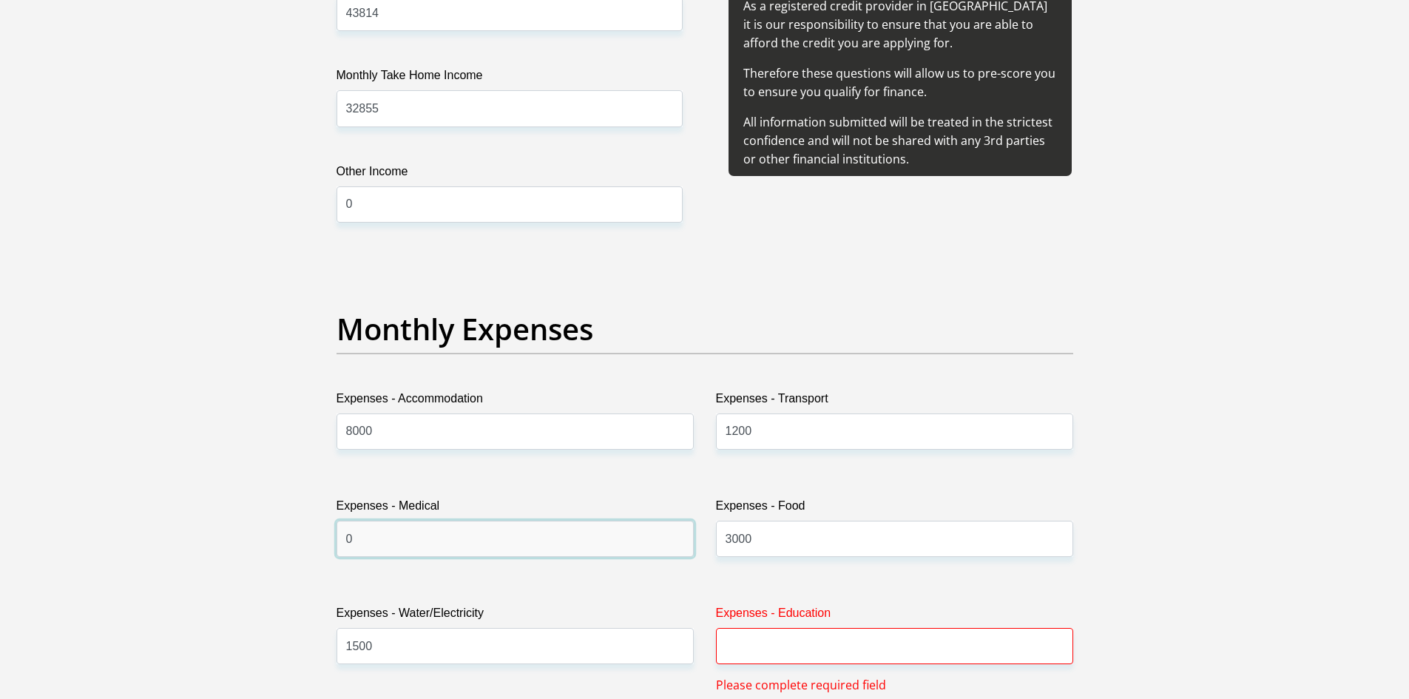
type input "0"
drag, startPoint x: 479, startPoint y: 481, endPoint x: 501, endPoint y: 472, distance: 23.5
drag, startPoint x: 501, startPoint y: 472, endPoint x: 904, endPoint y: 642, distance: 437.4
click at [903, 638] on input "Expenses - Education" at bounding box center [894, 646] width 357 height 36
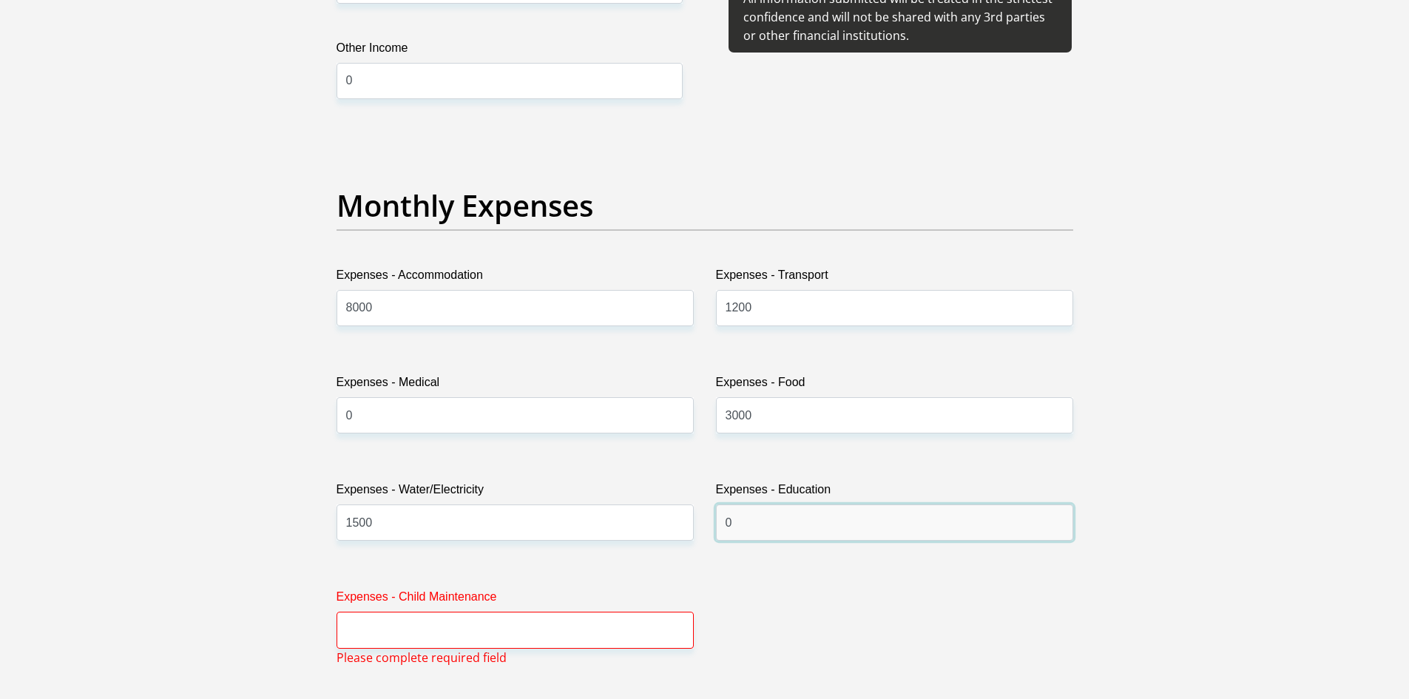
scroll to position [2080, 0]
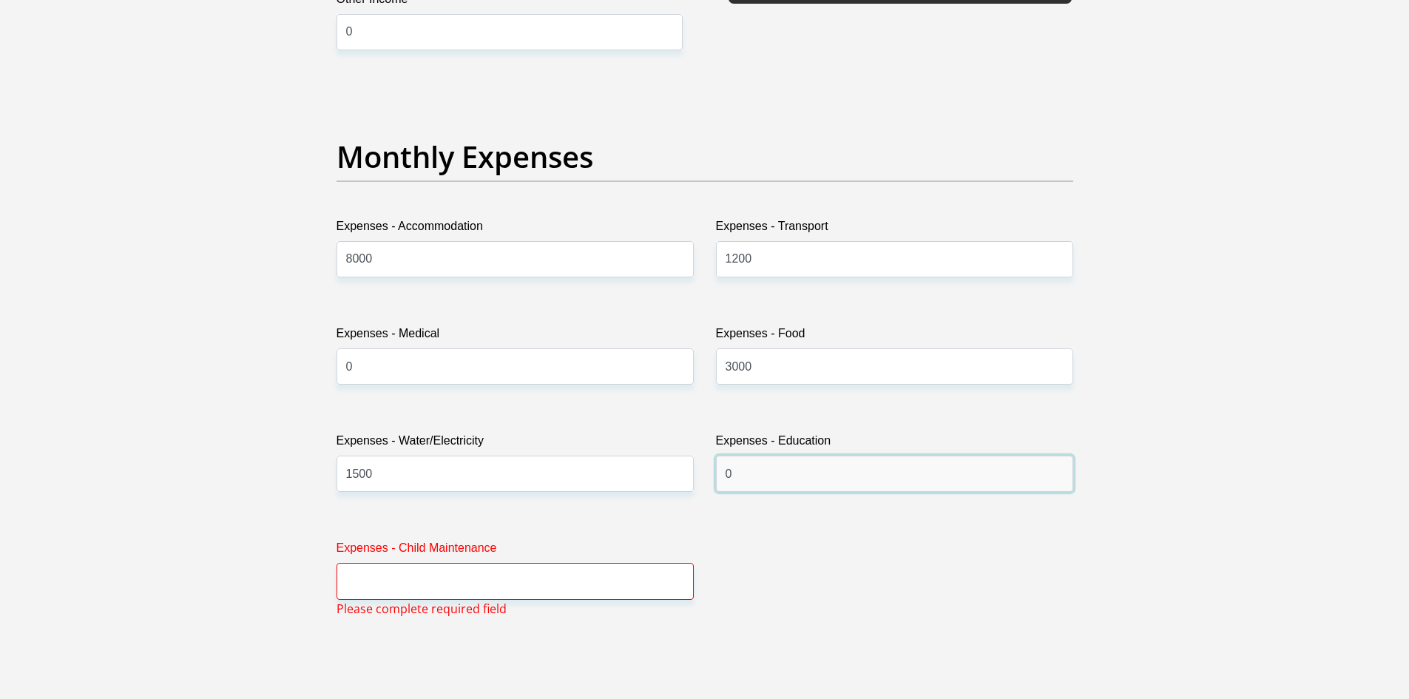
type input "0"
click at [376, 589] on input "Expenses - Child Maintenance" at bounding box center [514, 581] width 357 height 36
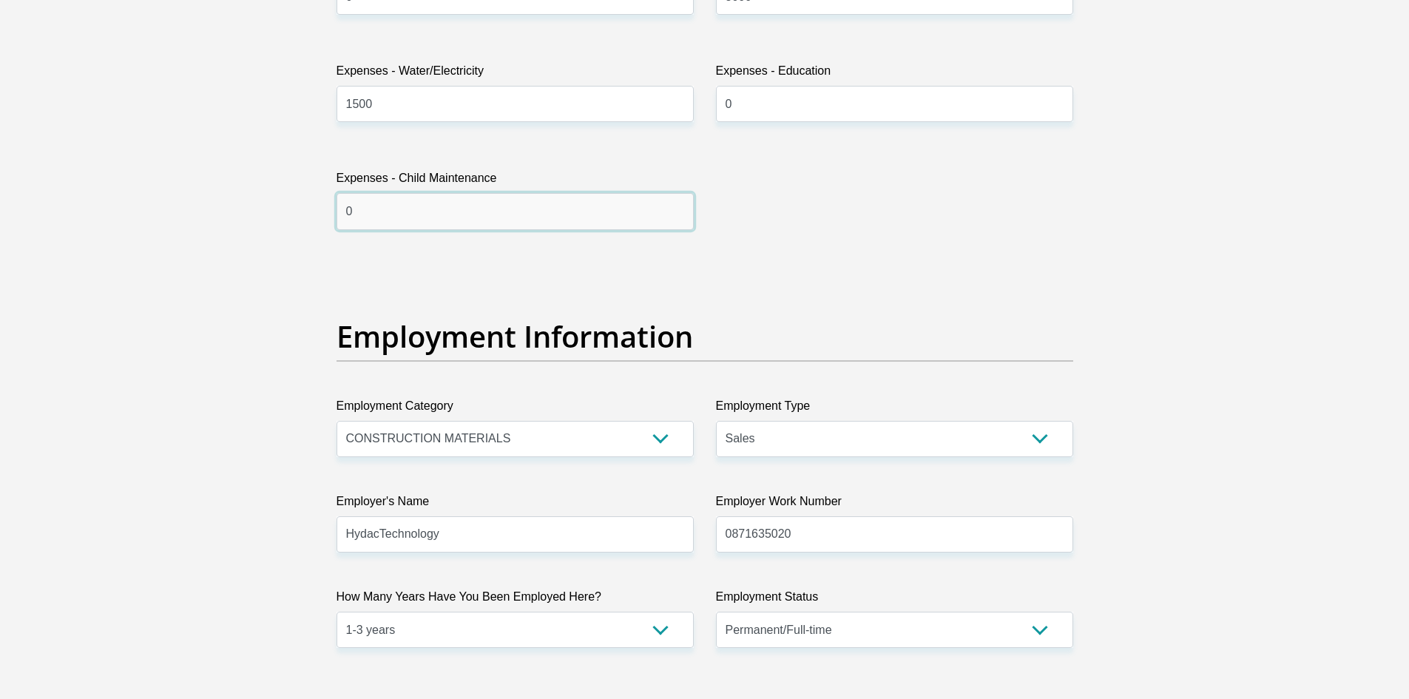
scroll to position [2647, 0]
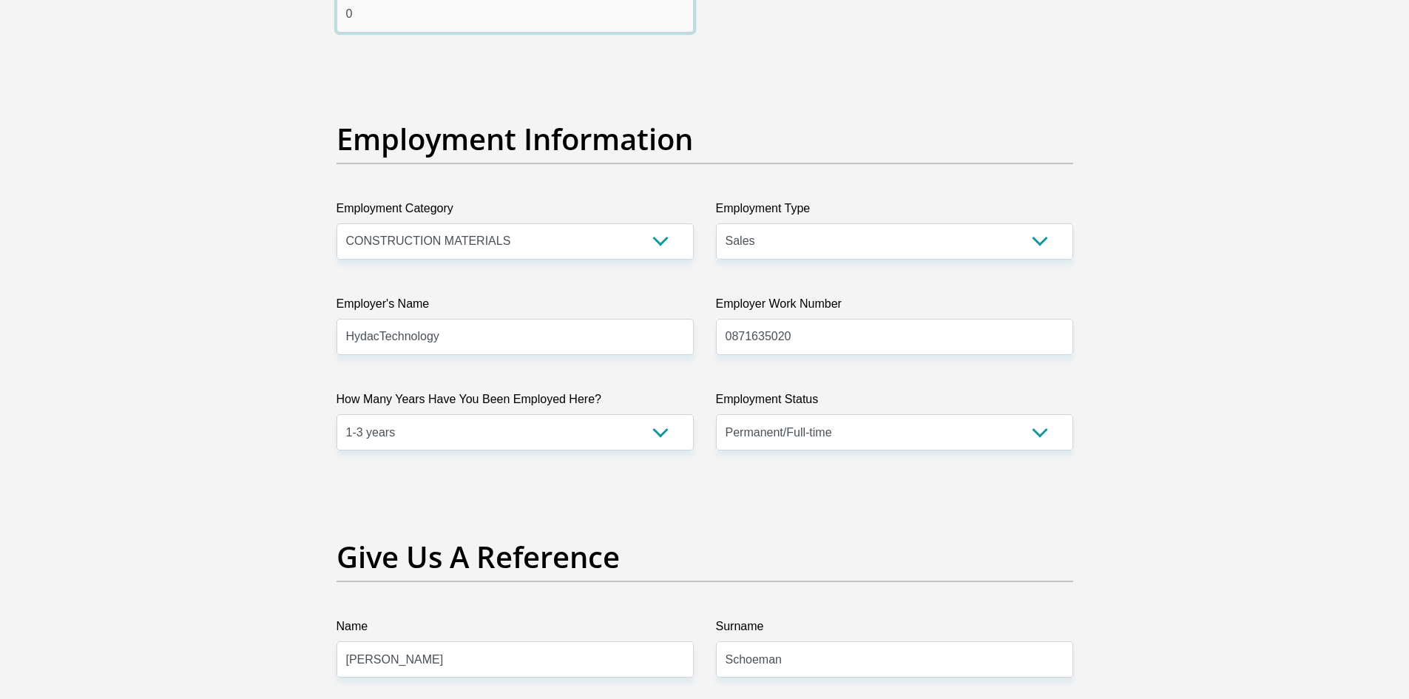
type input "0"
click at [453, 349] on input "HydacTechnology" at bounding box center [514, 337] width 357 height 36
type input "HydacTechnology"
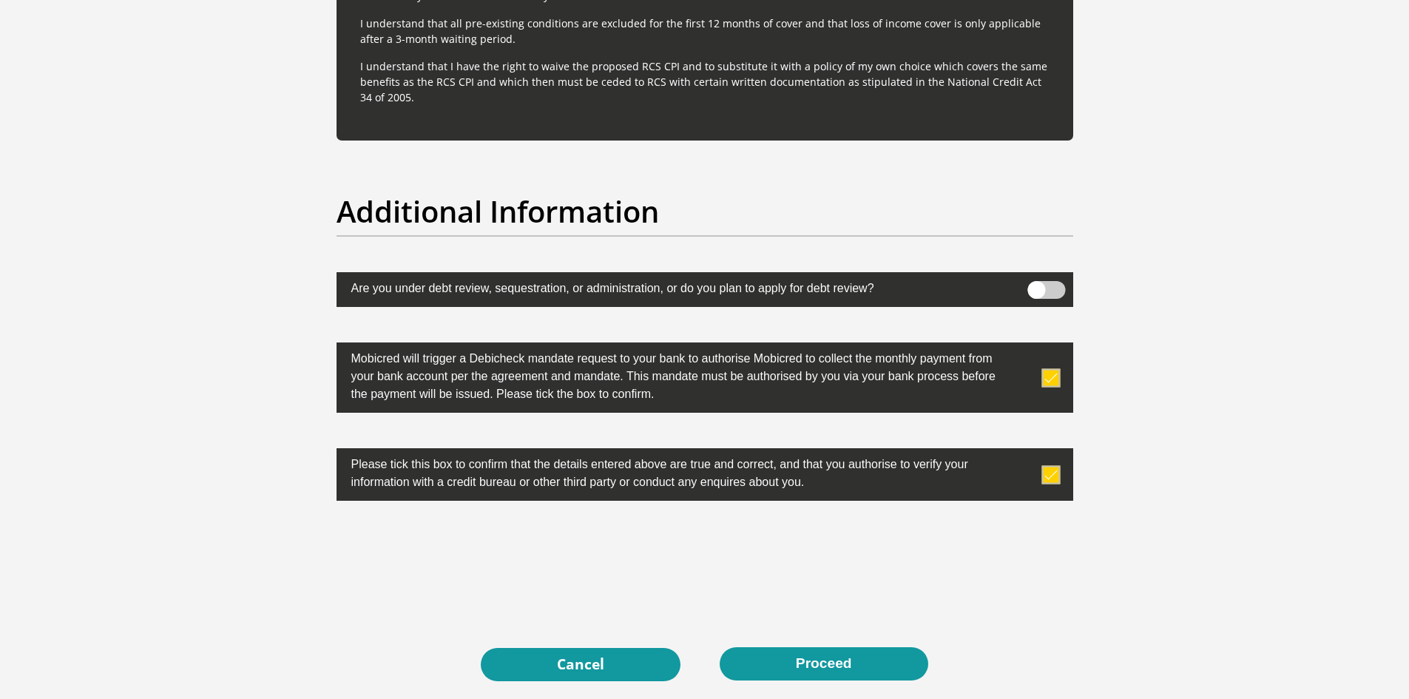
scroll to position [4676, 0]
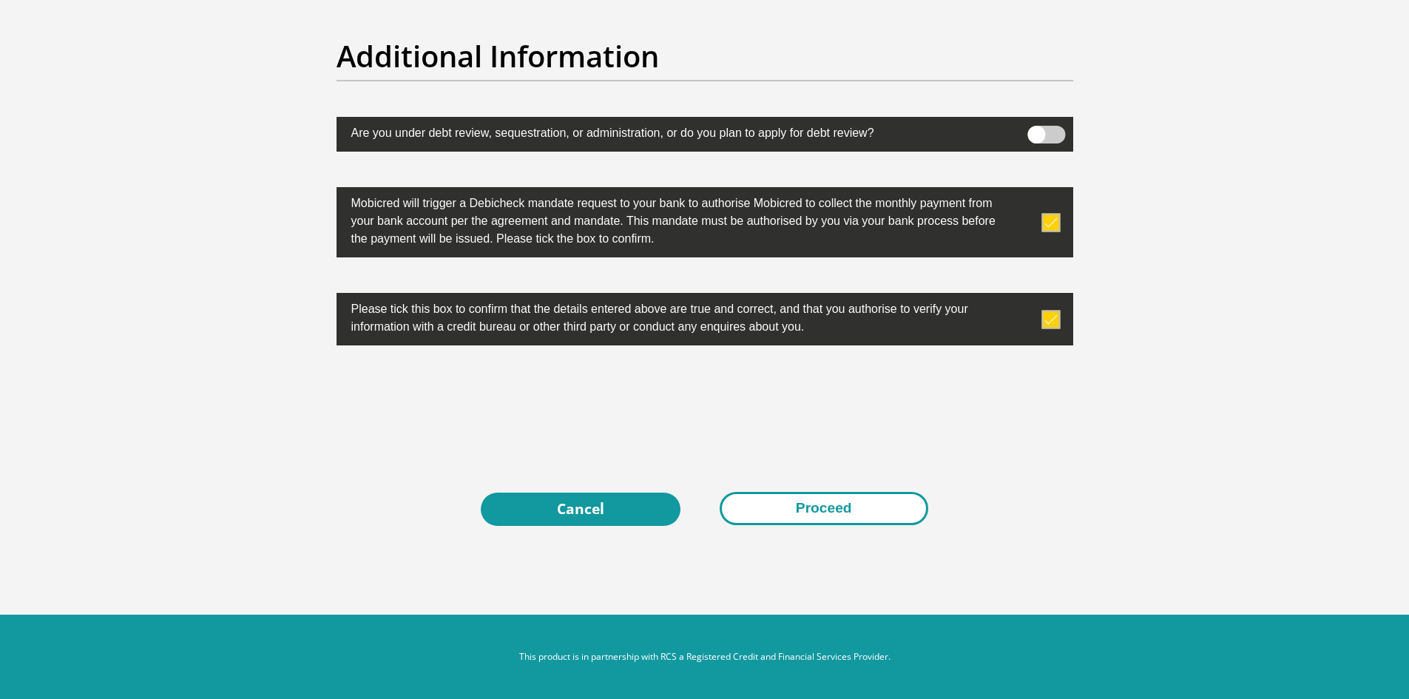
click at [845, 518] on button "Proceed" at bounding box center [824, 508] width 209 height 33
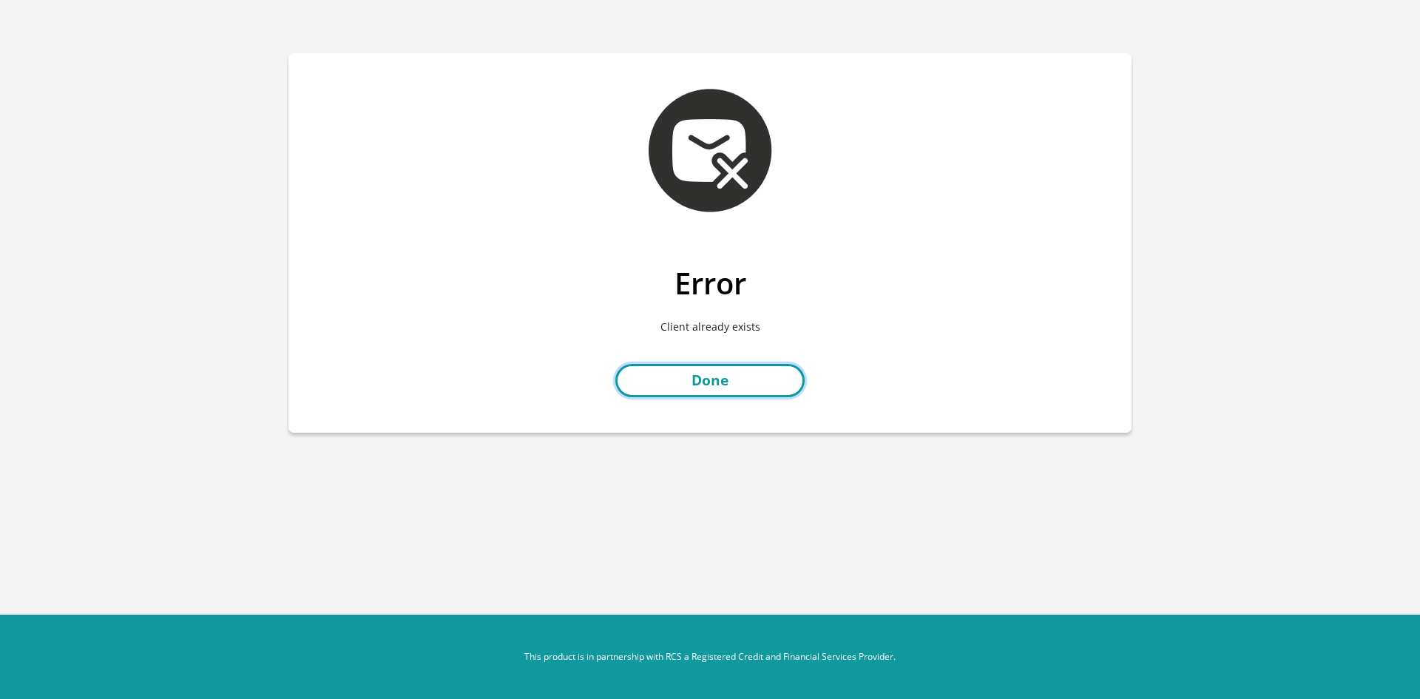
click at [771, 381] on link "Done" at bounding box center [709, 380] width 189 height 33
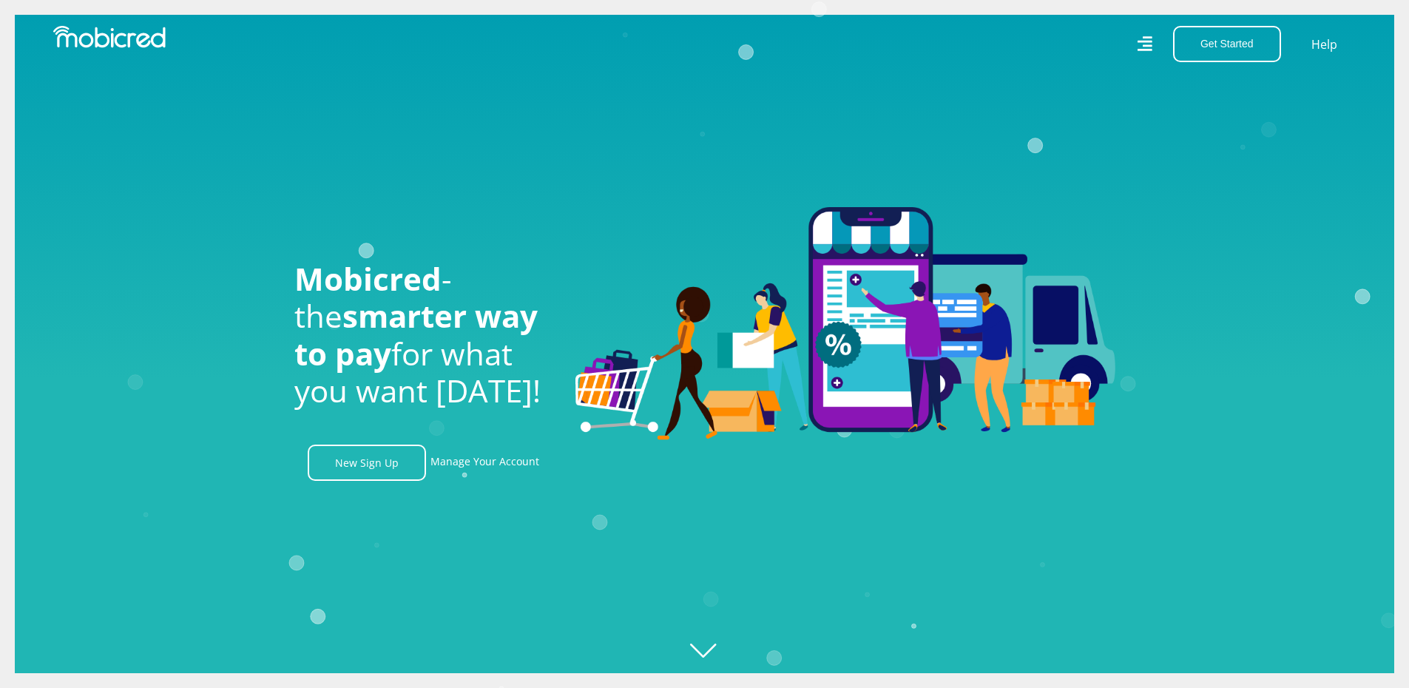
click at [1149, 35] on icon at bounding box center [1144, 43] width 15 height 21
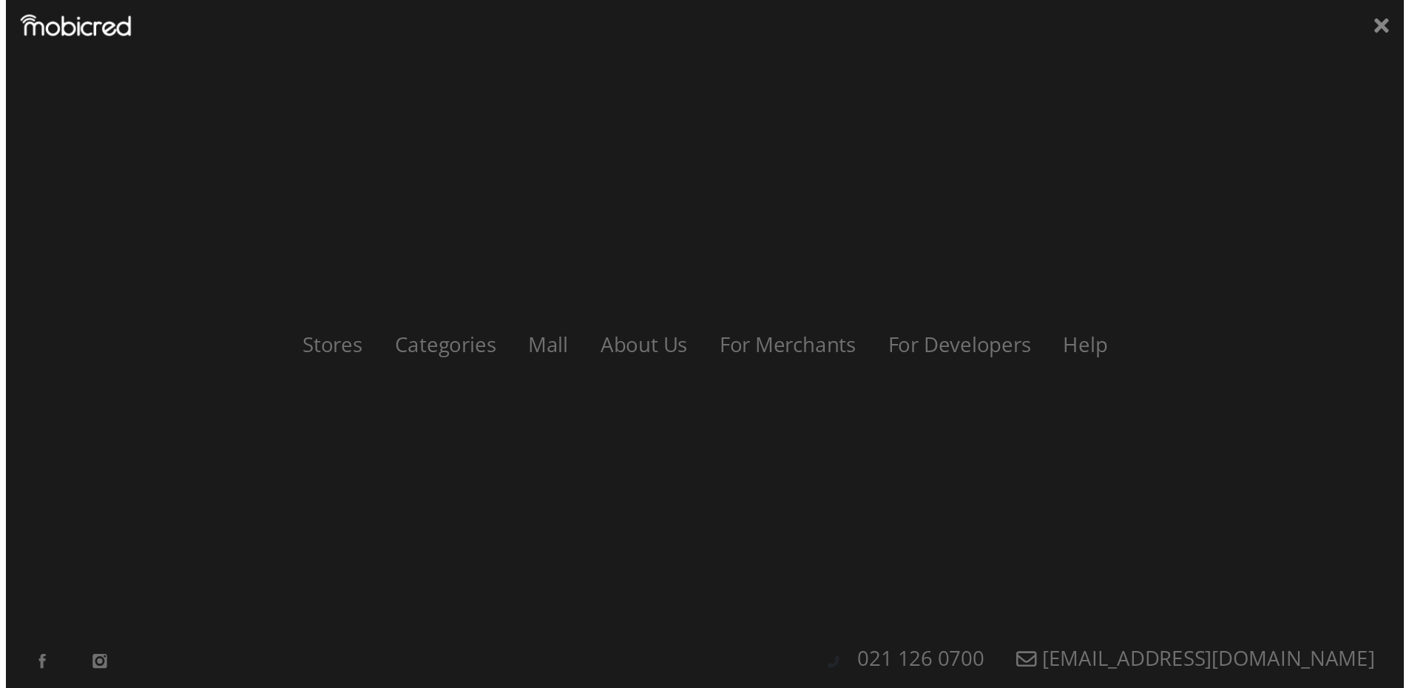
scroll to position [0, 1054]
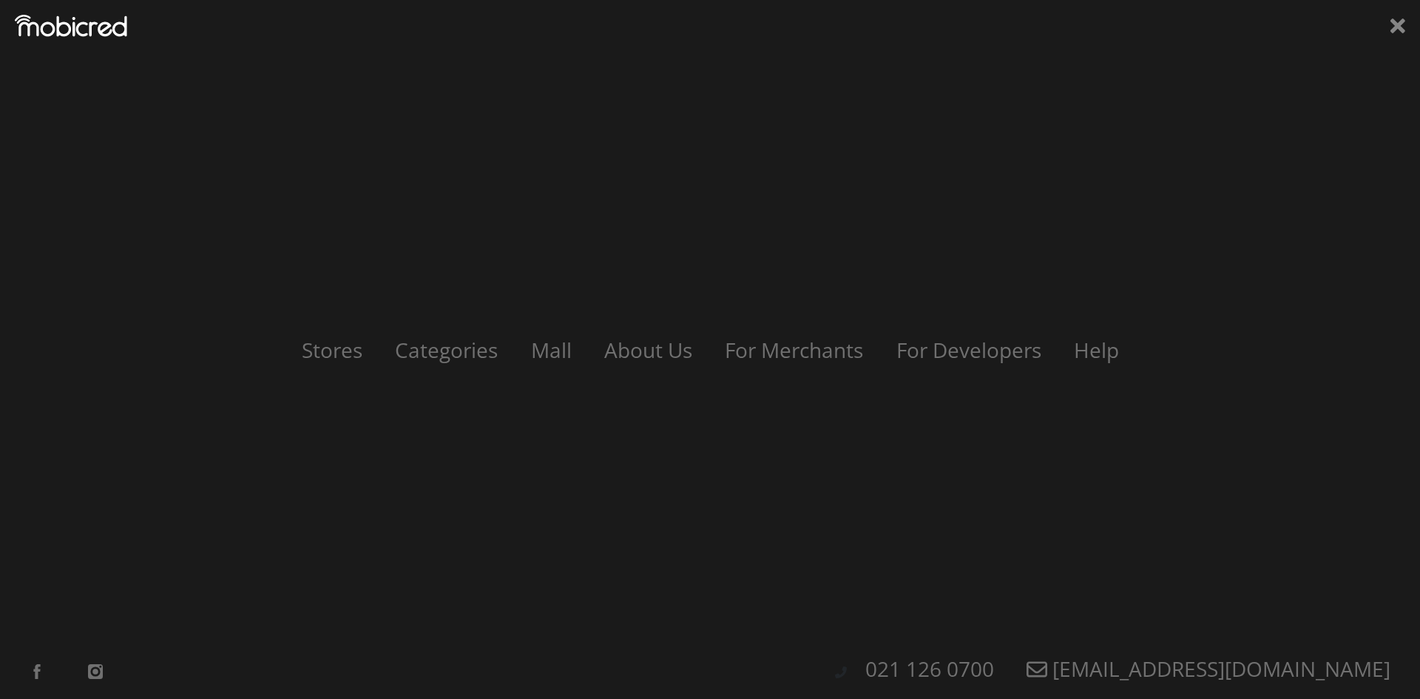
click at [1405, 21] on div "Stores Categories Mall About Us For Merchants For Developers Help Sign Up Sign …" at bounding box center [710, 349] width 1420 height 699
click at [1395, 25] on icon at bounding box center [1397, 25] width 15 height 15
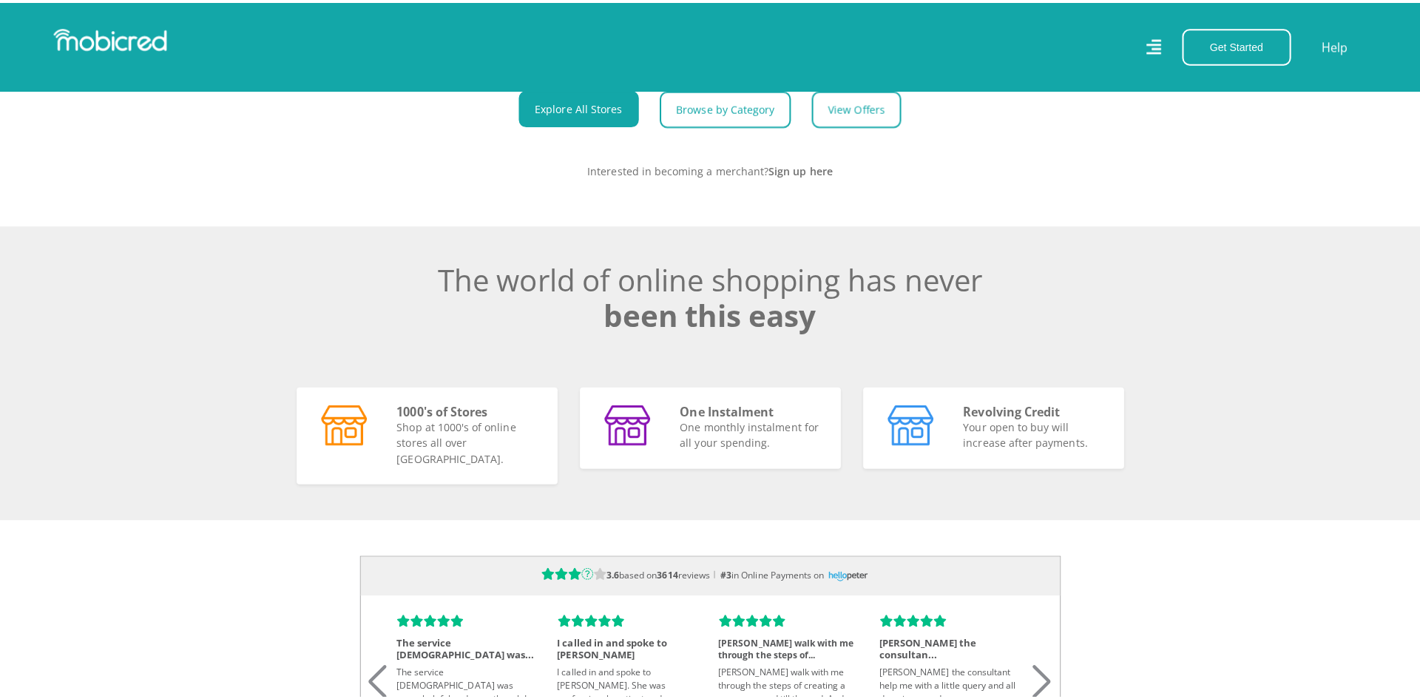
scroll to position [0, 2740]
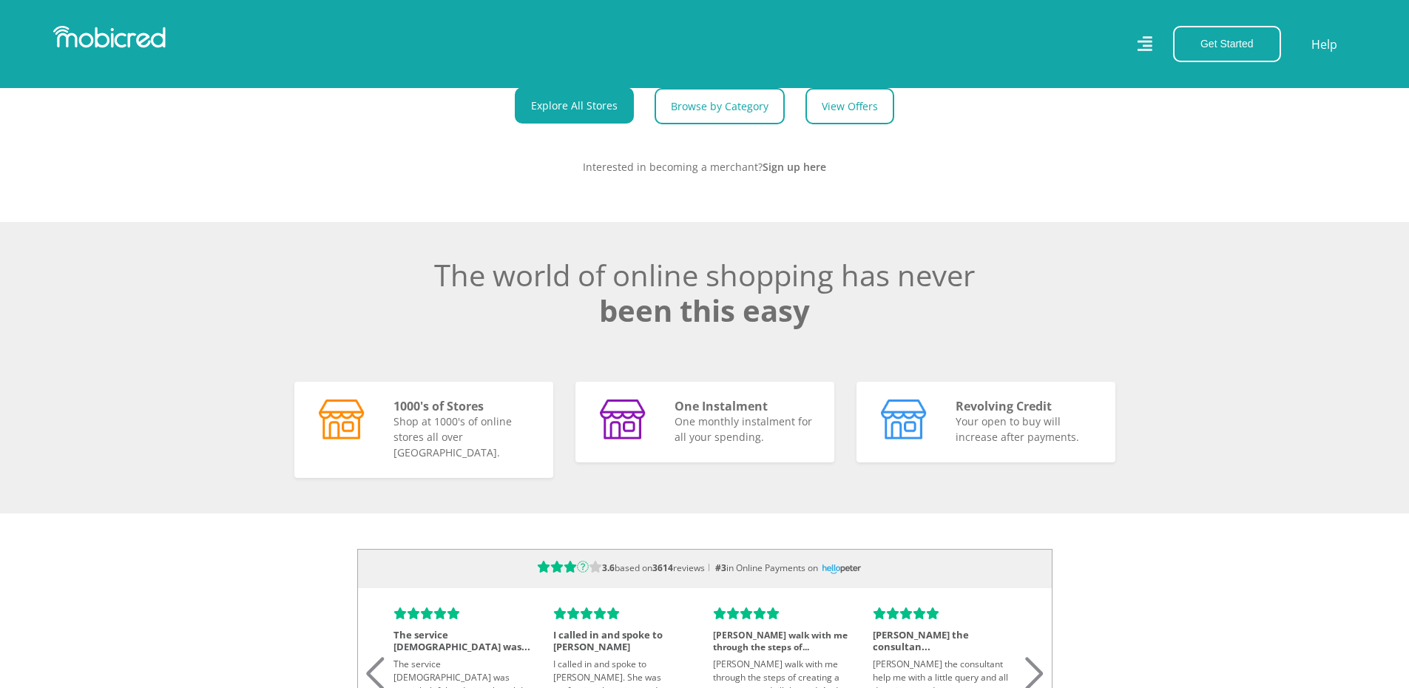
click at [1145, 43] on icon at bounding box center [1144, 43] width 15 height 21
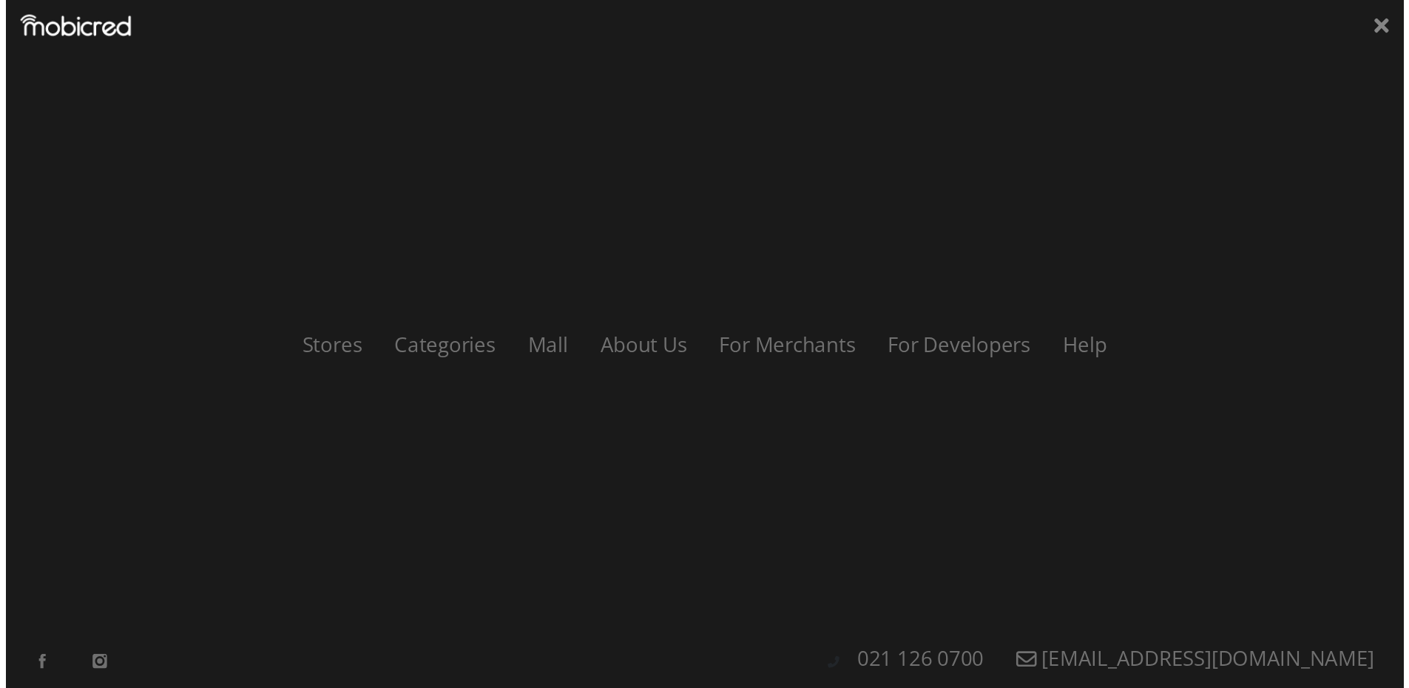
scroll to position [0, 3372]
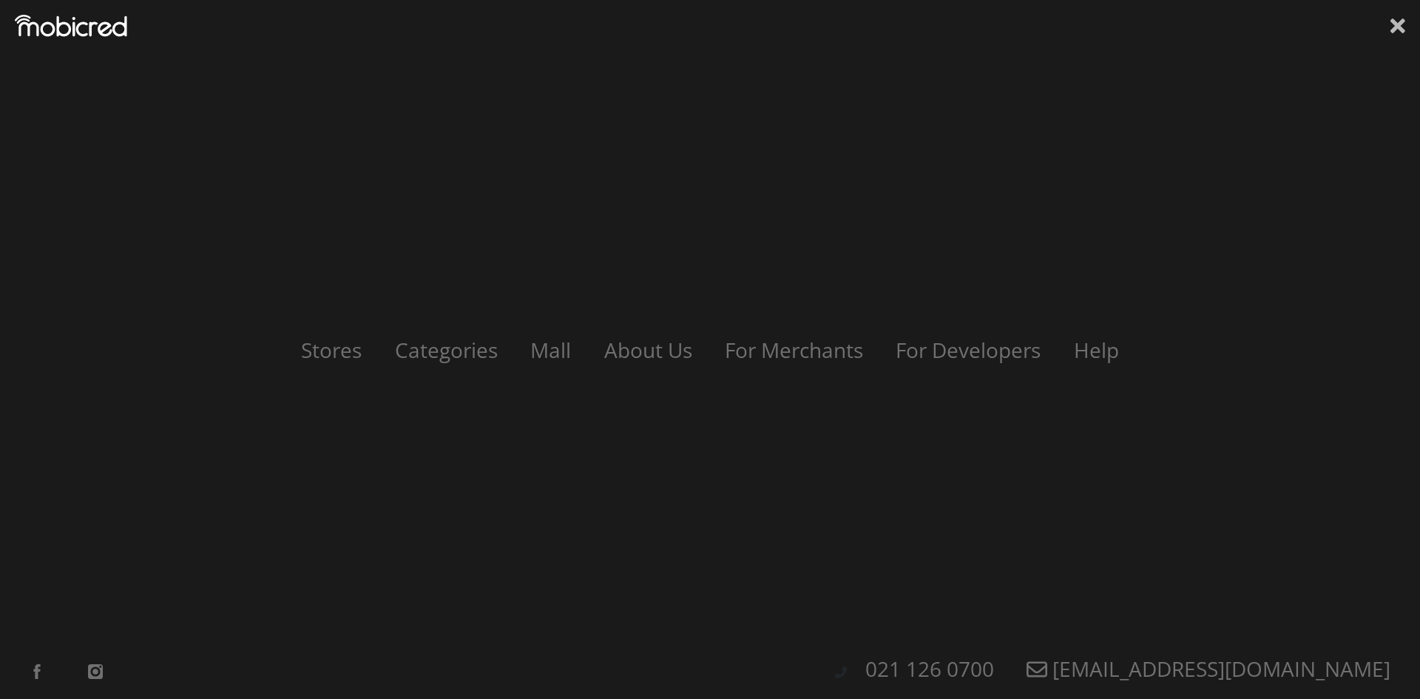
click at [1398, 24] on icon at bounding box center [1397, 25] width 15 height 15
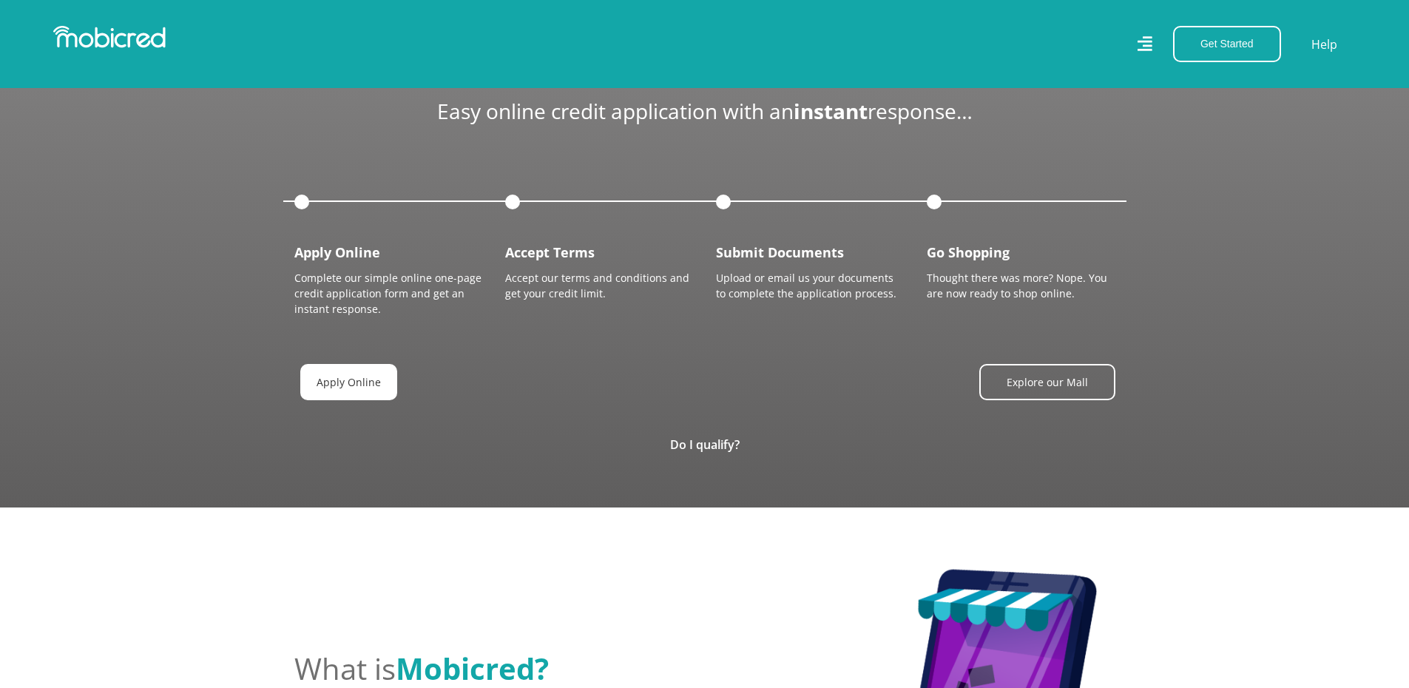
scroll to position [0, 843]
click at [352, 365] on link "Apply Online" at bounding box center [348, 382] width 97 height 36
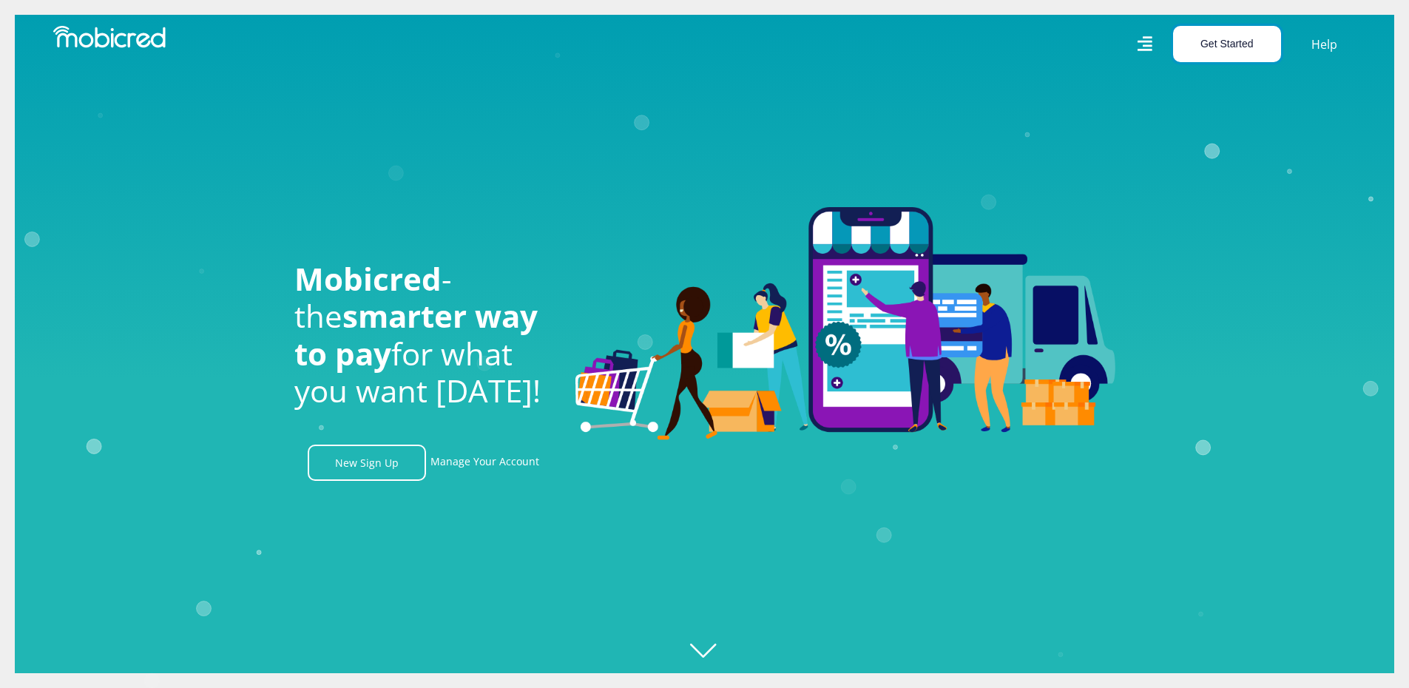
click at [1213, 35] on button "Get Started" at bounding box center [1227, 44] width 108 height 36
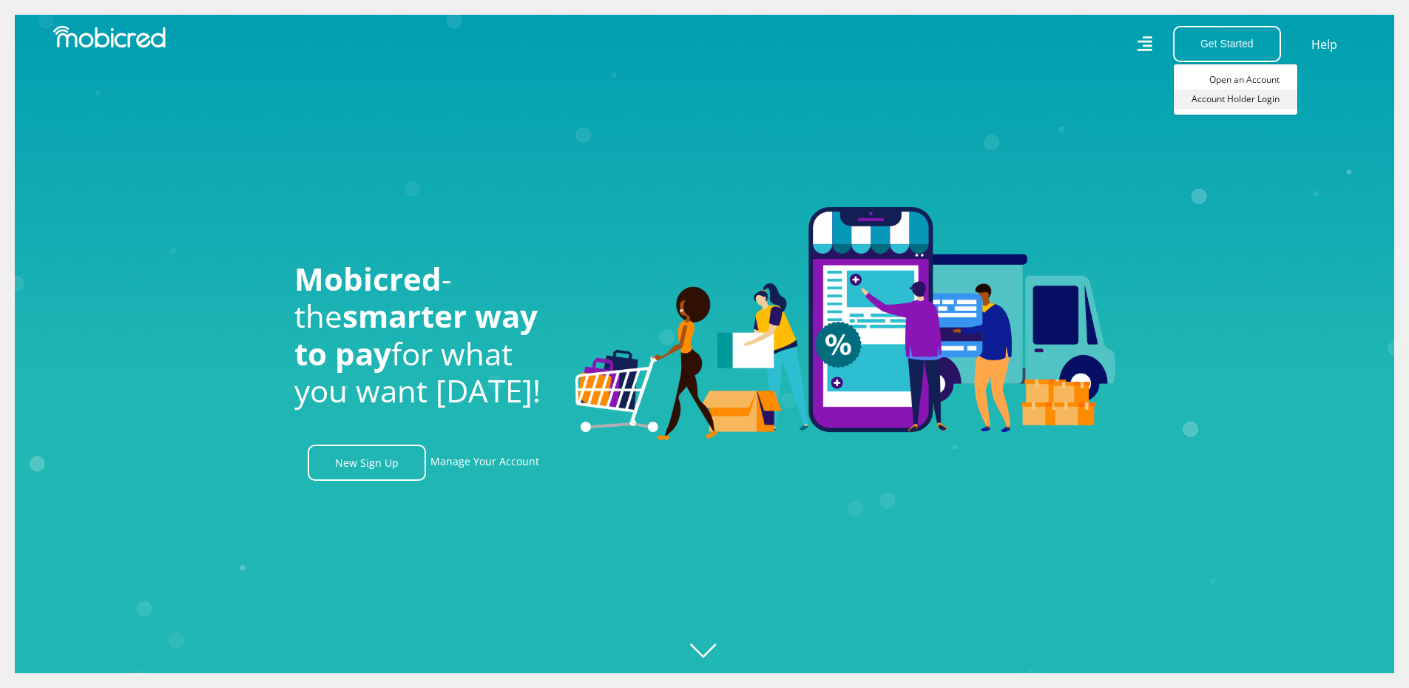
click at [1246, 92] on link "Account Holder Login" at bounding box center [1235, 98] width 123 height 19
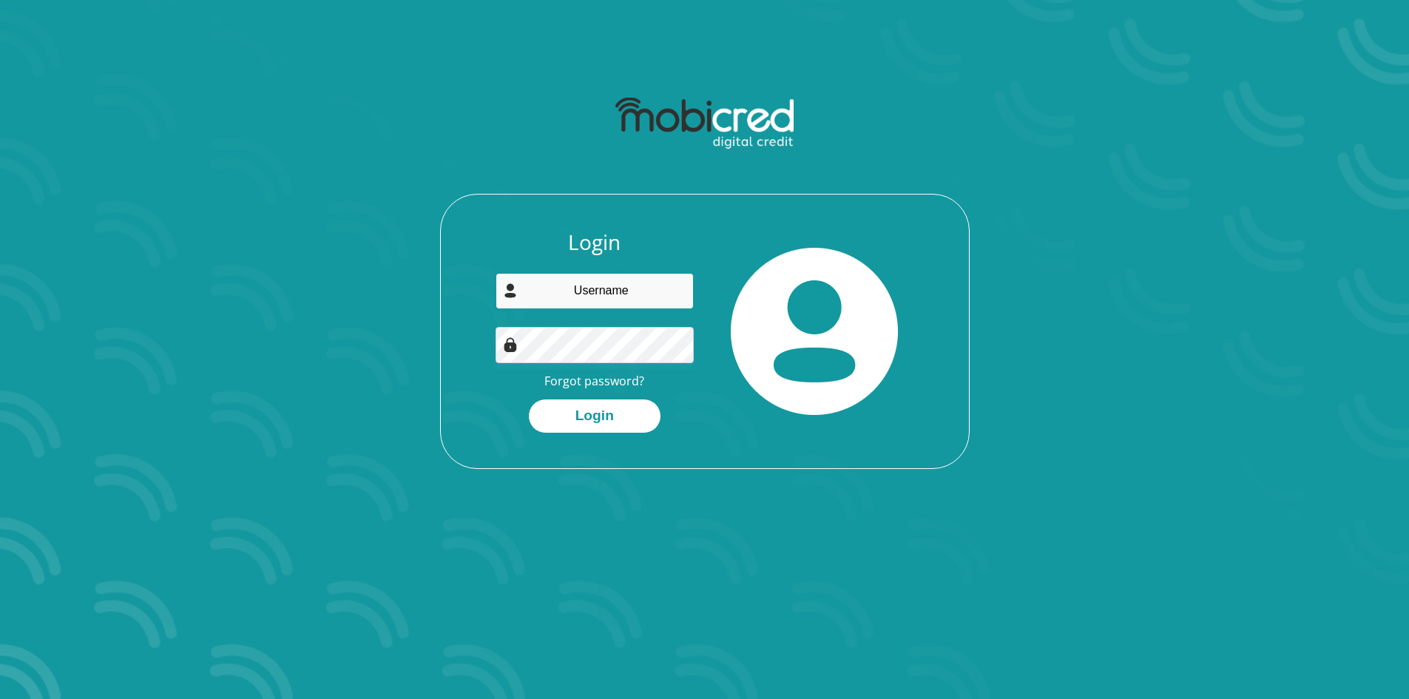
click at [629, 292] on input "email" at bounding box center [594, 291] width 198 height 36
type input "elangwood@gmail.com"
click at [583, 363] on div "Login elangwood@gmail.com Forgot password? Login" at bounding box center [594, 331] width 220 height 203
click at [617, 416] on button "Login" at bounding box center [595, 415] width 132 height 33
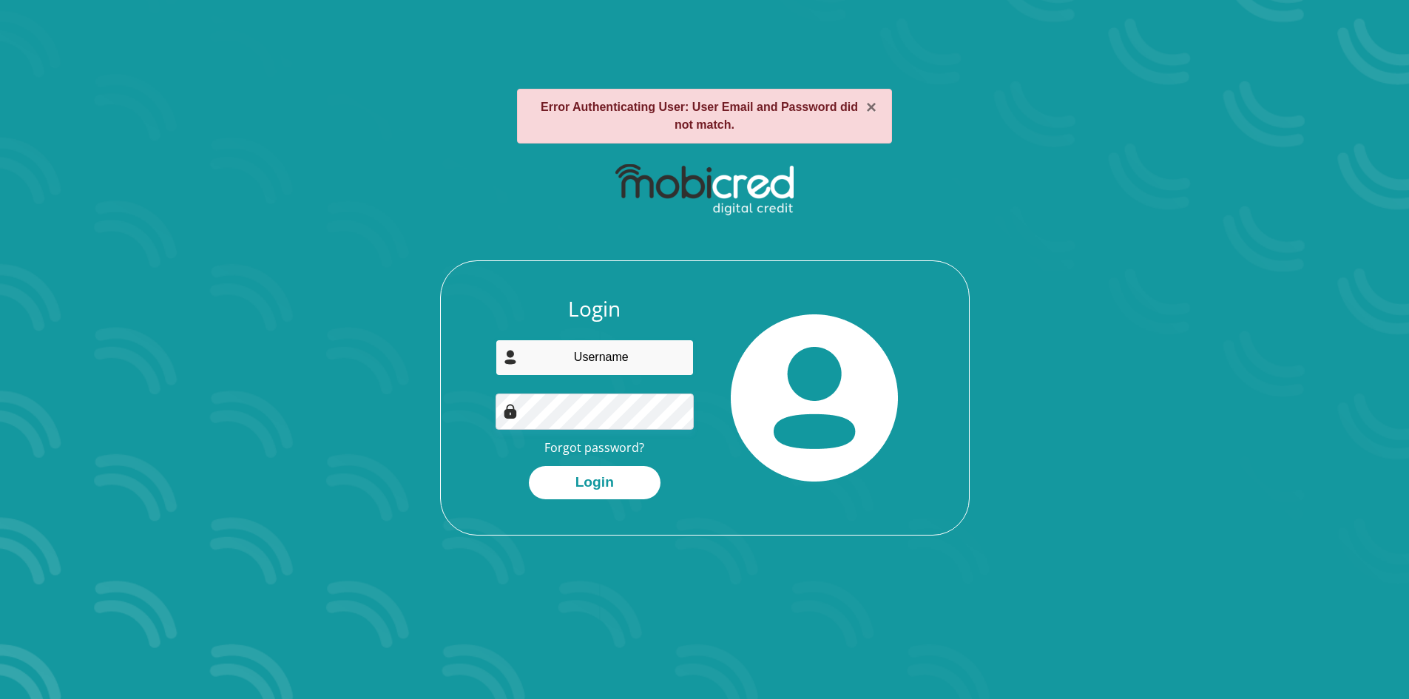
click at [621, 356] on input "email" at bounding box center [594, 357] width 198 height 36
type input "[EMAIL_ADDRESS][DOMAIN_NAME]"
click at [634, 470] on button "Login" at bounding box center [595, 482] width 132 height 33
click at [636, 447] on link "Forgot password?" at bounding box center [594, 447] width 100 height 16
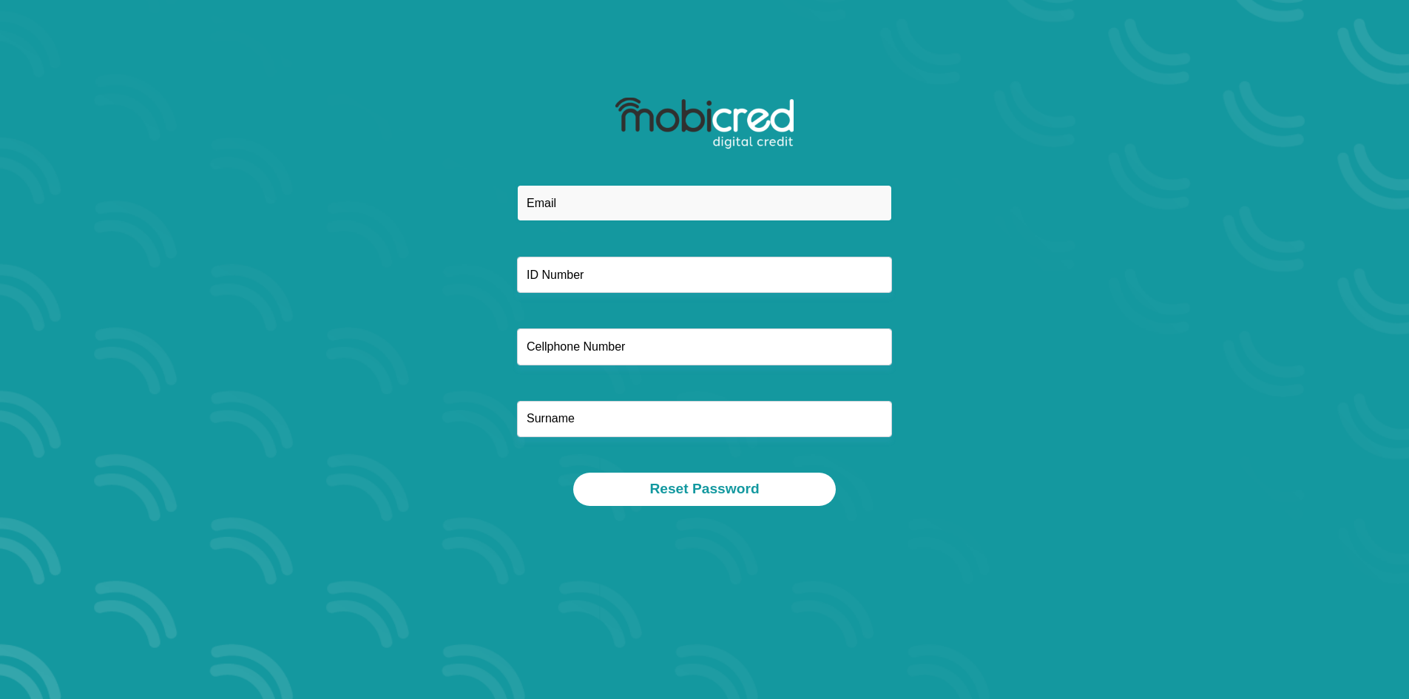
click at [602, 191] on input "email" at bounding box center [704, 203] width 375 height 36
type input "elangwood@gmail.com"
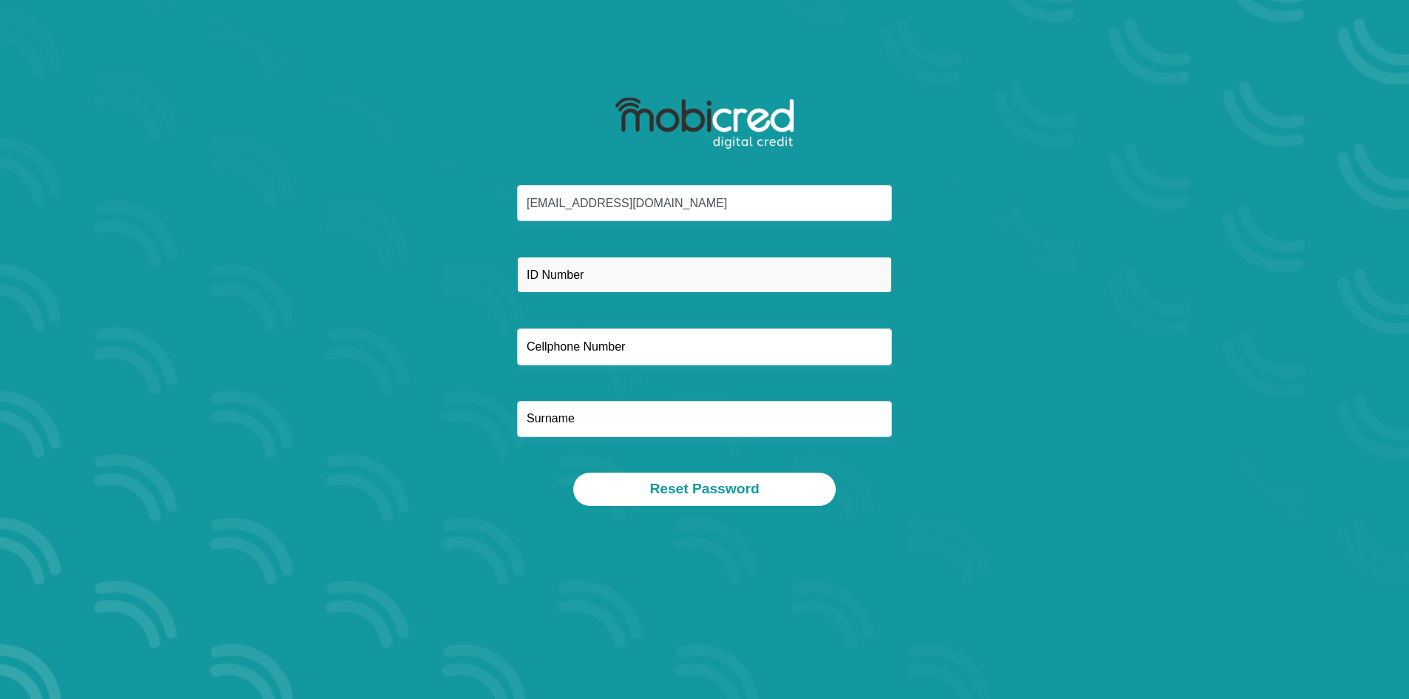
click at [658, 277] on input "text" at bounding box center [704, 275] width 375 height 36
type input "8502175090080"
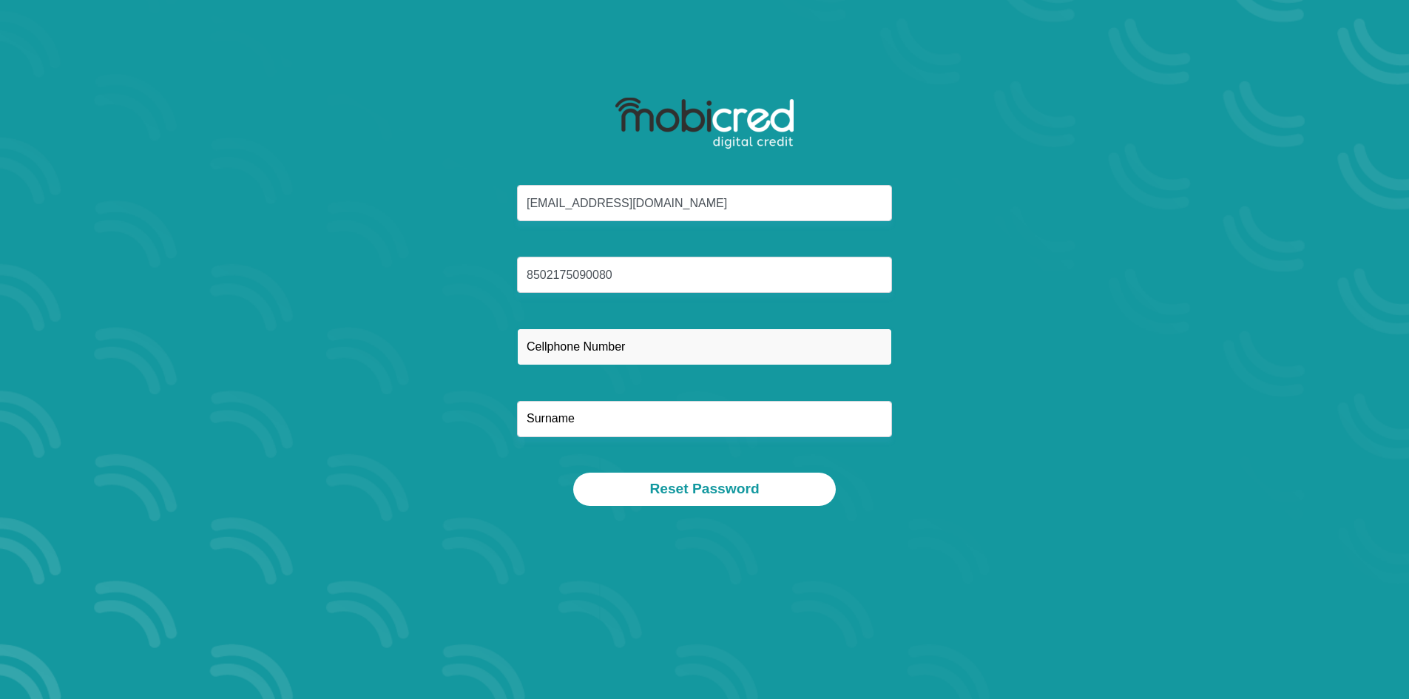
click at [594, 356] on input "text" at bounding box center [704, 346] width 375 height 36
type input "0849220002"
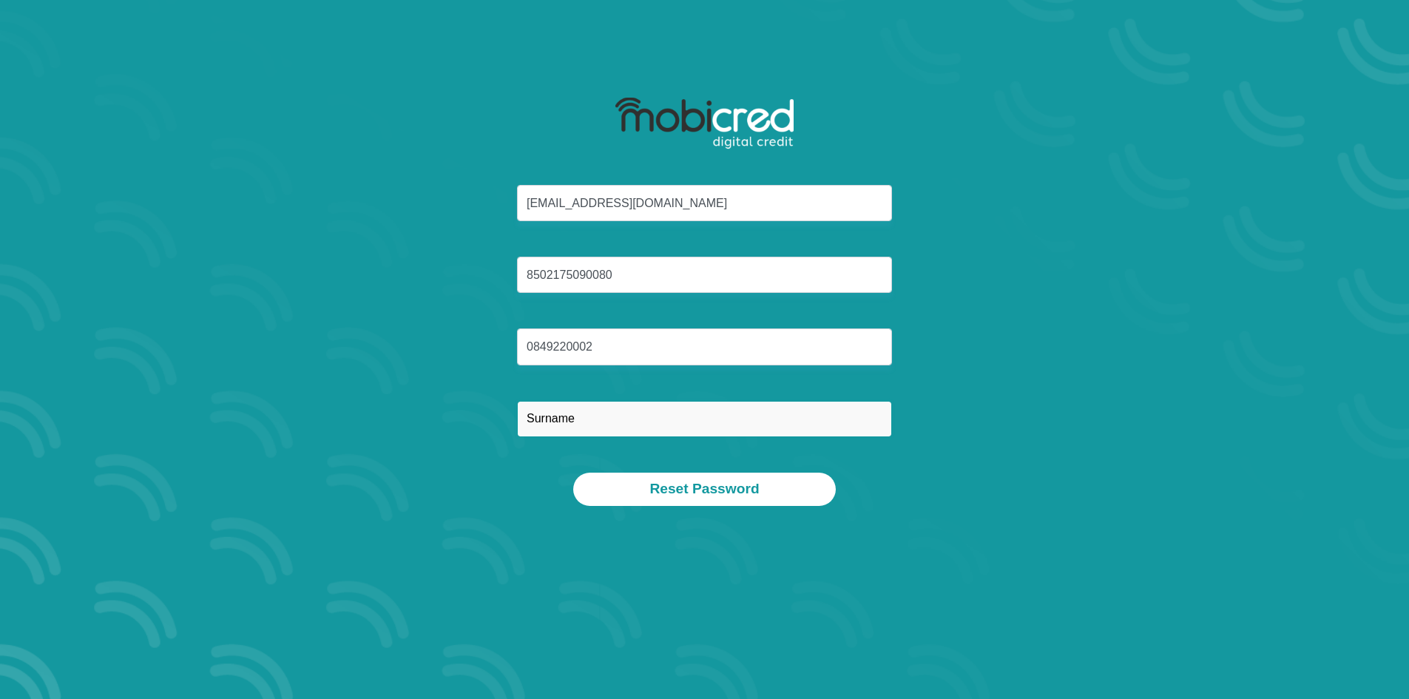
click at [608, 408] on input "text" at bounding box center [704, 419] width 375 height 36
type input "Langwood"
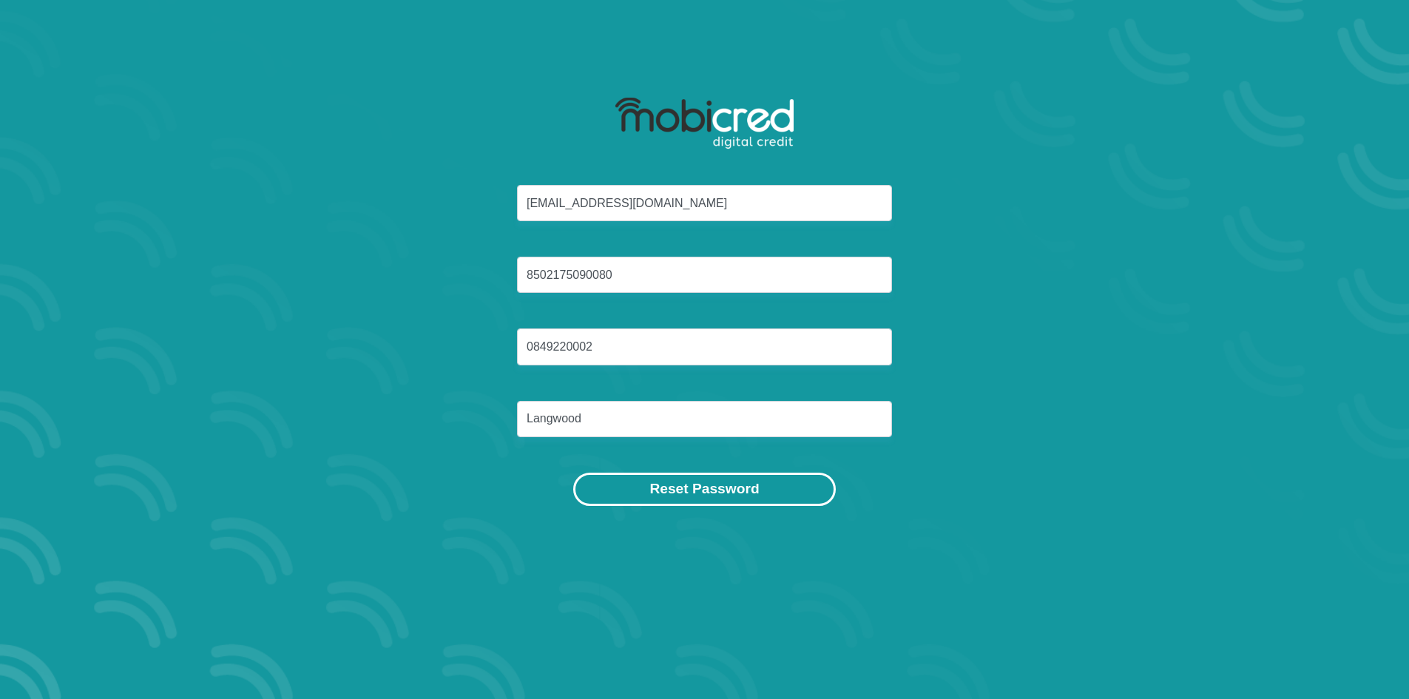
click at [711, 486] on button "Reset Password" at bounding box center [704, 489] width 262 height 33
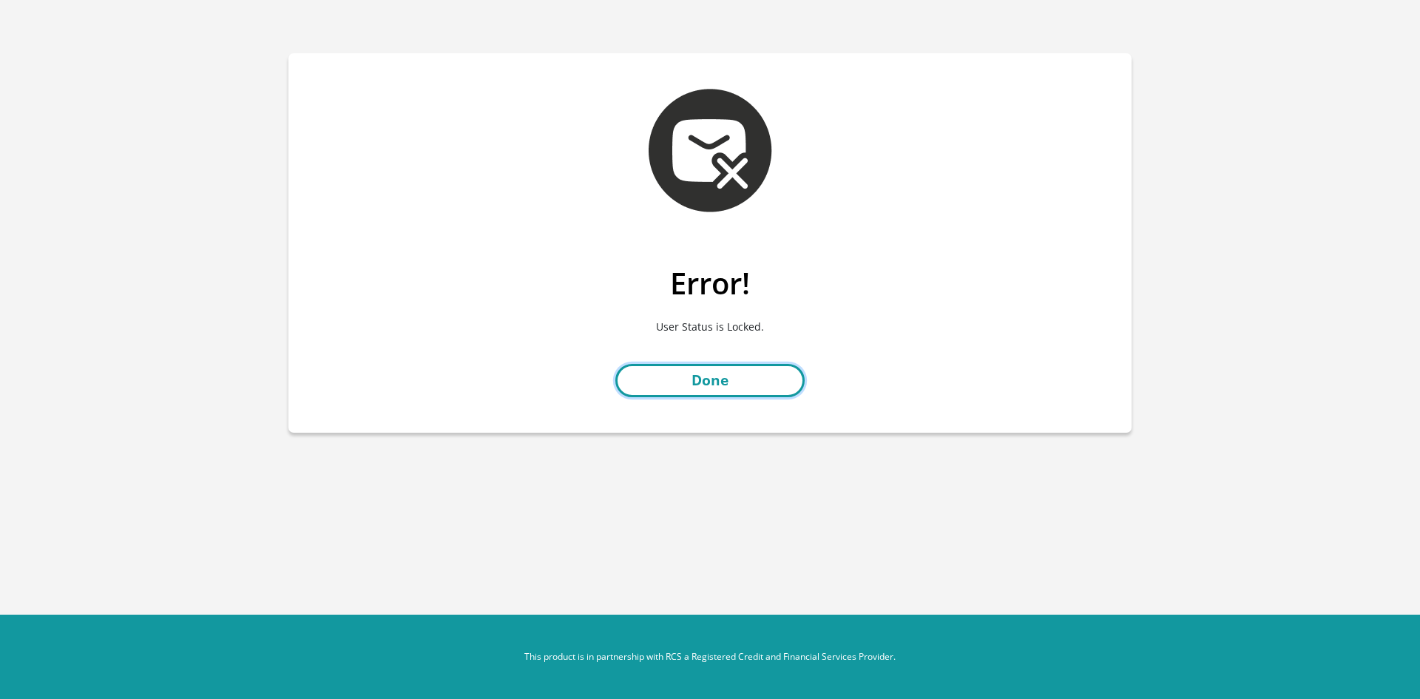
click at [779, 390] on link "Done" at bounding box center [709, 380] width 189 height 33
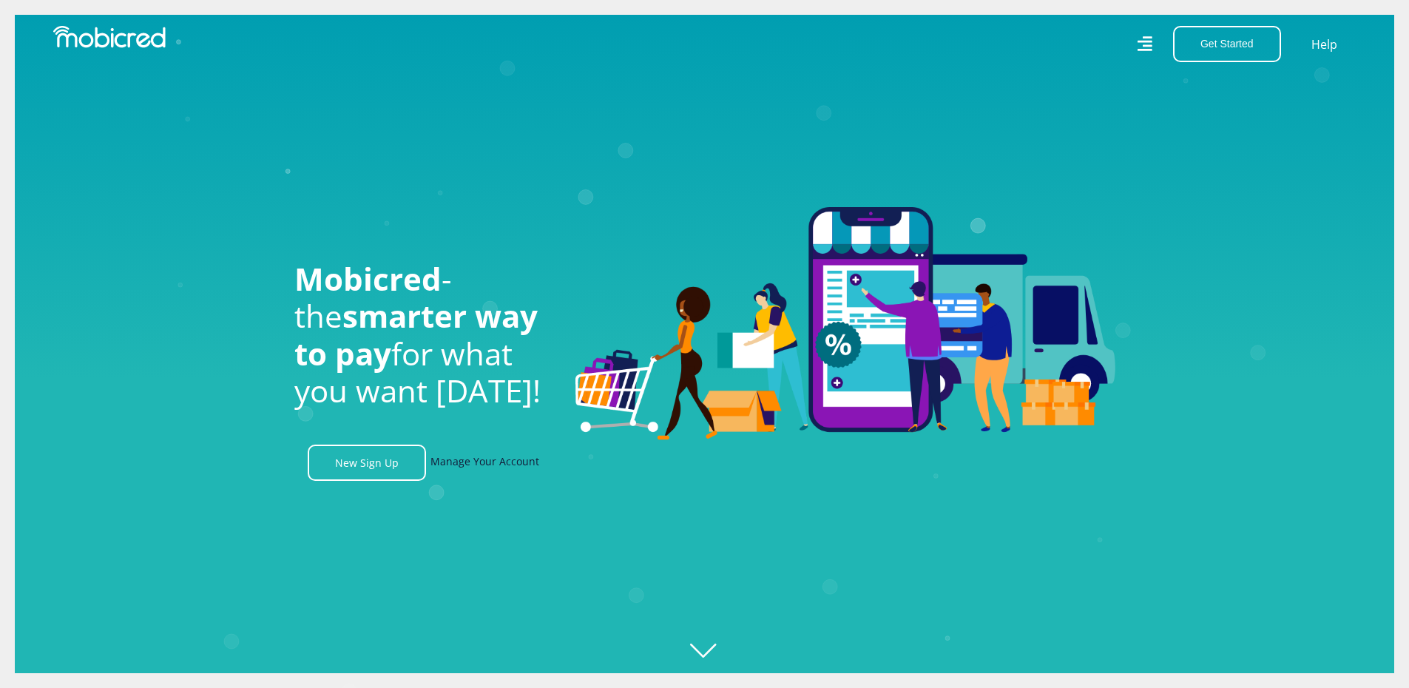
click at [509, 464] on link "Manage Your Account" at bounding box center [484, 462] width 109 height 36
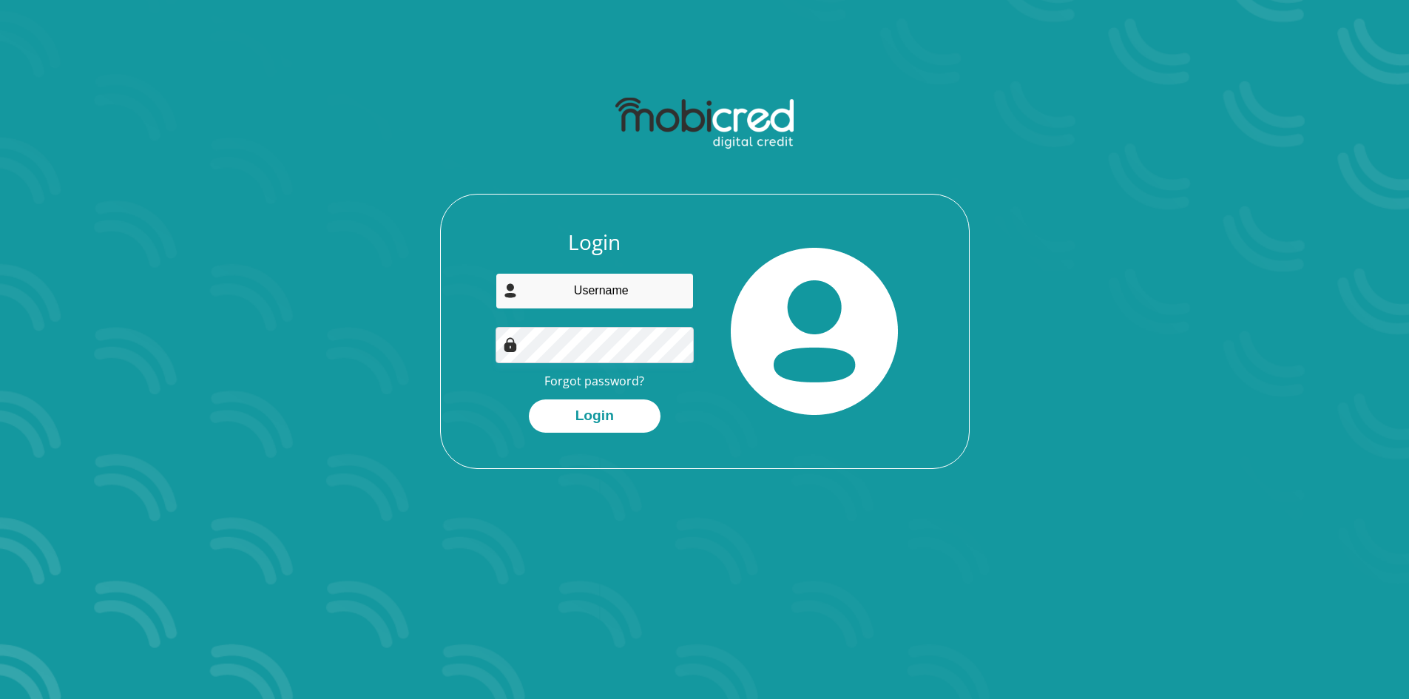
click at [658, 293] on input "email" at bounding box center [594, 291] width 198 height 36
type input "elangwood@gmail.com"
click at [529, 399] on button "Login" at bounding box center [595, 415] width 132 height 33
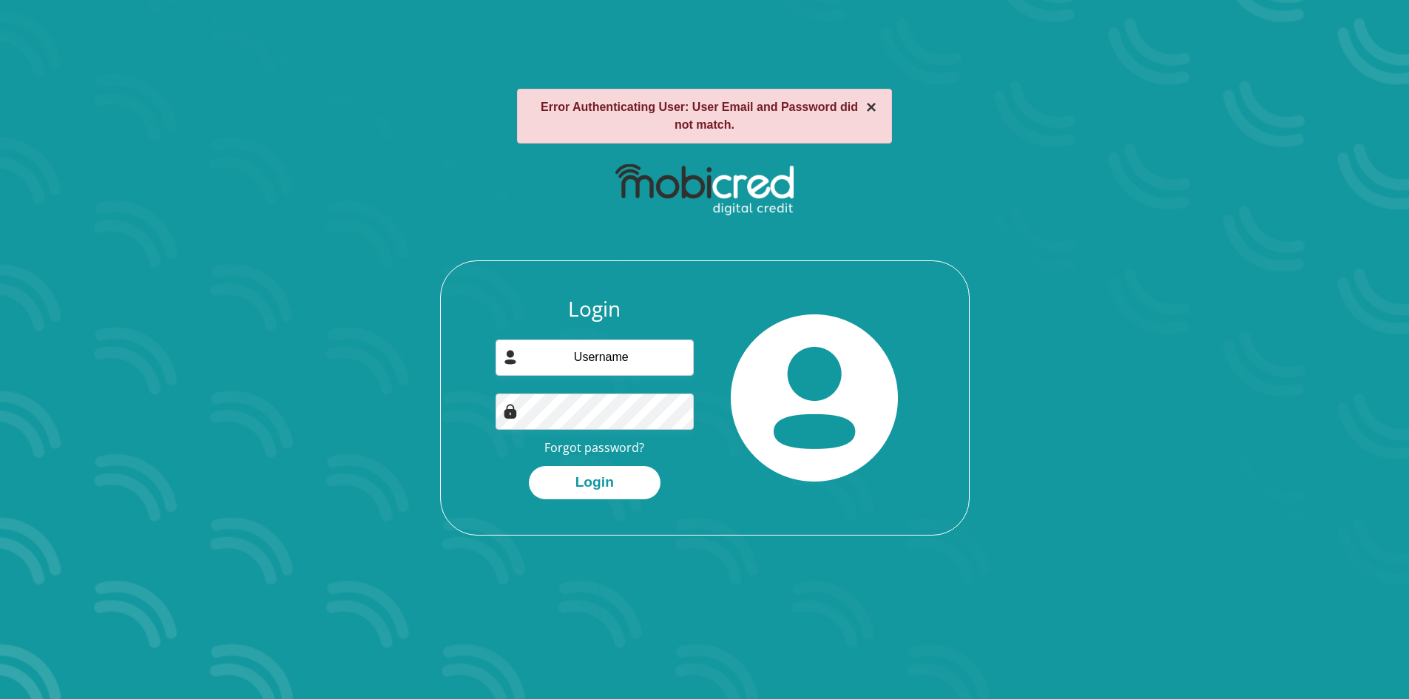
click at [866, 113] on button "×" at bounding box center [871, 107] width 10 height 18
